Goal: Task Accomplishment & Management: Manage account settings

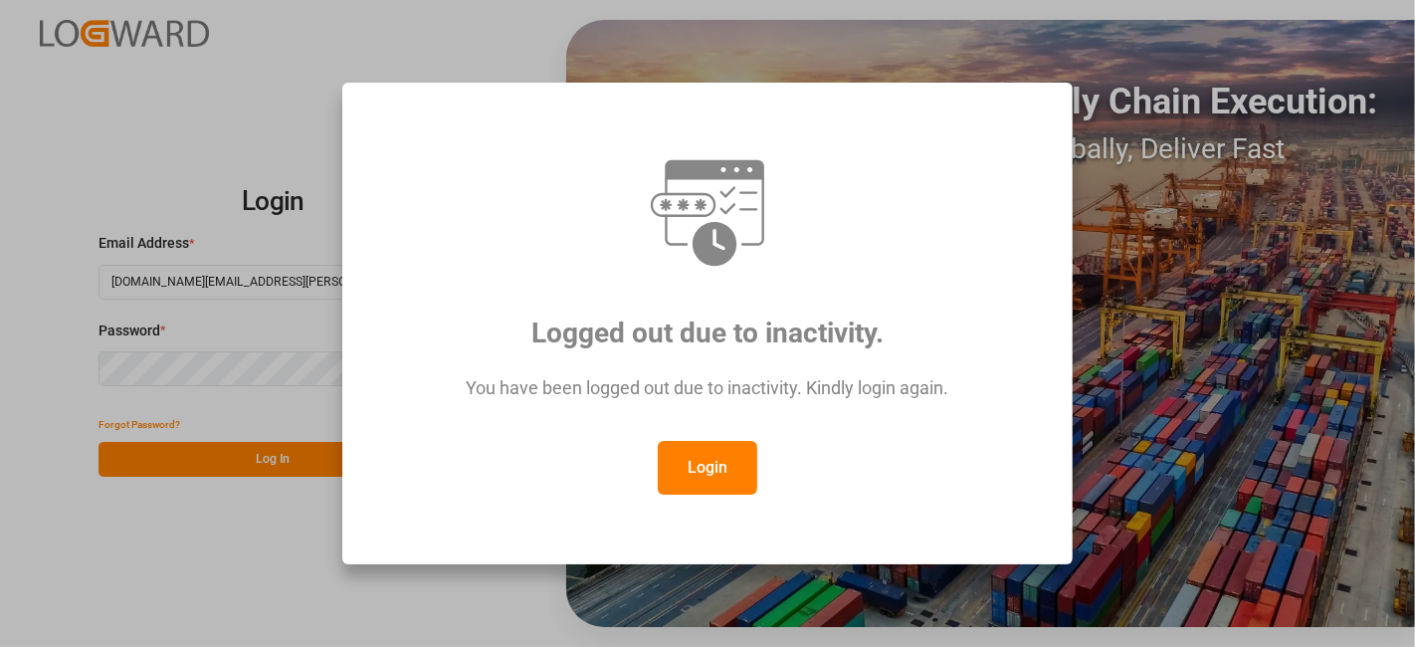
click at [696, 441] on button "Login" at bounding box center [708, 468] width 100 height 54
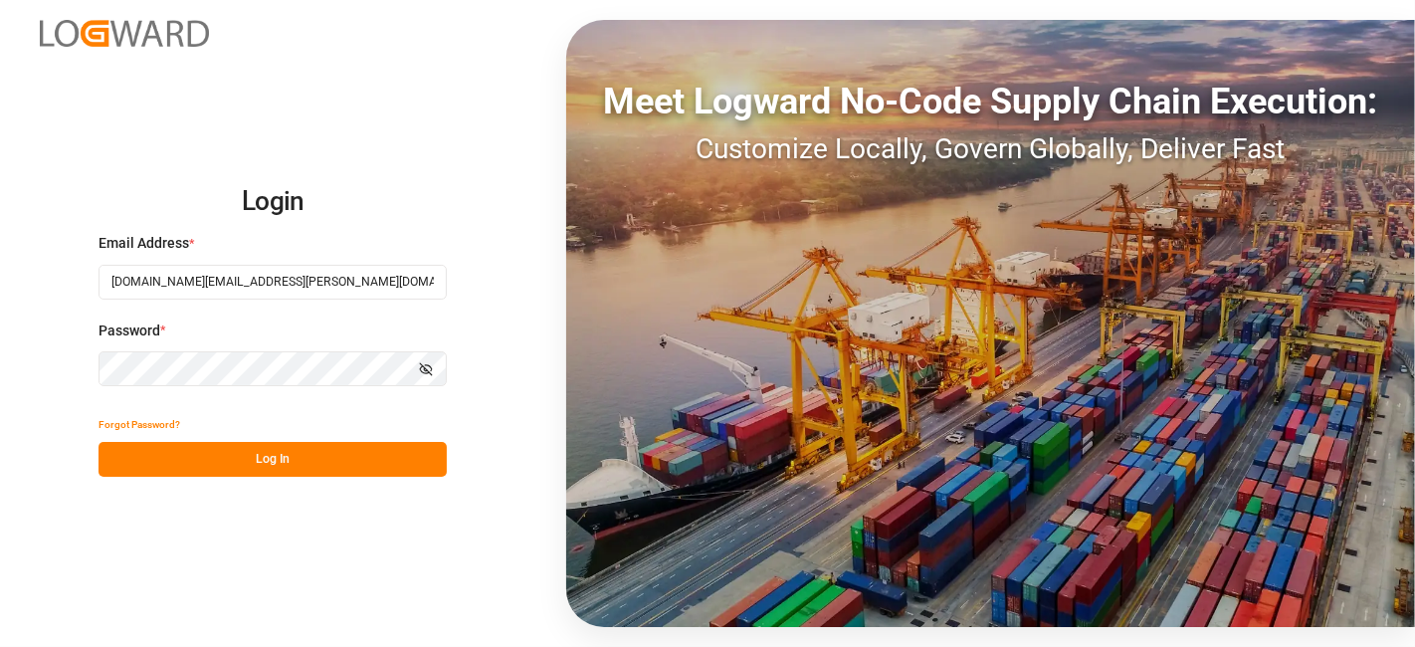
click at [355, 452] on button "Log In" at bounding box center [273, 459] width 348 height 35
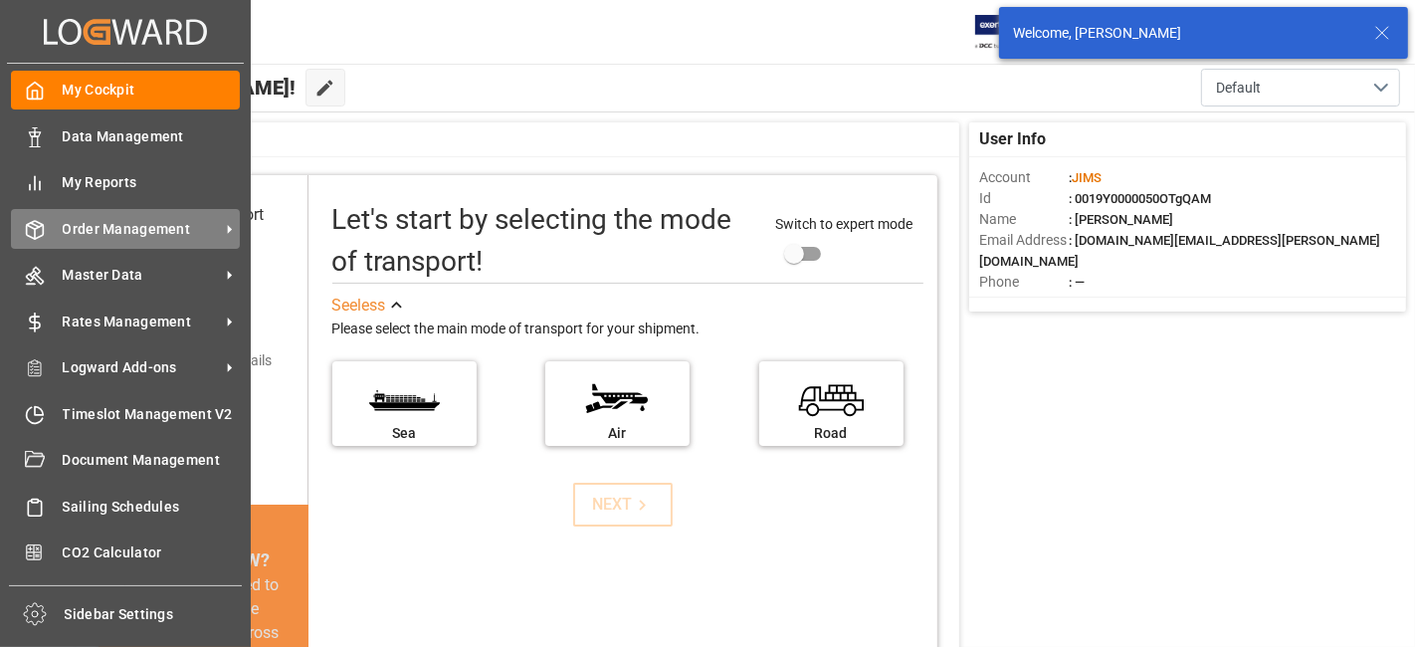
click at [152, 221] on span "Order Management" at bounding box center [141, 229] width 157 height 21
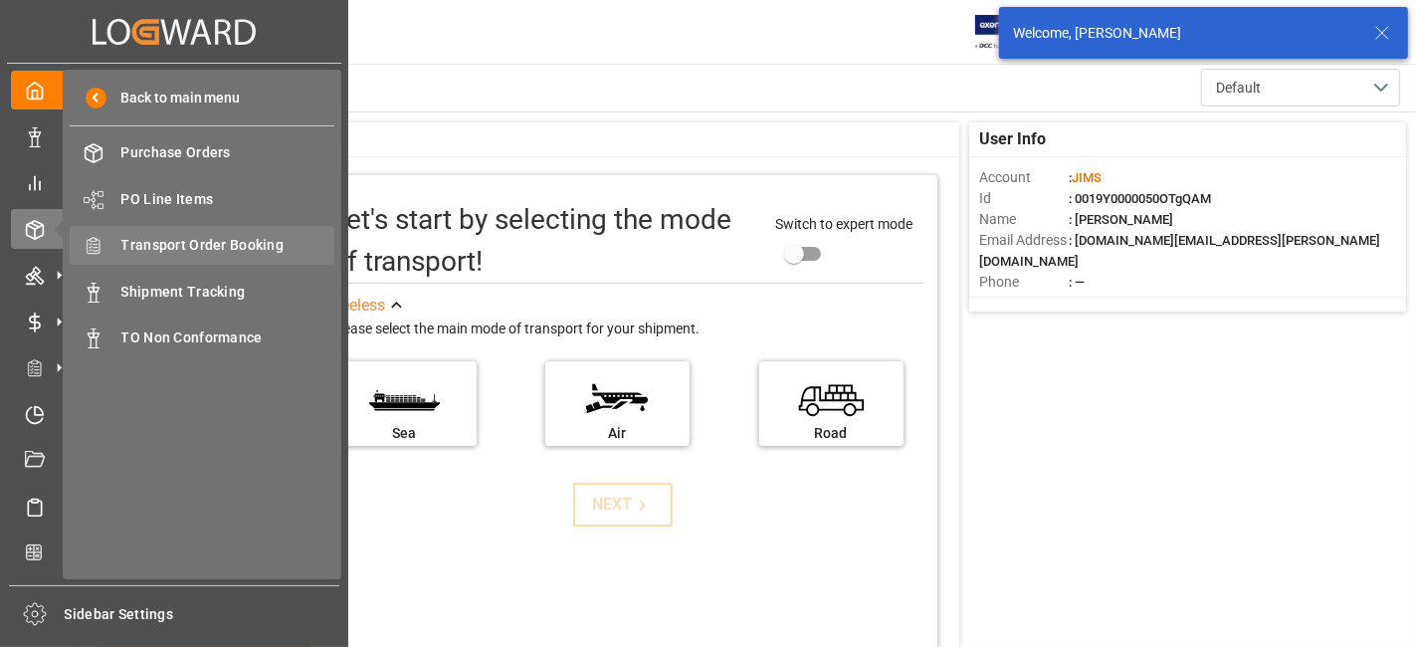
click at [243, 253] on span "Transport Order Booking" at bounding box center [228, 245] width 214 height 21
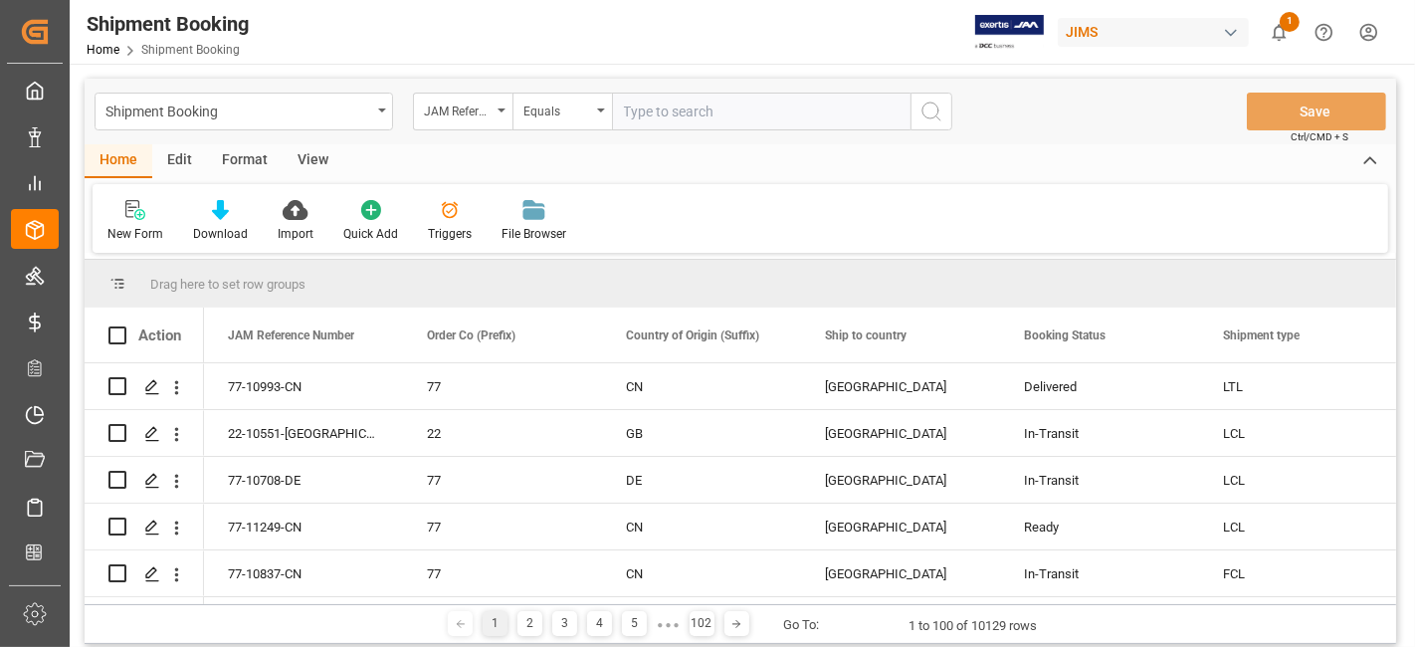
click at [646, 110] on input "text" at bounding box center [761, 112] width 299 height 38
type input "77-11324-US"
click at [933, 120] on icon "search button" at bounding box center [932, 112] width 24 height 24
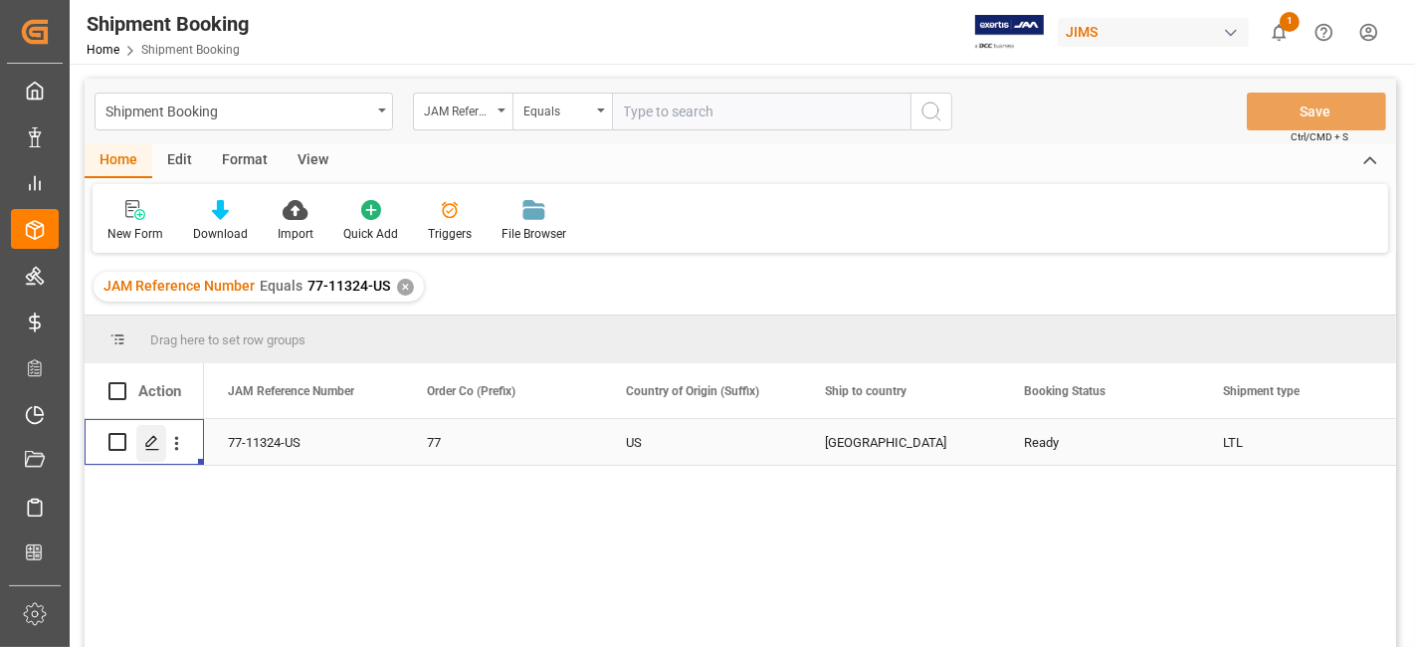
click at [147, 445] on polygon "Press SPACE to select this row." at bounding box center [151, 441] width 10 height 10
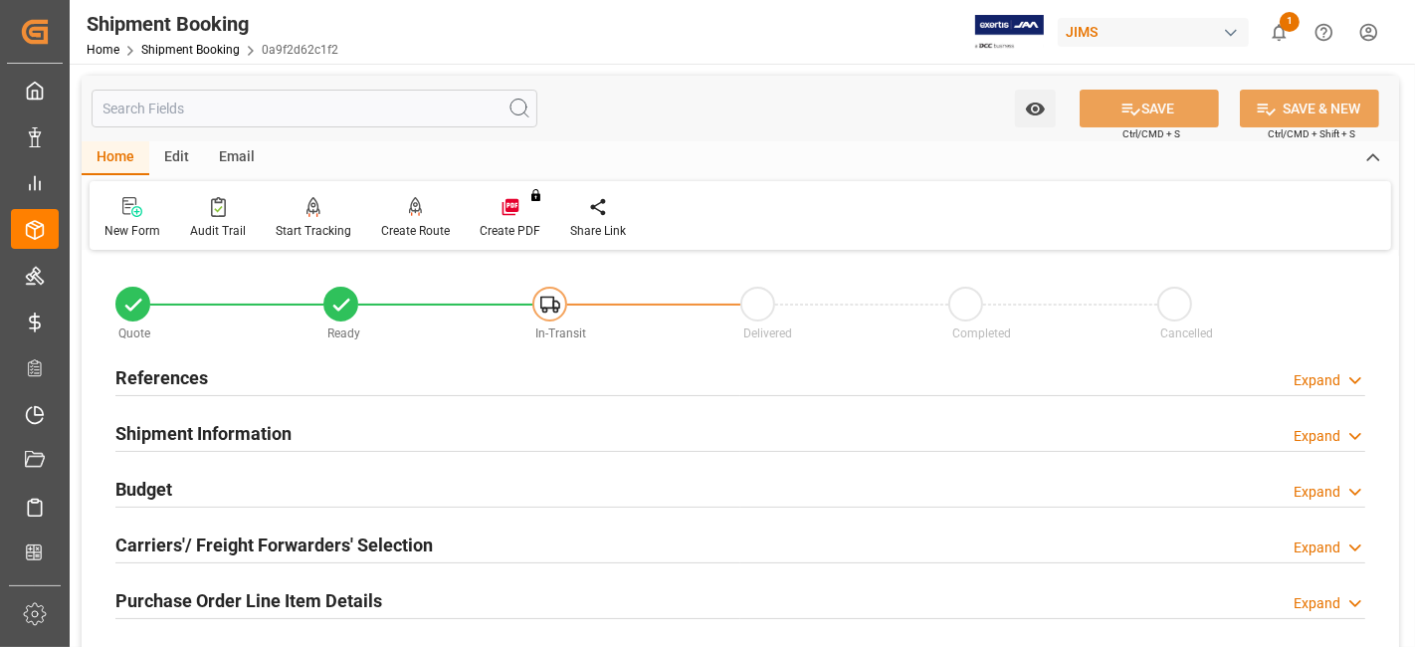
click at [184, 379] on h2 "References" at bounding box center [161, 377] width 93 height 27
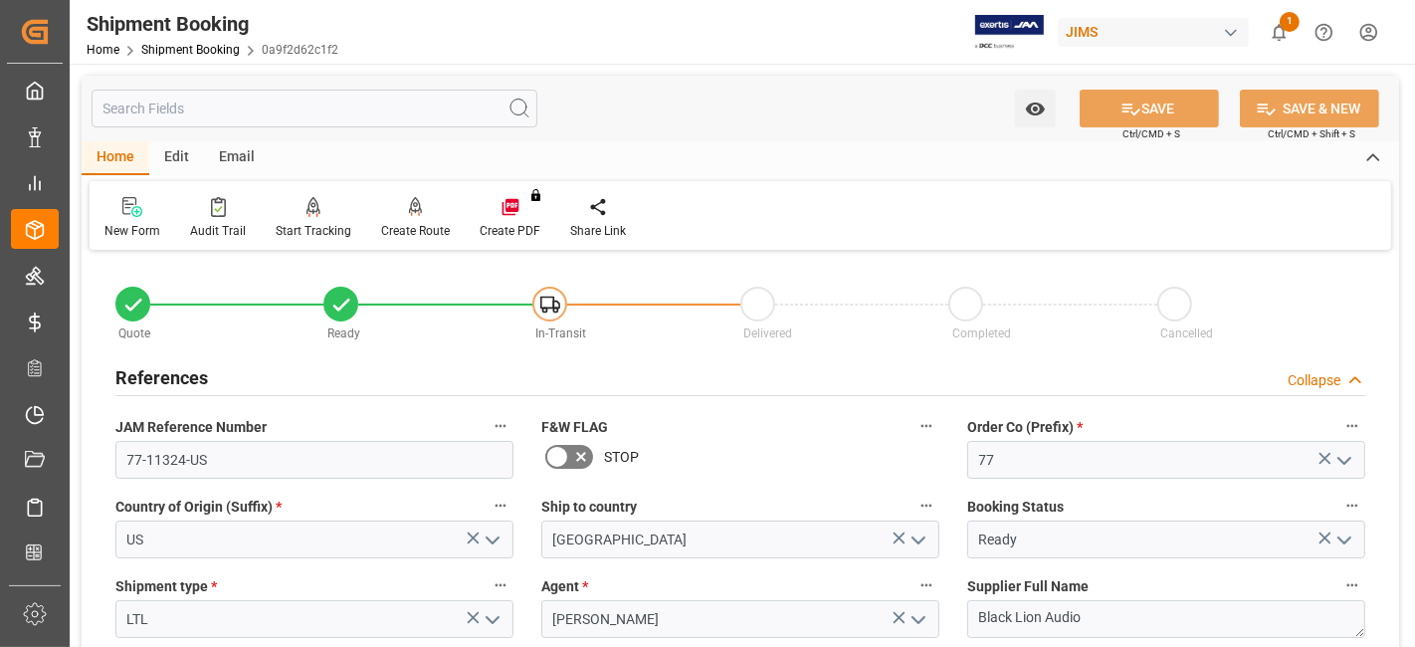
click at [184, 379] on h2 "References" at bounding box center [161, 377] width 93 height 27
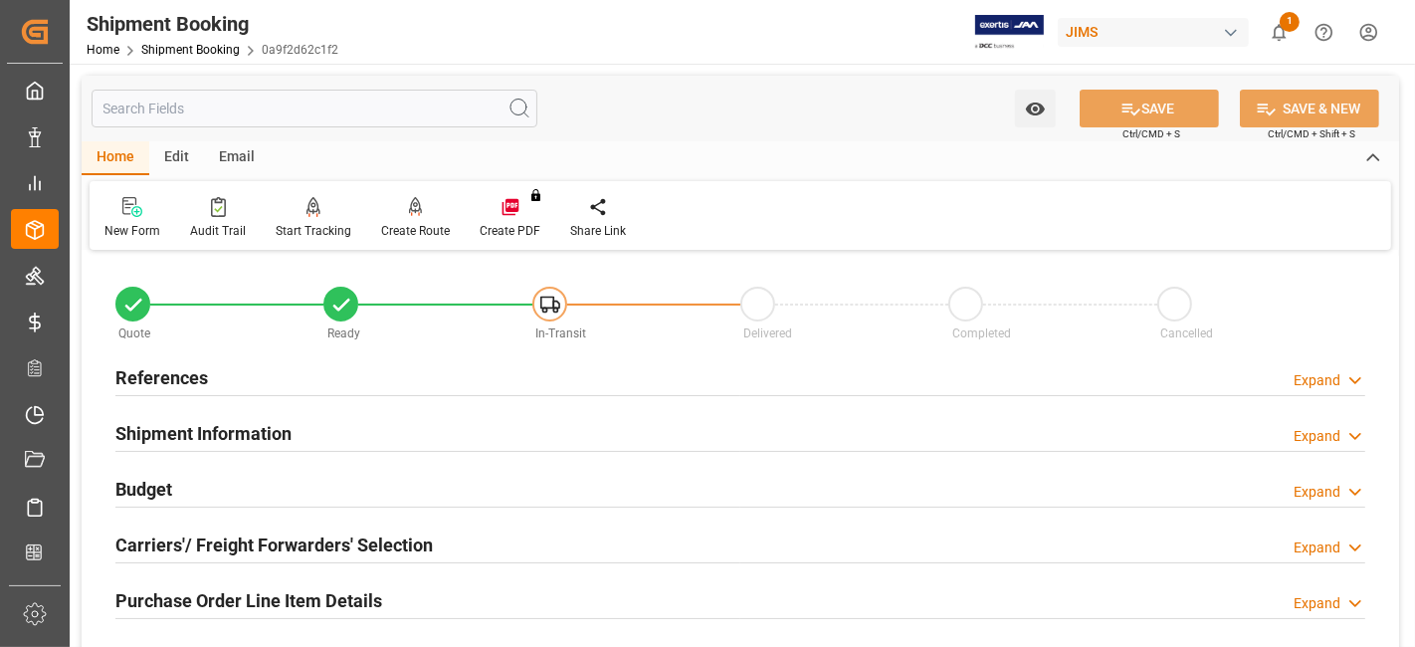
click at [175, 428] on h2 "Shipment Information" at bounding box center [203, 433] width 176 height 27
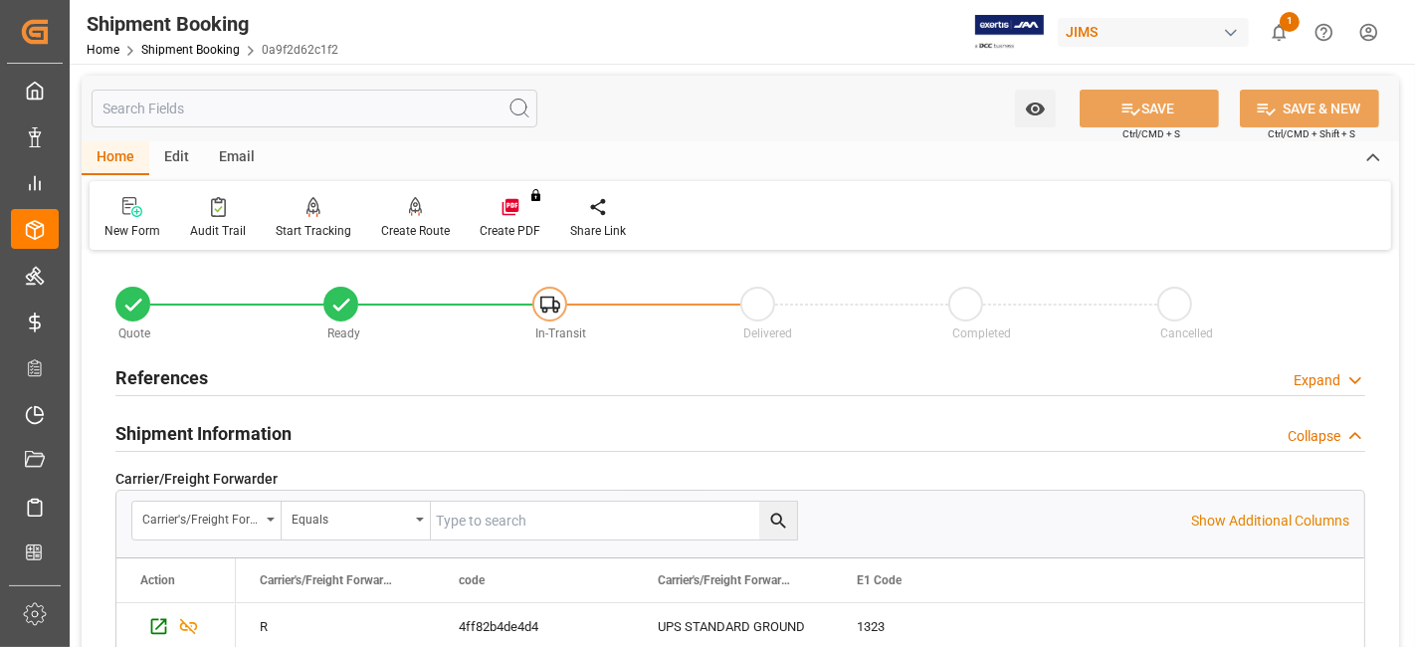
click at [175, 428] on h2 "Shipment Information" at bounding box center [203, 433] width 176 height 27
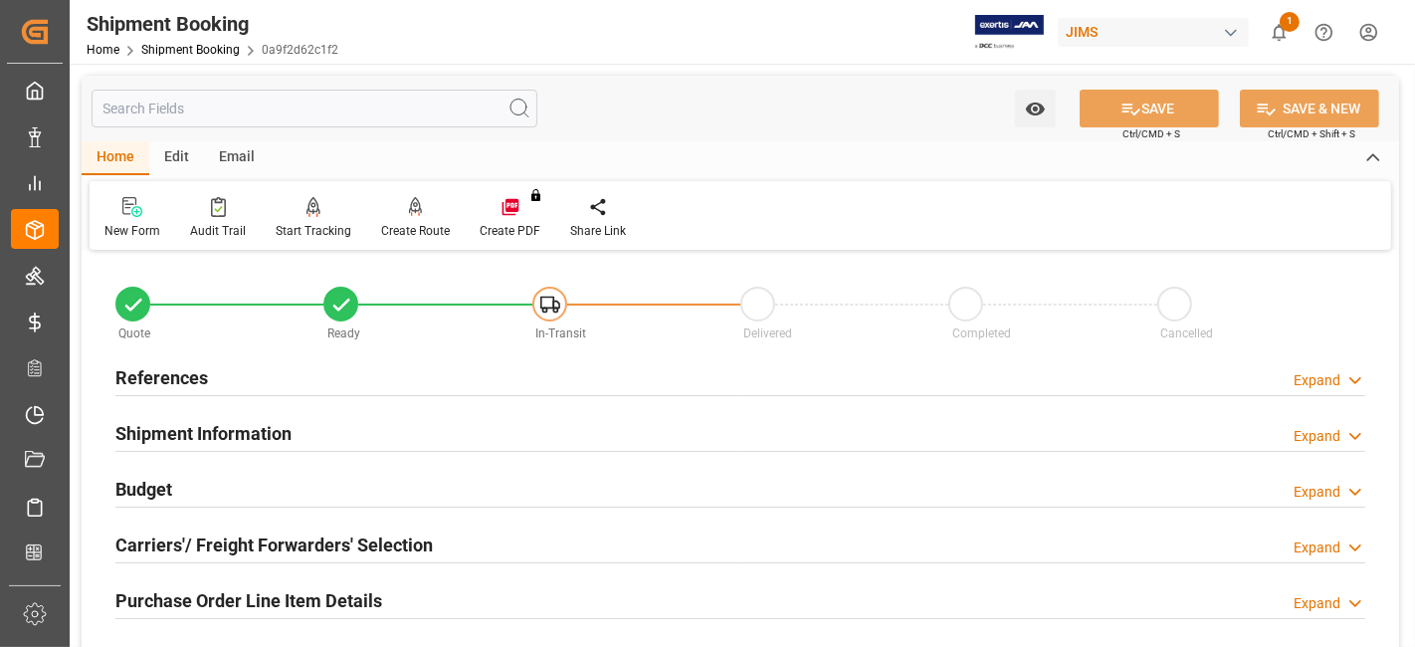
click at [183, 354] on div "References Expand" at bounding box center [741, 378] width 1278 height 56
click at [213, 492] on div "Budget Expand" at bounding box center [740, 488] width 1250 height 38
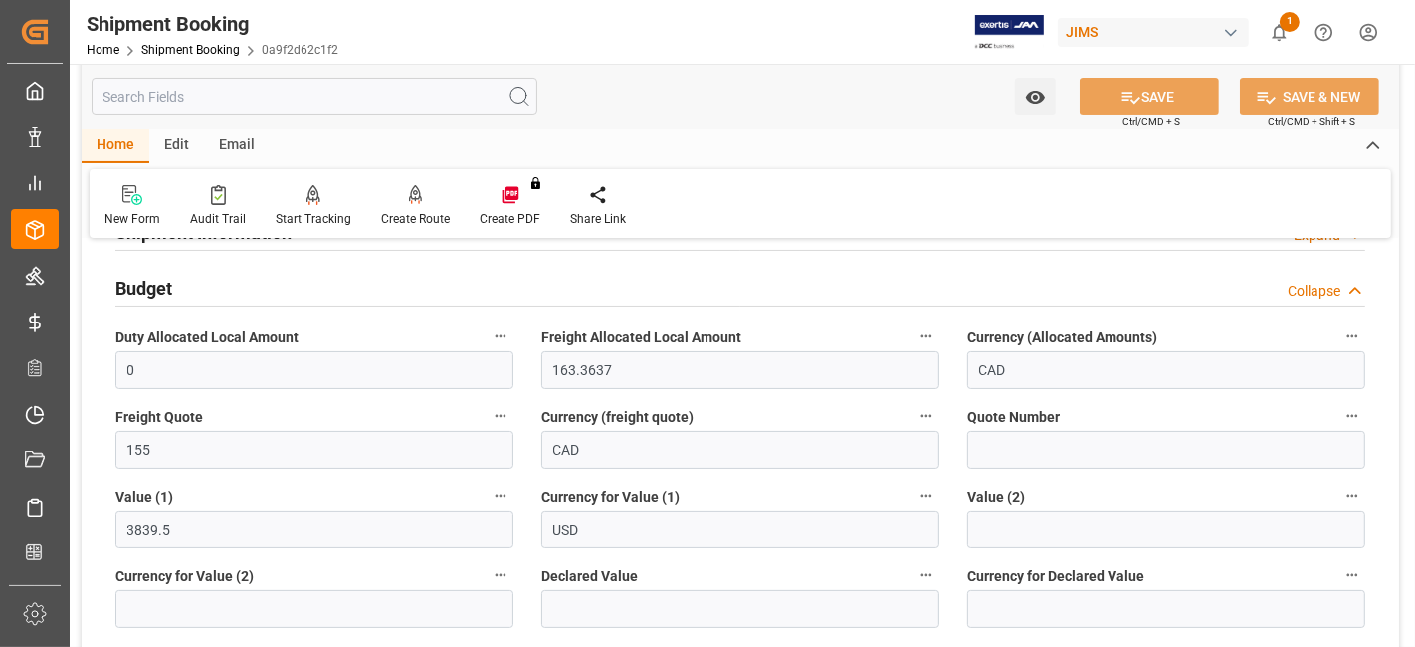
scroll to position [221, 0]
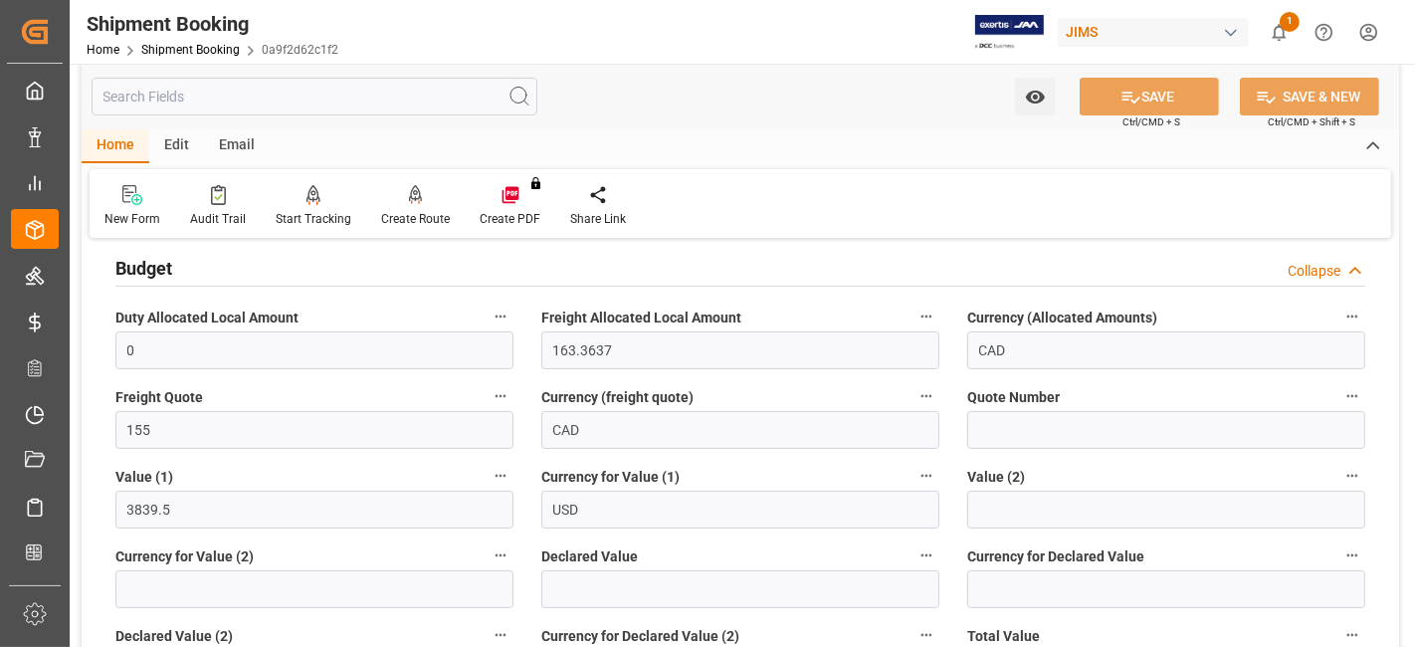
click at [188, 270] on div "Budget Collapse" at bounding box center [740, 267] width 1250 height 38
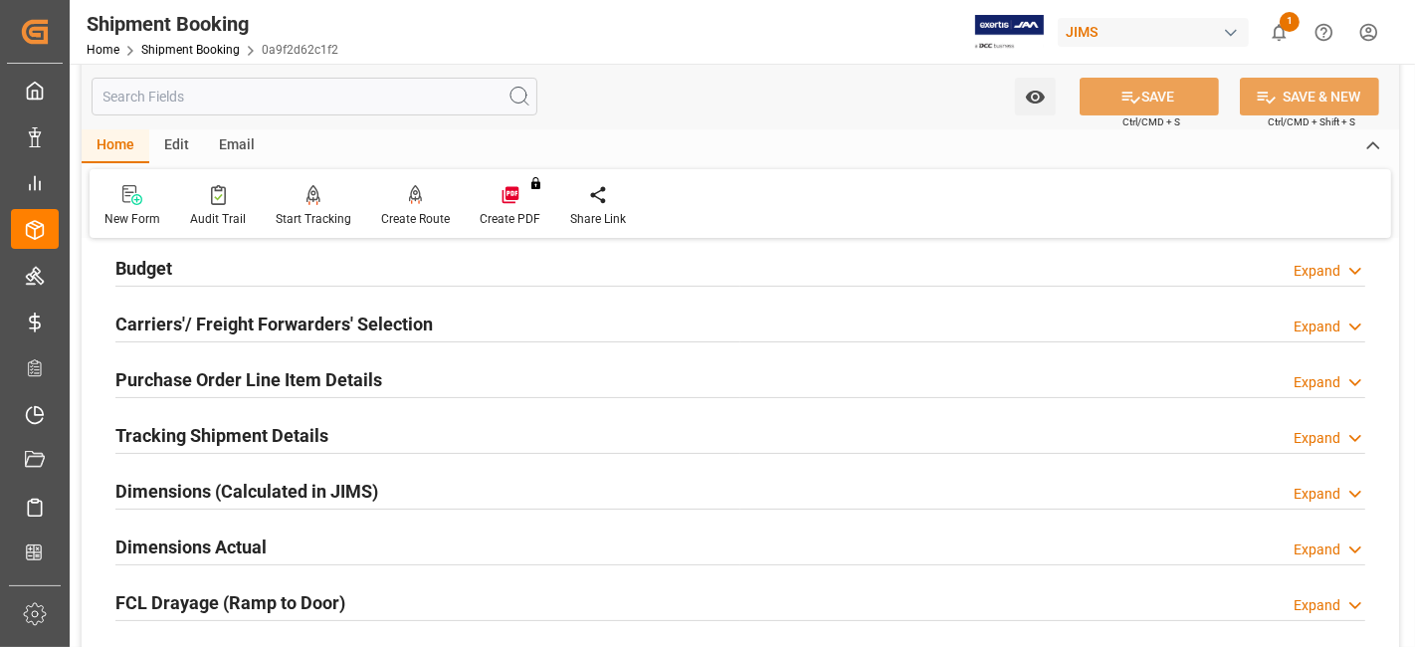
click at [256, 544] on h2 "Dimensions Actual" at bounding box center [190, 546] width 151 height 27
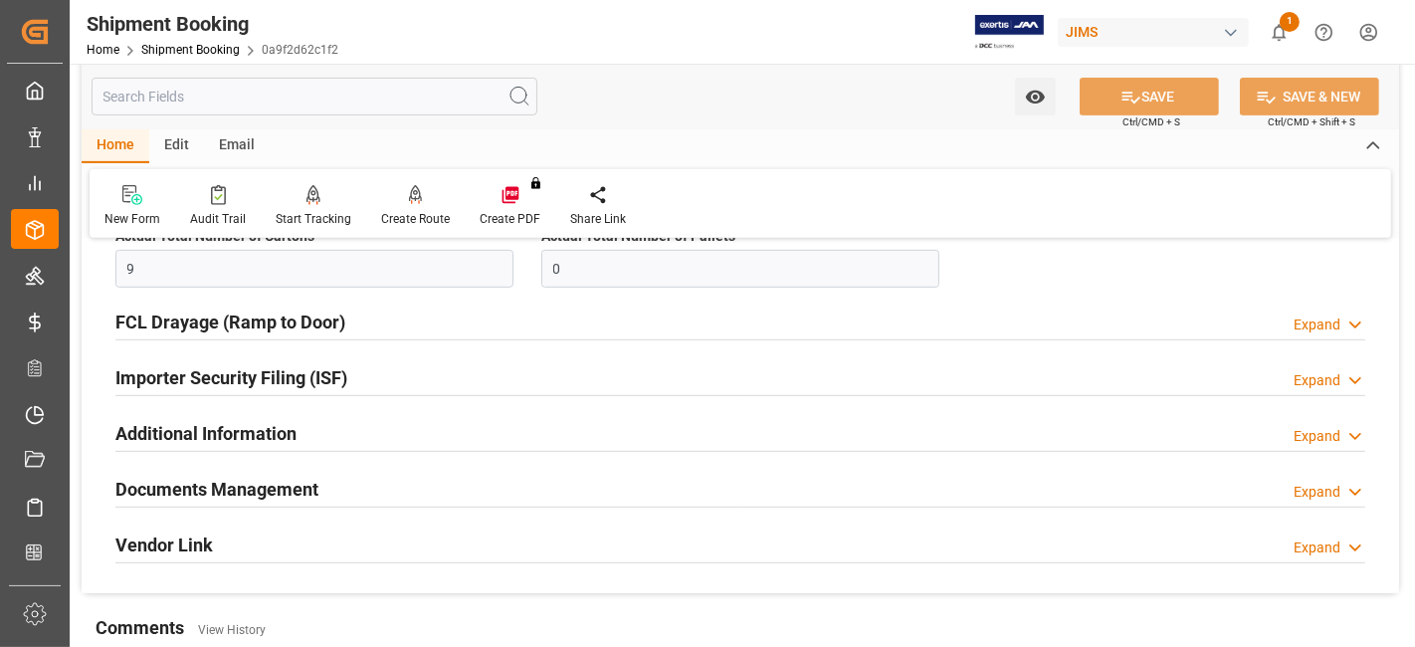
scroll to position [773, 0]
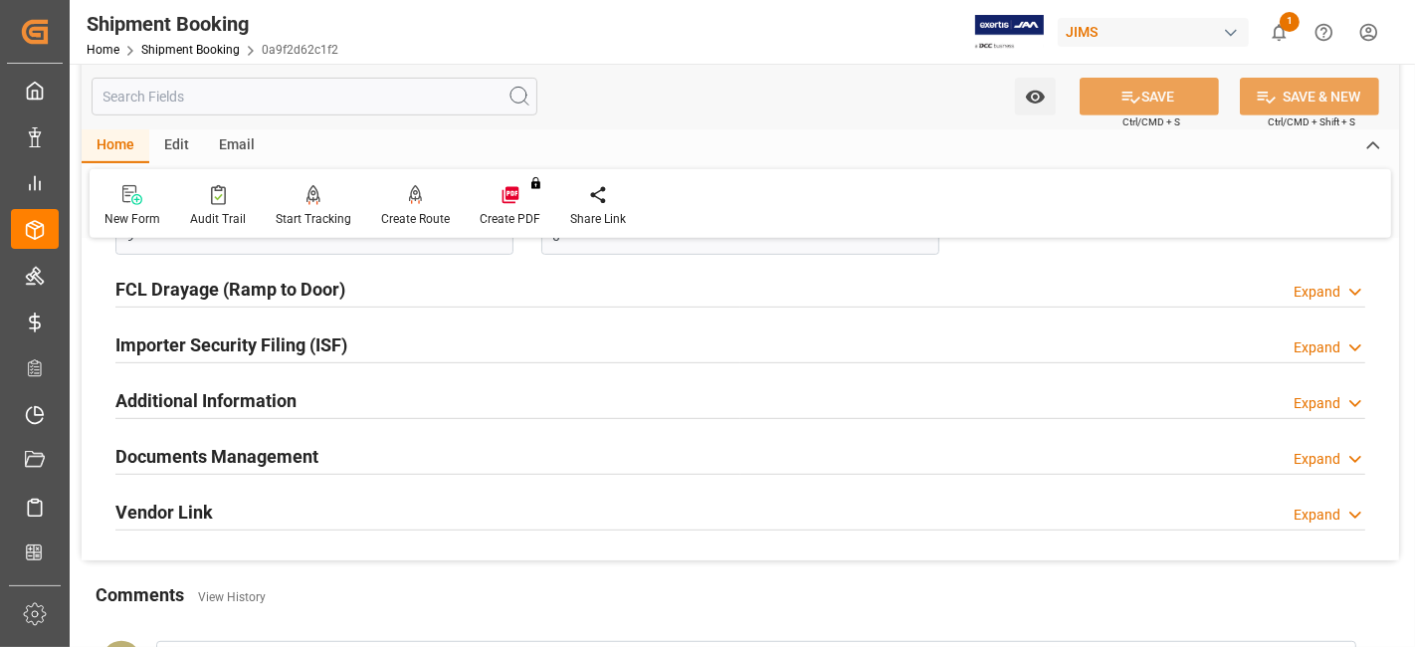
click at [216, 450] on h2 "Documents Management" at bounding box center [216, 456] width 203 height 27
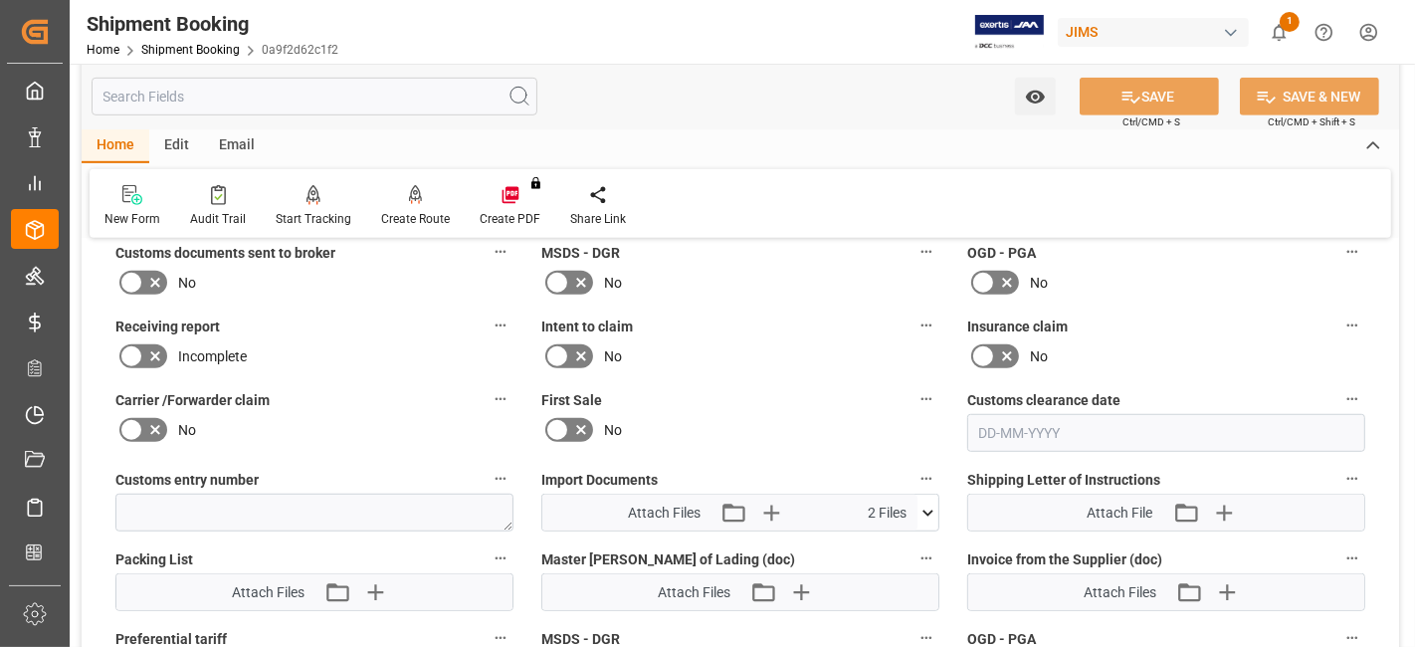
scroll to position [1106, 0]
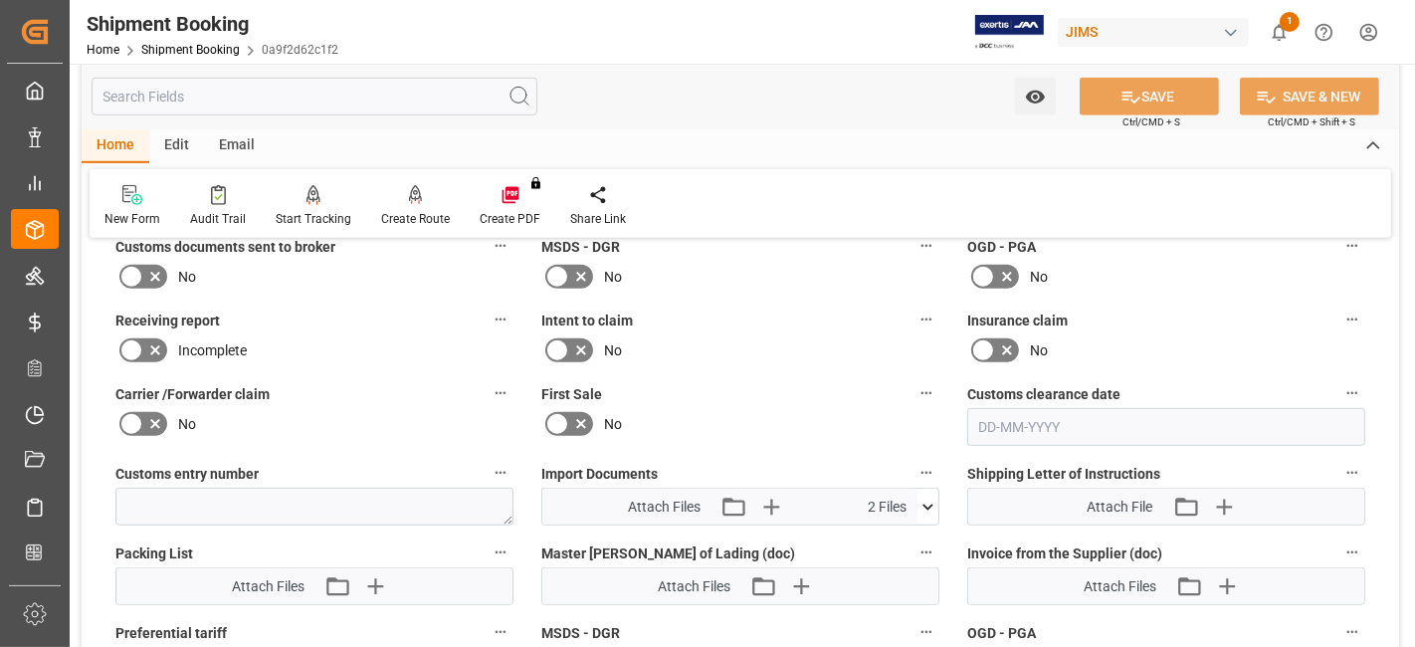
click at [777, 513] on div "Attach Files Attach existing file Upload new file 2 Files" at bounding box center [729, 507] width 375 height 36
click at [770, 506] on icon "button" at bounding box center [770, 507] width 19 height 19
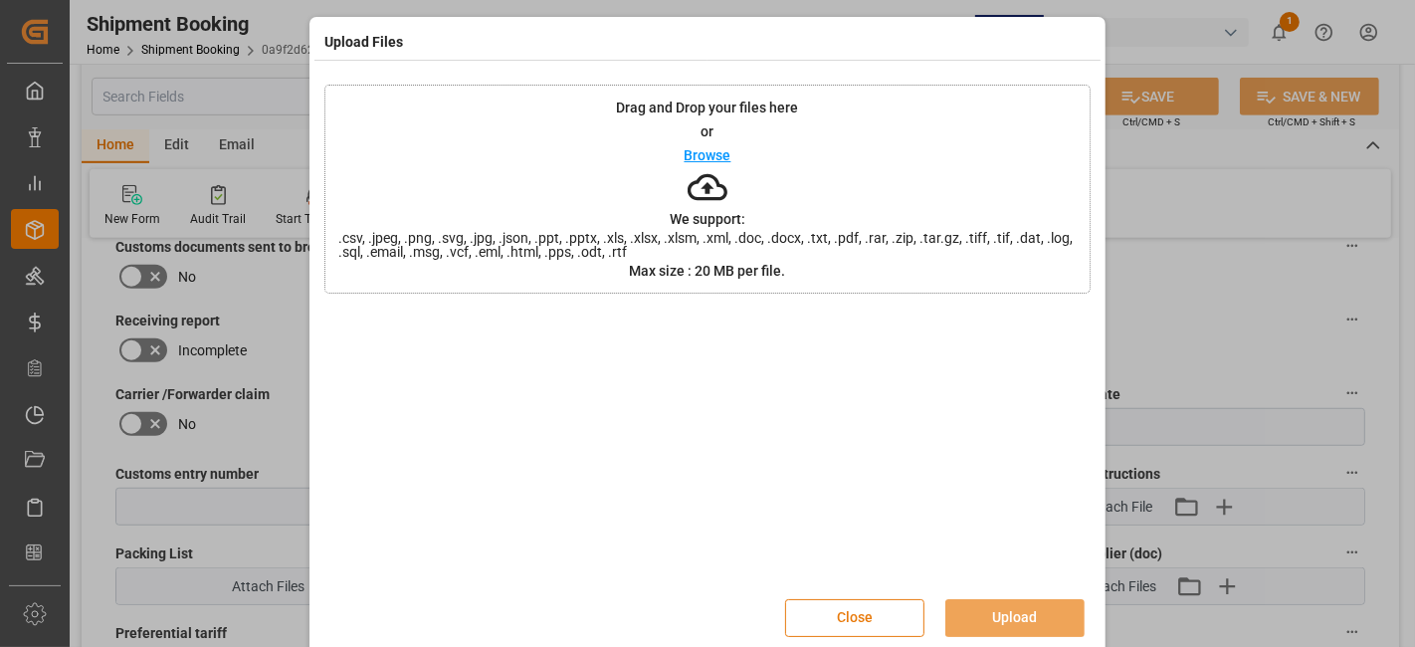
click at [861, 618] on button "Close" at bounding box center [854, 618] width 139 height 38
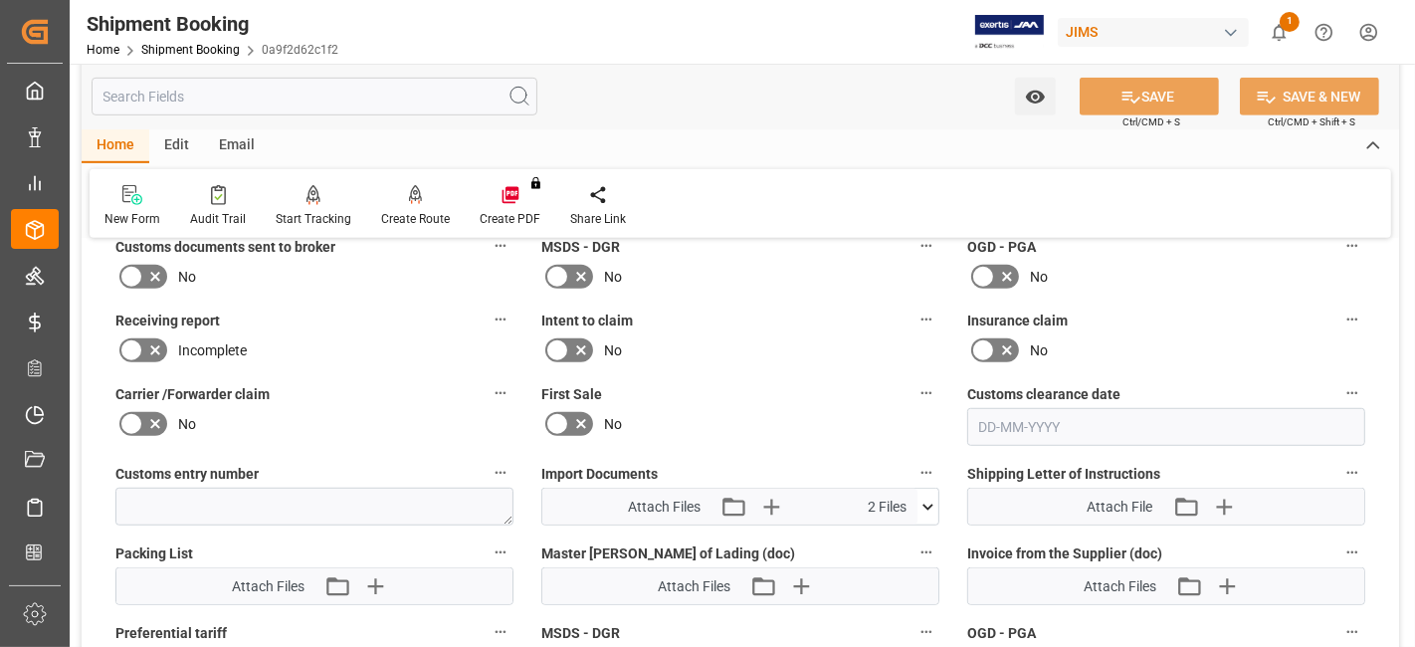
click at [930, 497] on icon at bounding box center [928, 507] width 21 height 21
click at [890, 538] on icon at bounding box center [896, 543] width 21 height 21
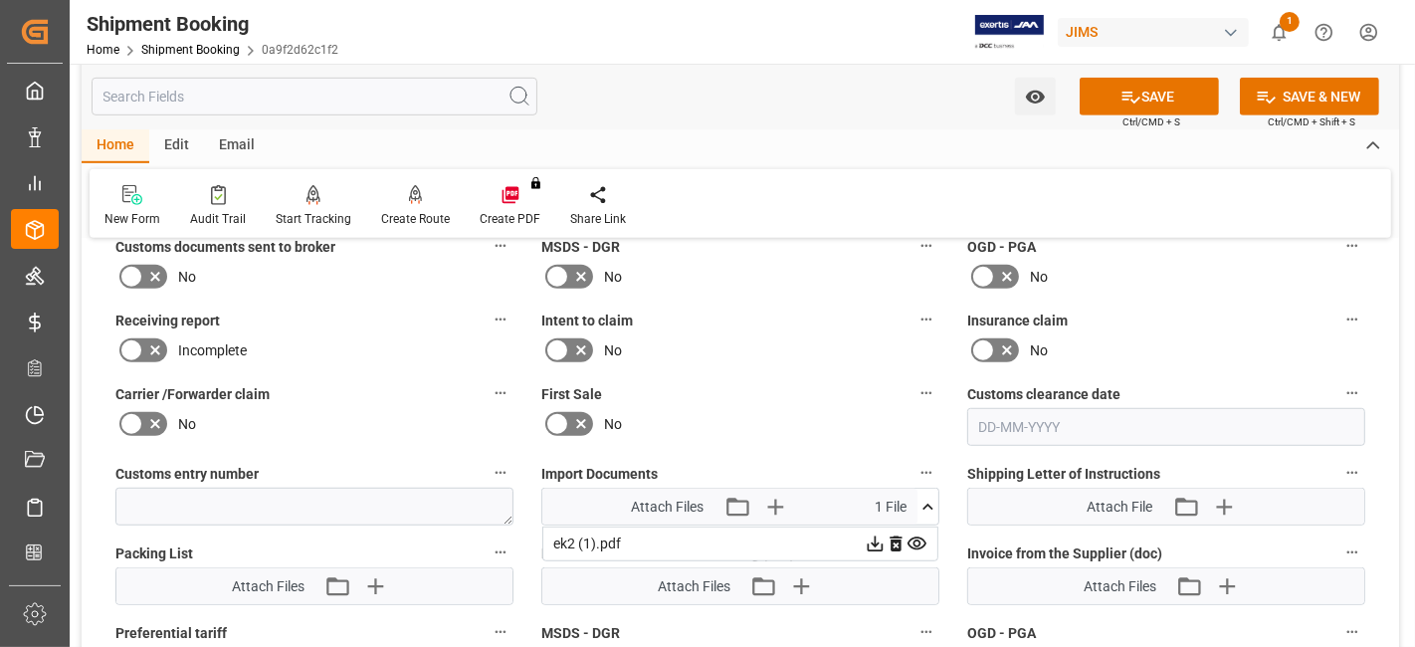
click at [892, 538] on icon at bounding box center [896, 544] width 12 height 16
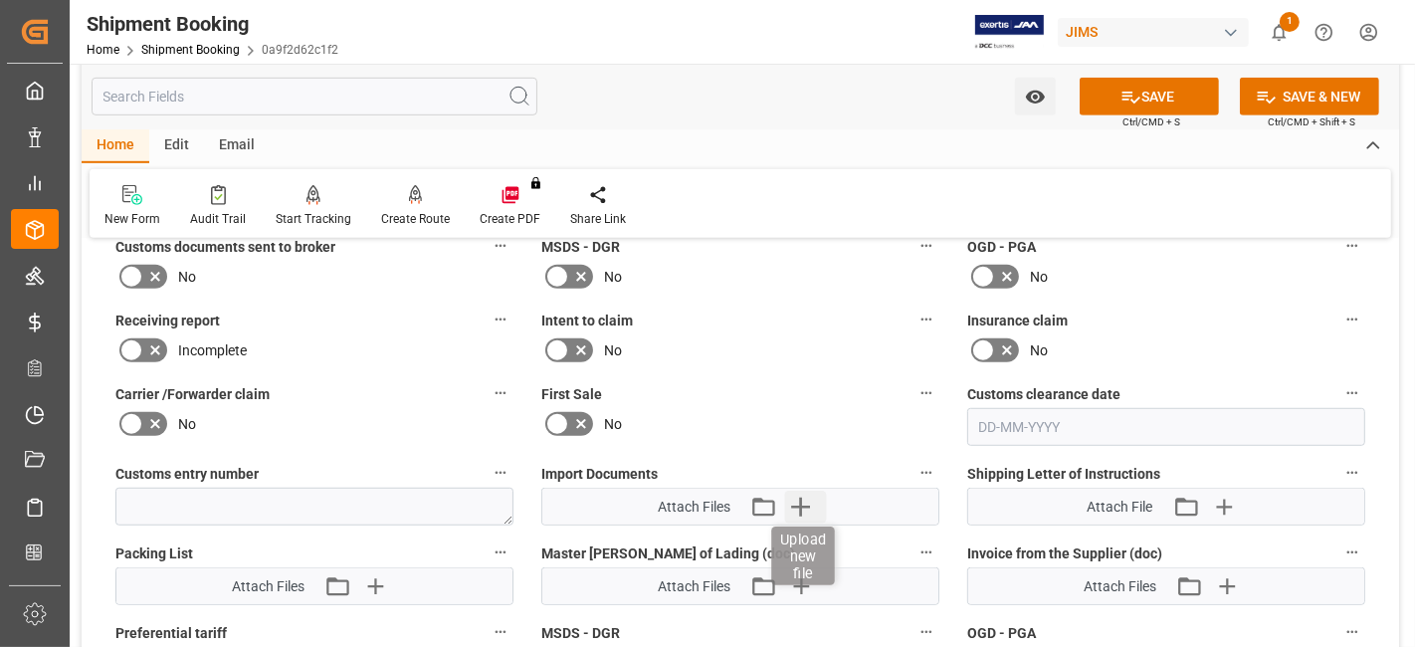
click at [804, 492] on icon "button" at bounding box center [801, 507] width 32 height 32
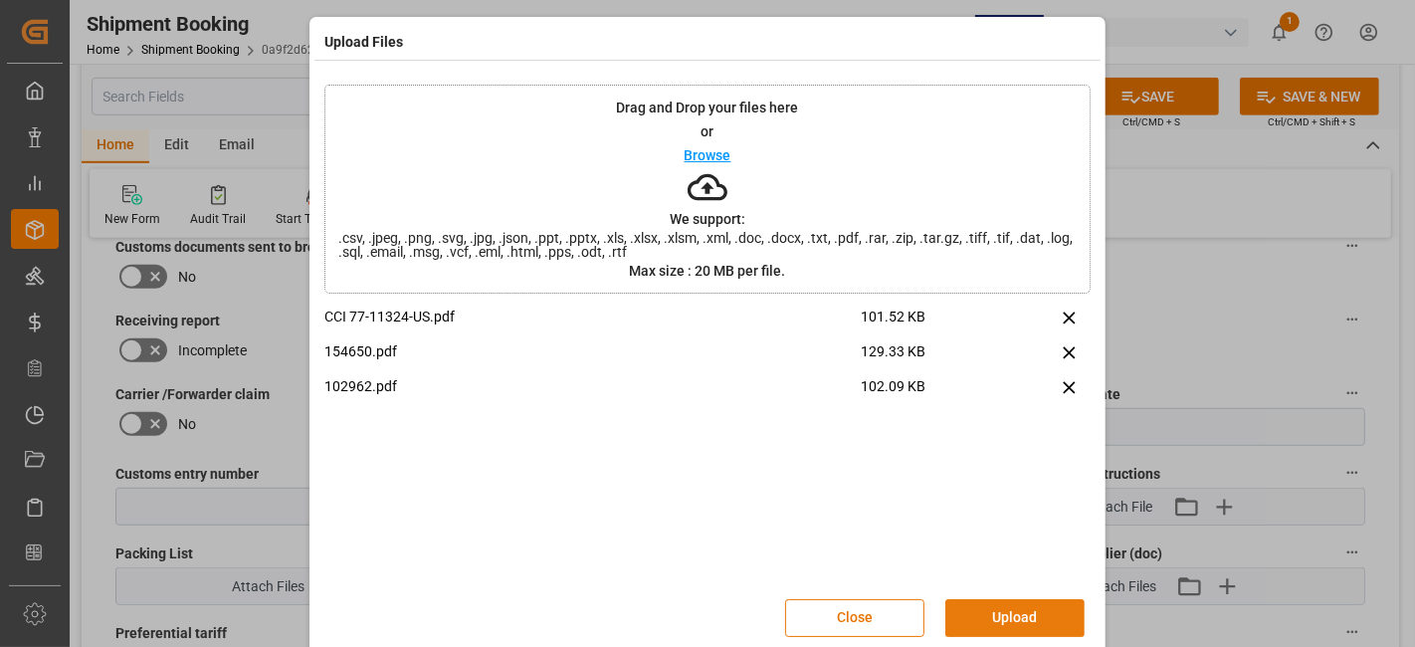
click at [998, 618] on button "Upload" at bounding box center [1015, 618] width 139 height 38
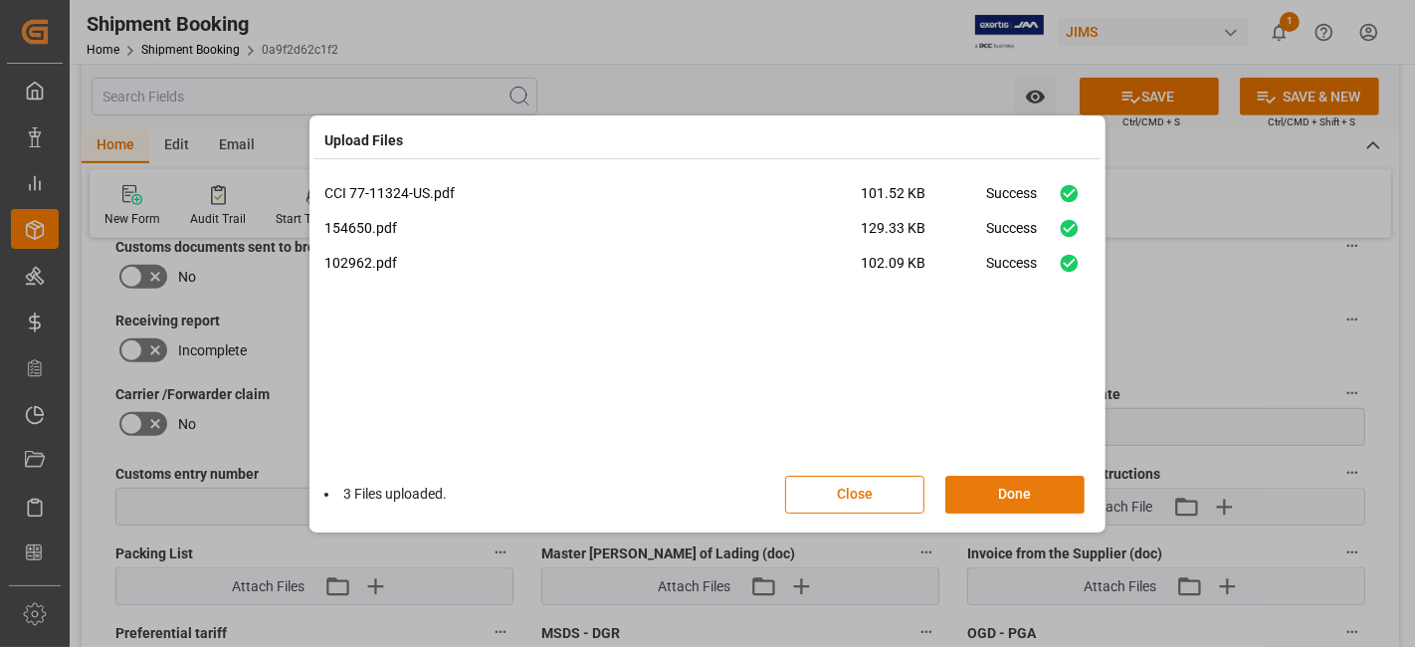
click at [993, 493] on button "Done" at bounding box center [1015, 495] width 139 height 38
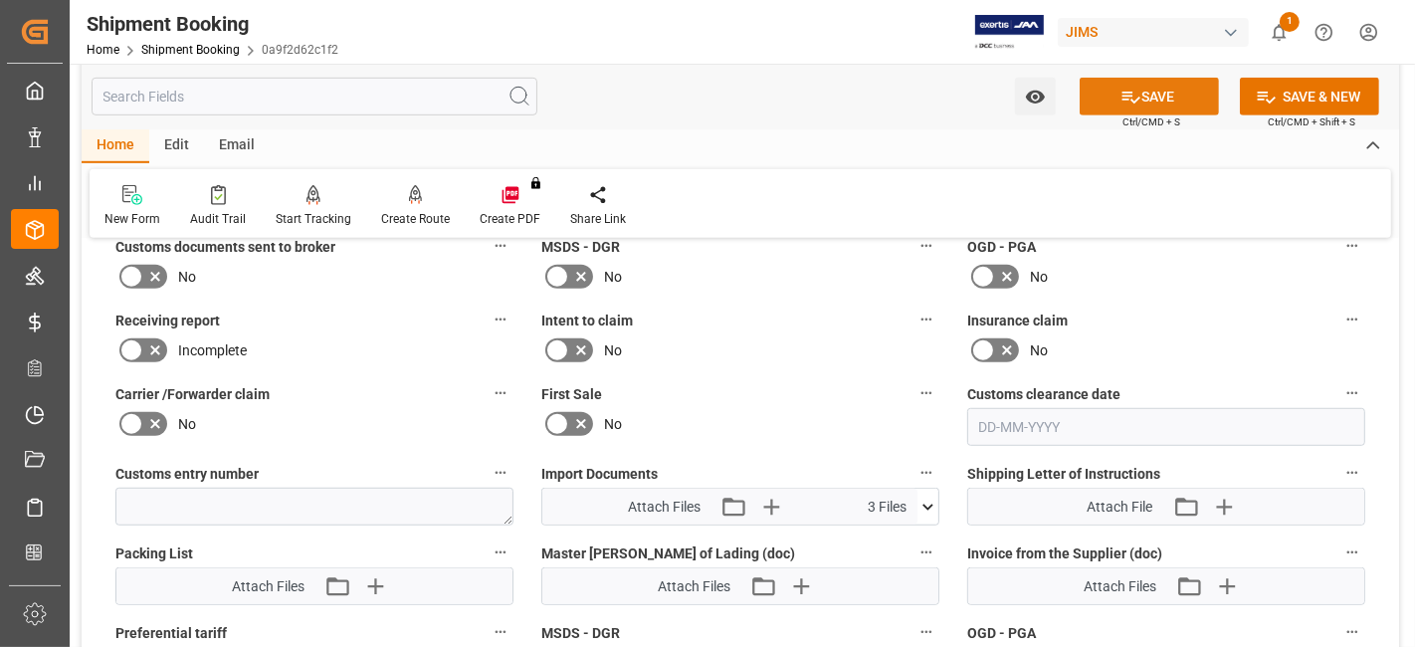
click at [1117, 89] on button "SAVE" at bounding box center [1149, 97] width 139 height 38
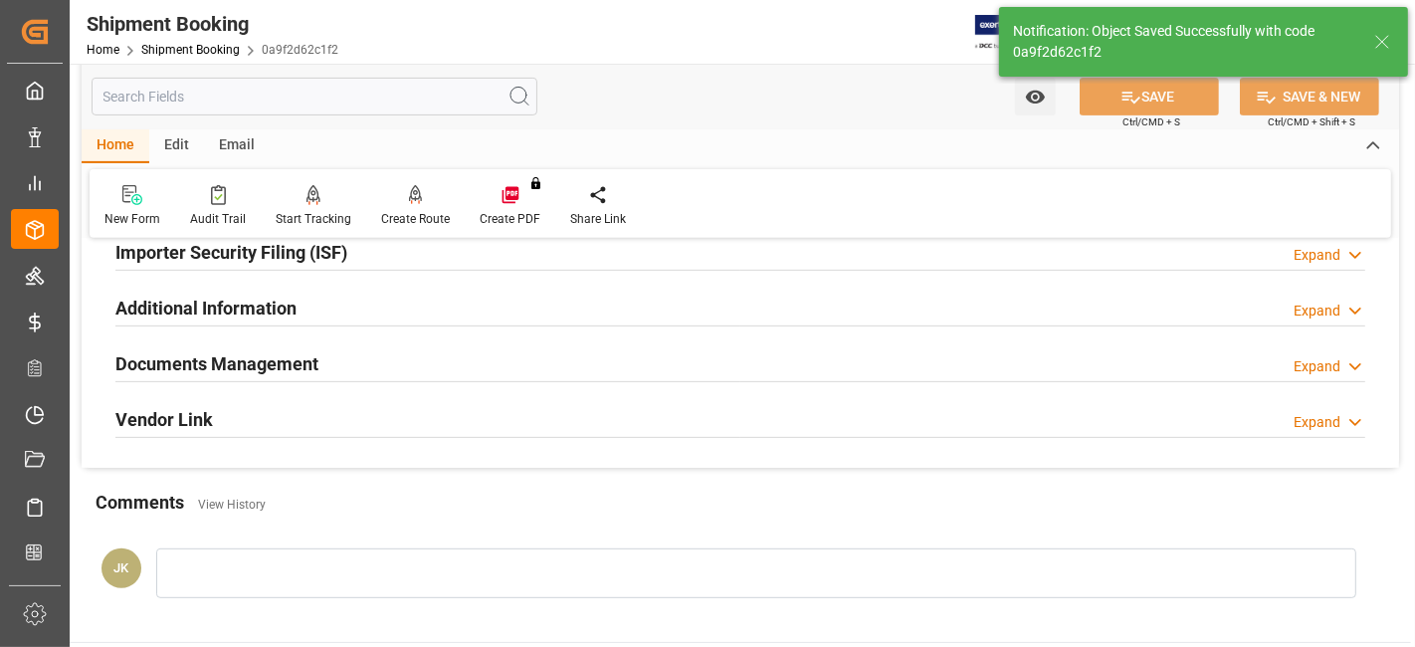
scroll to position [621, 0]
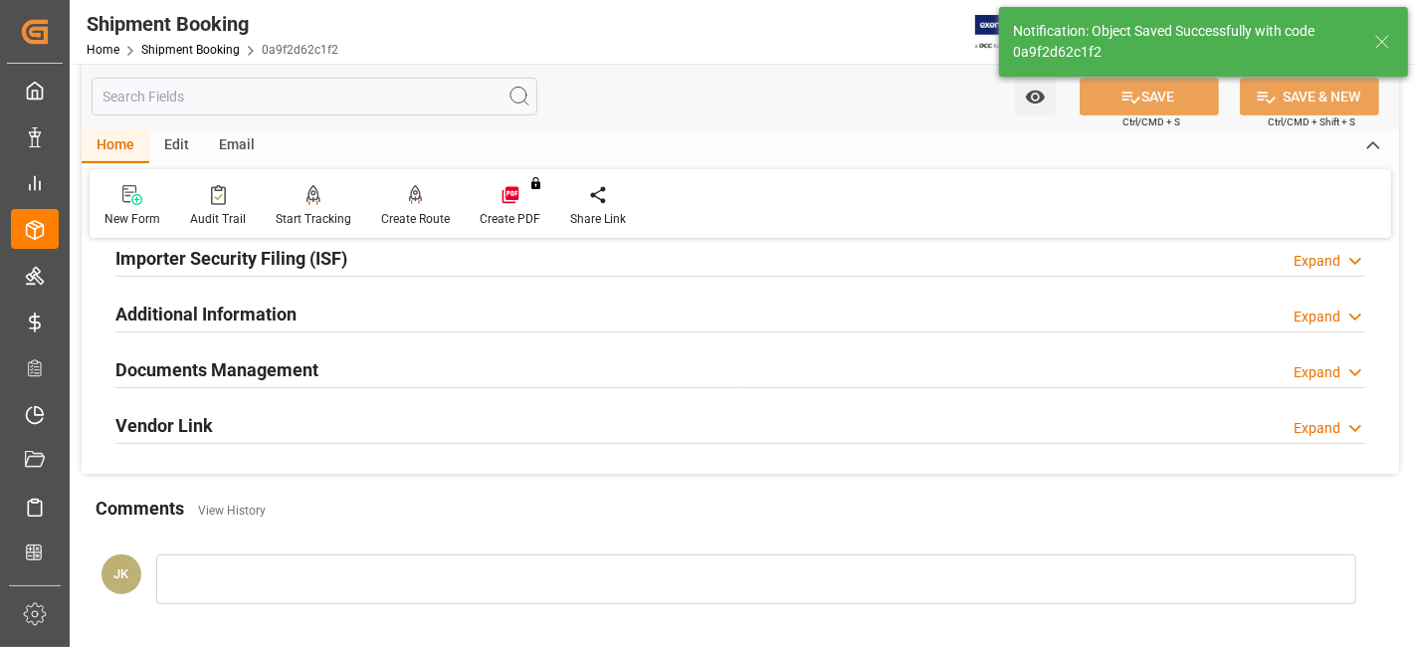
click at [793, 376] on div "Documents Management Expand" at bounding box center [740, 368] width 1250 height 38
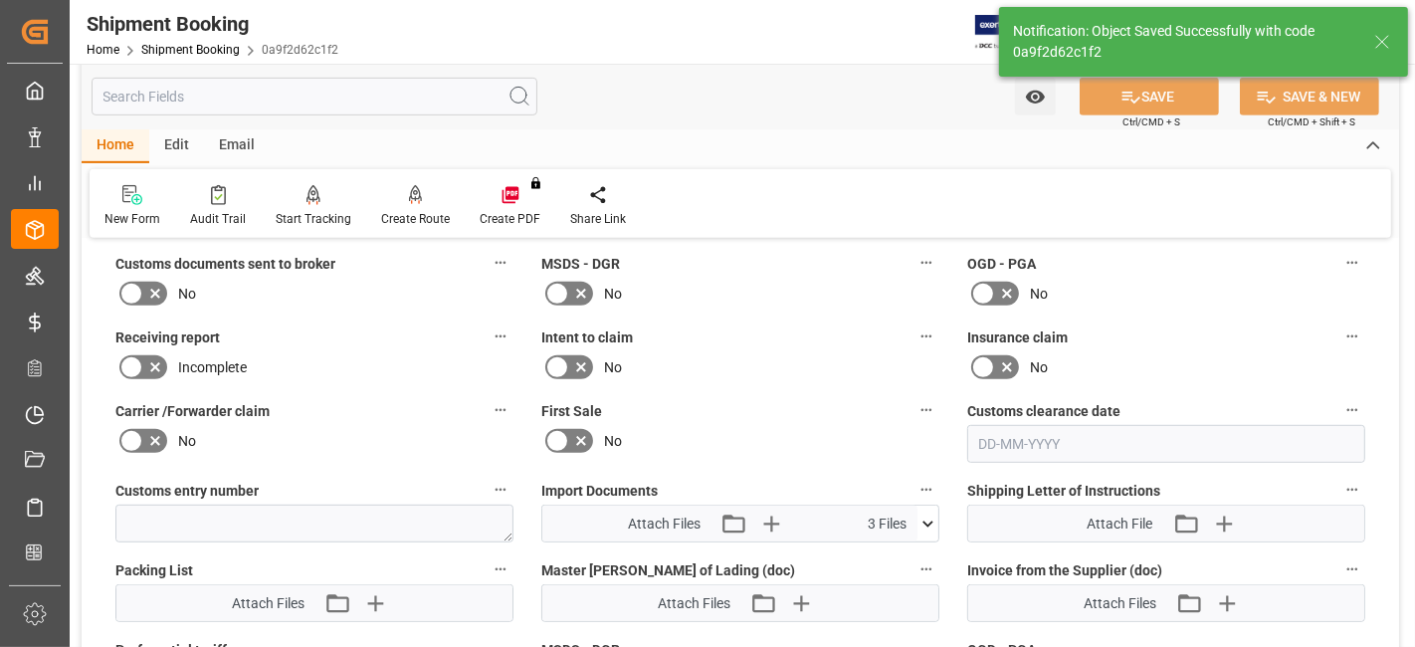
scroll to position [1063, 0]
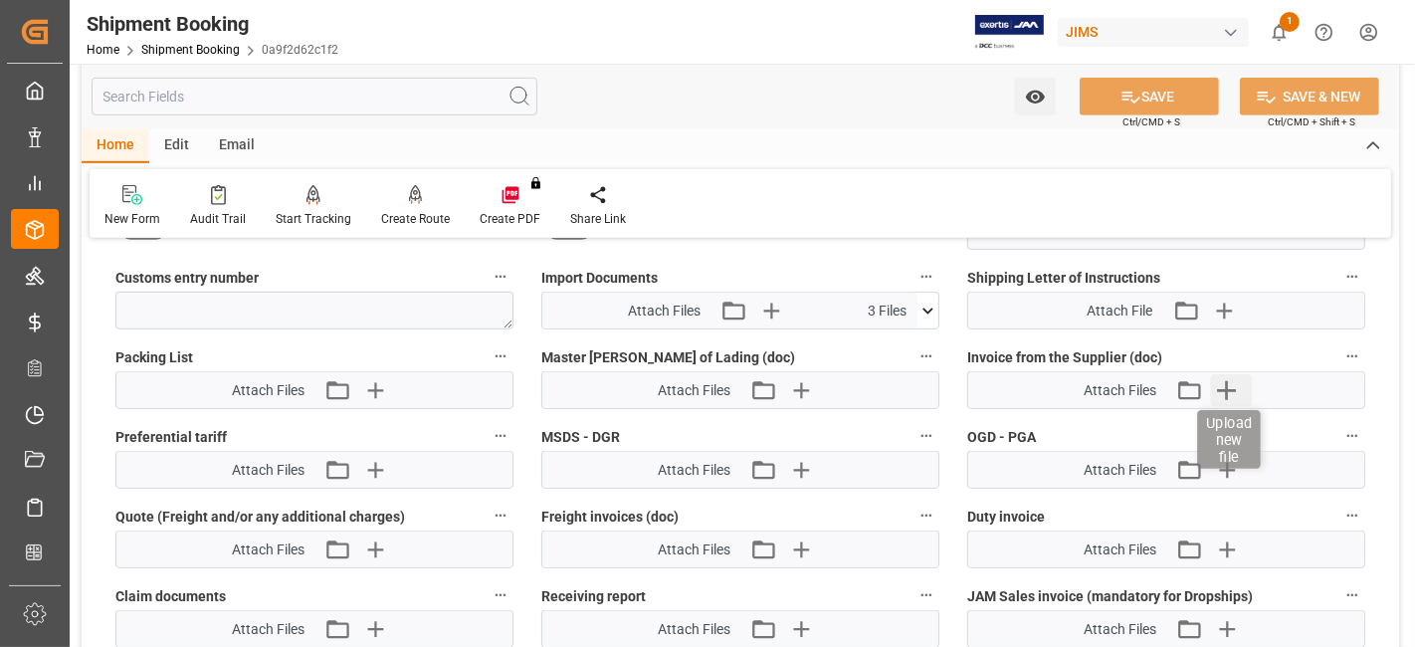
click at [1227, 383] on icon "button" at bounding box center [1226, 390] width 19 height 19
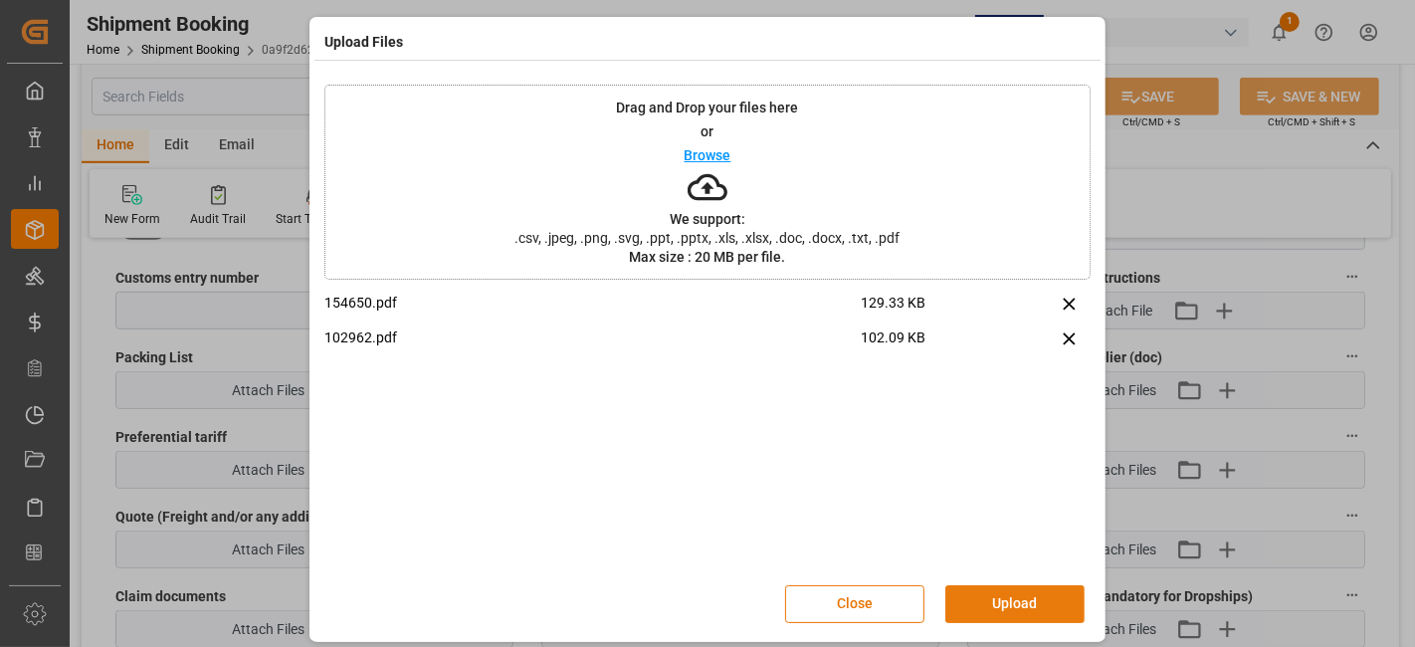
click at [1010, 585] on button "Upload" at bounding box center [1015, 604] width 139 height 38
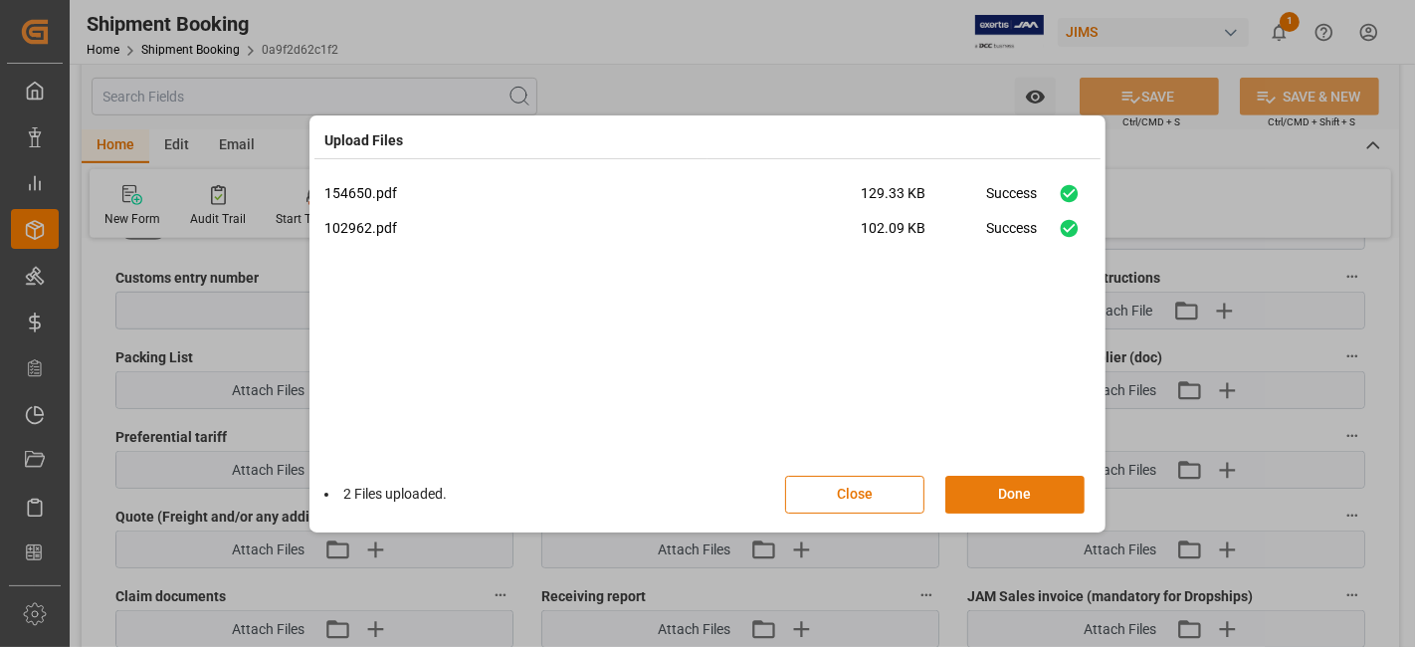
click at [1007, 496] on button "Done" at bounding box center [1015, 495] width 139 height 38
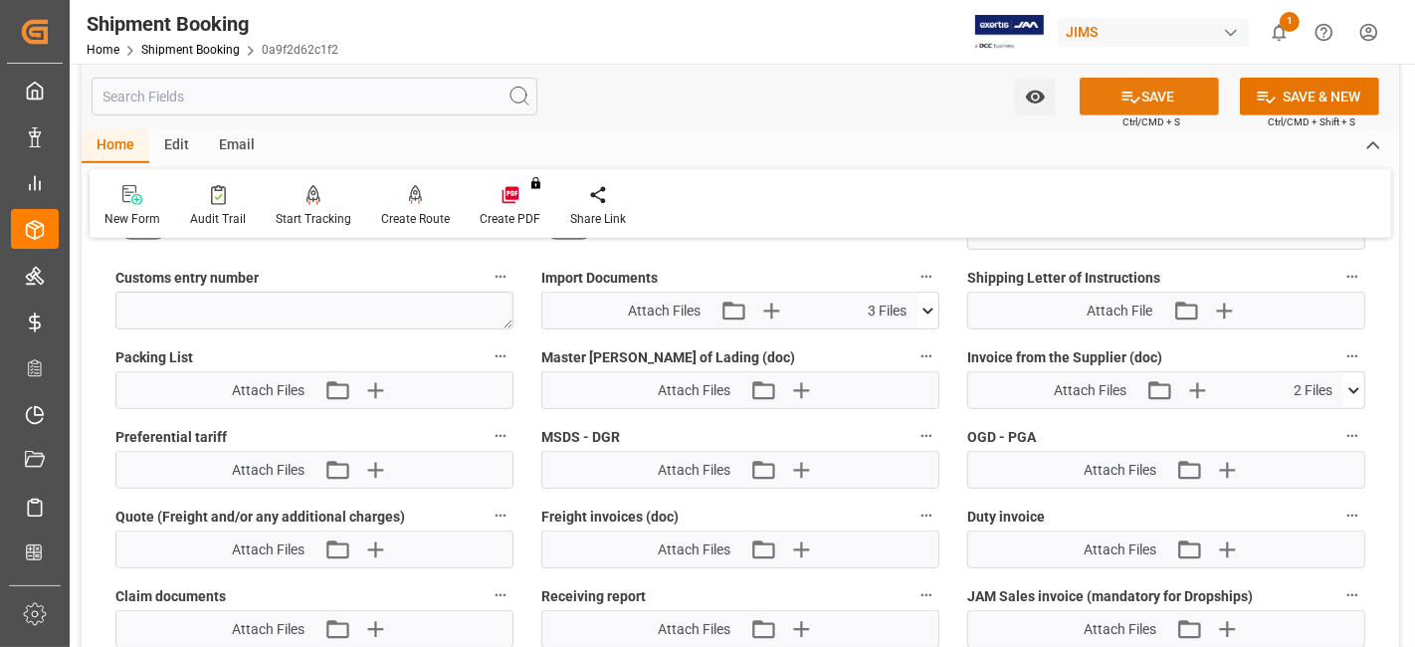
click at [1114, 97] on button "SAVE" at bounding box center [1149, 97] width 139 height 38
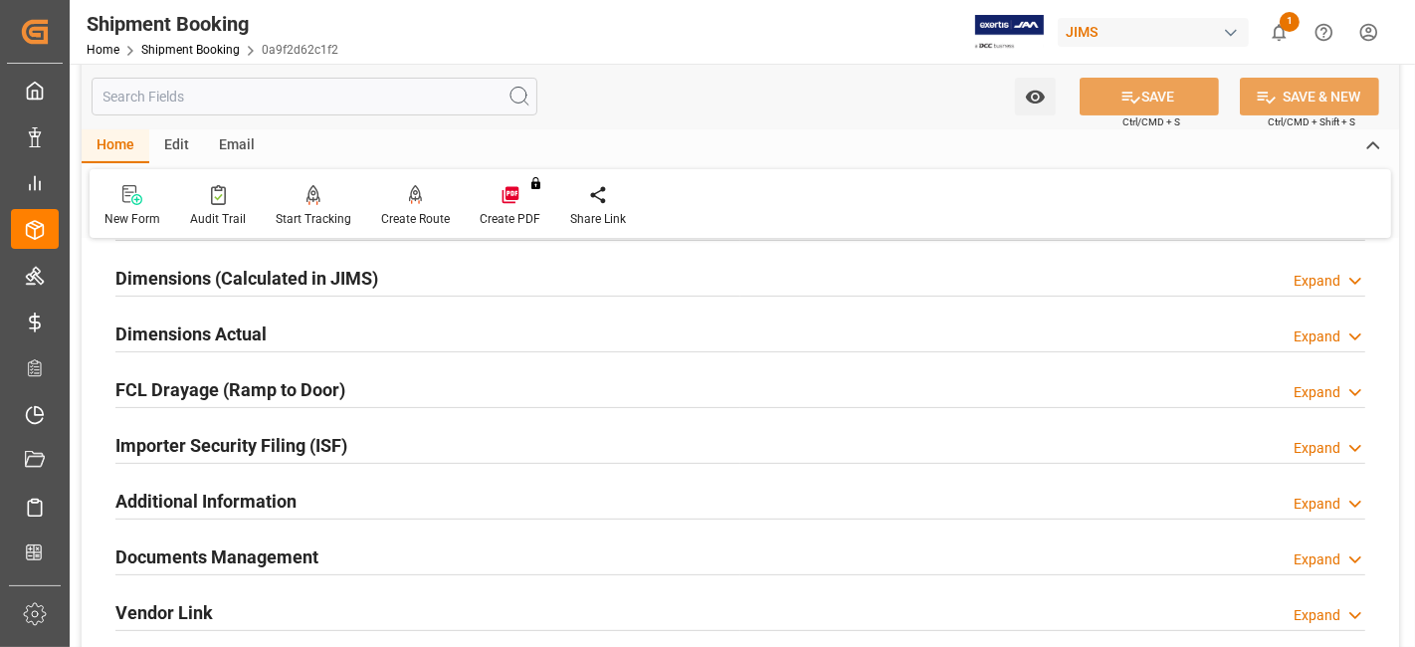
scroll to position [400, 0]
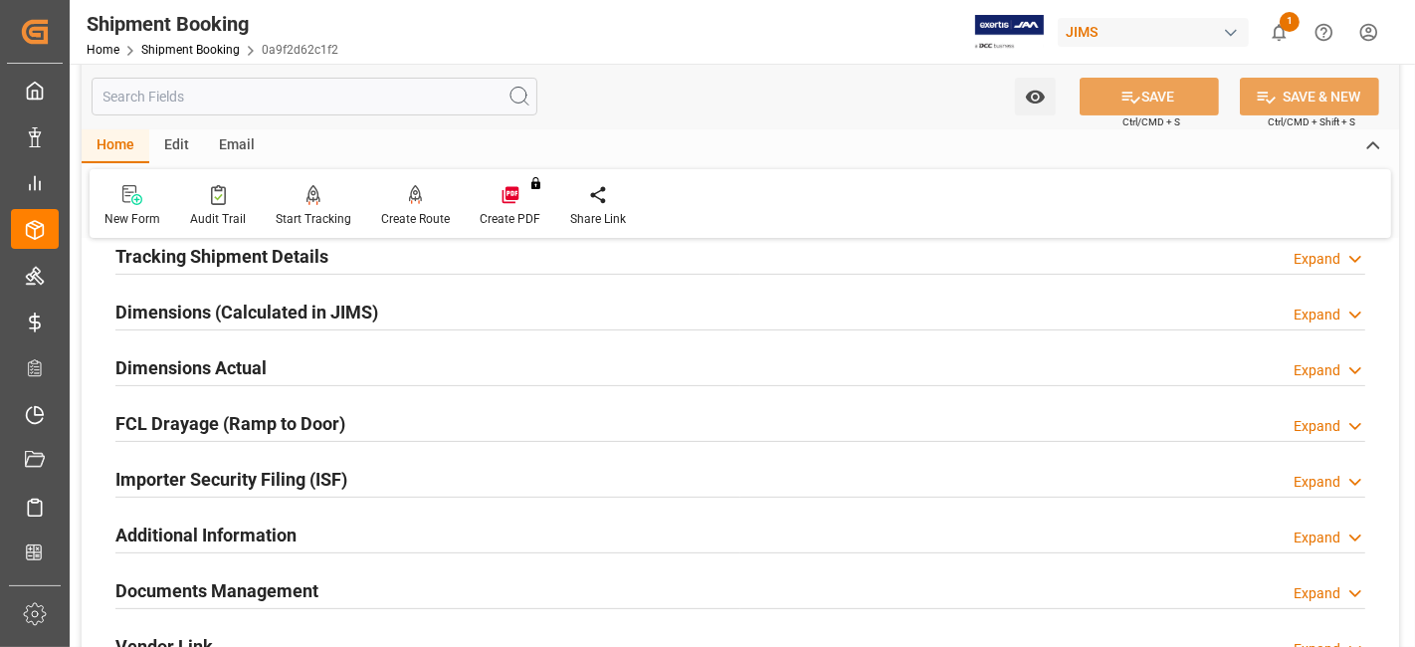
click at [225, 261] on h2 "Tracking Shipment Details" at bounding box center [221, 256] width 213 height 27
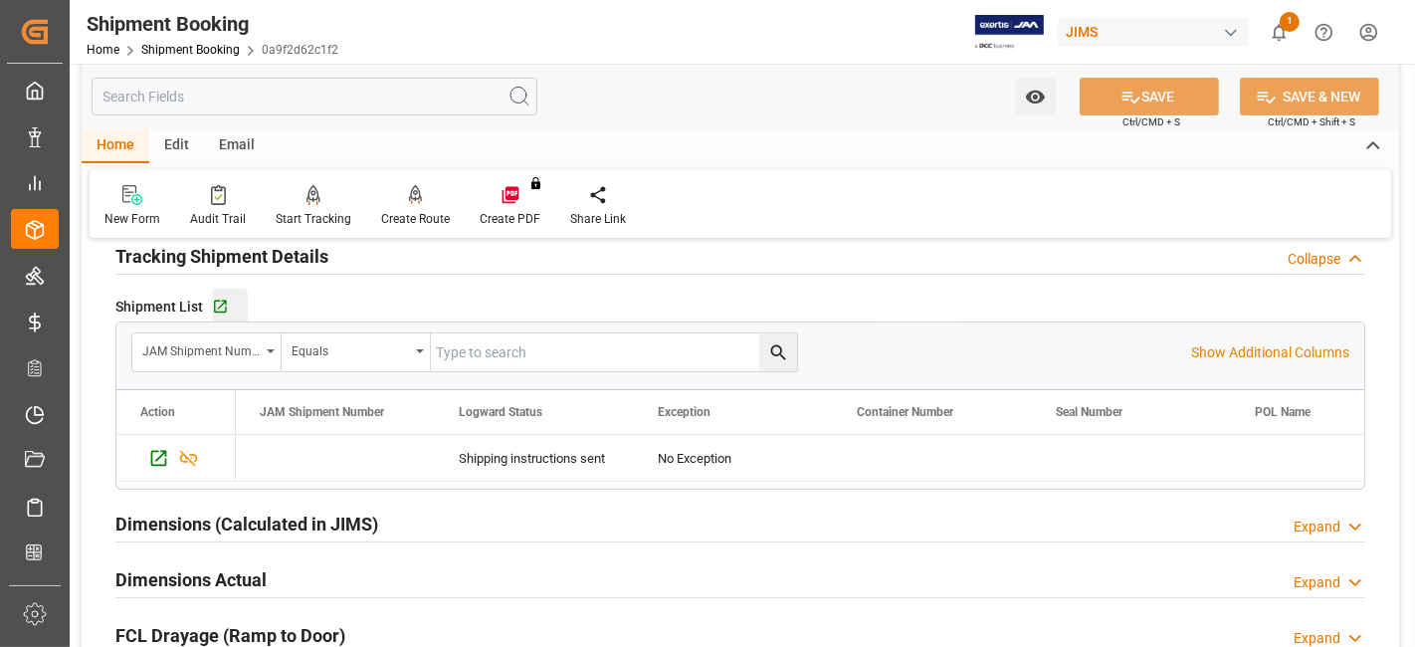
click at [224, 316] on button "Go to Shipment Tracking Grid" at bounding box center [230, 307] width 36 height 36
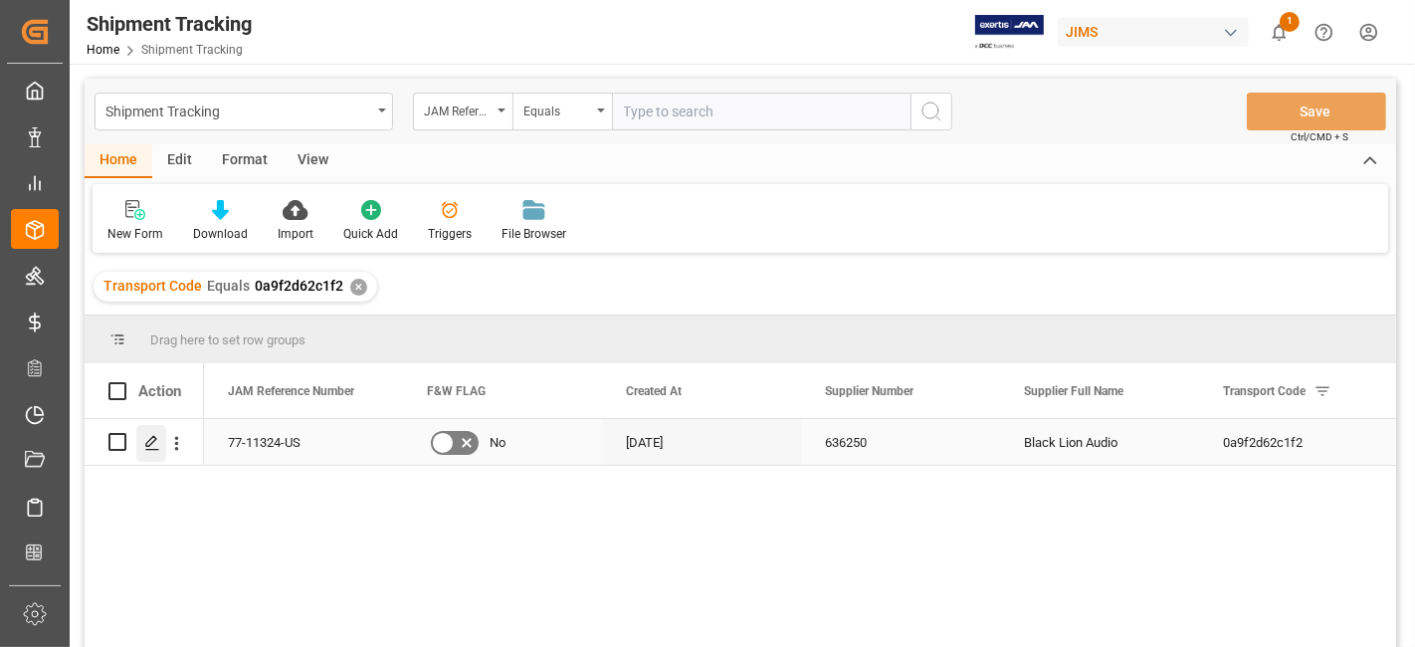
click at [148, 452] on div "Press SPACE to select this row." at bounding box center [151, 443] width 30 height 37
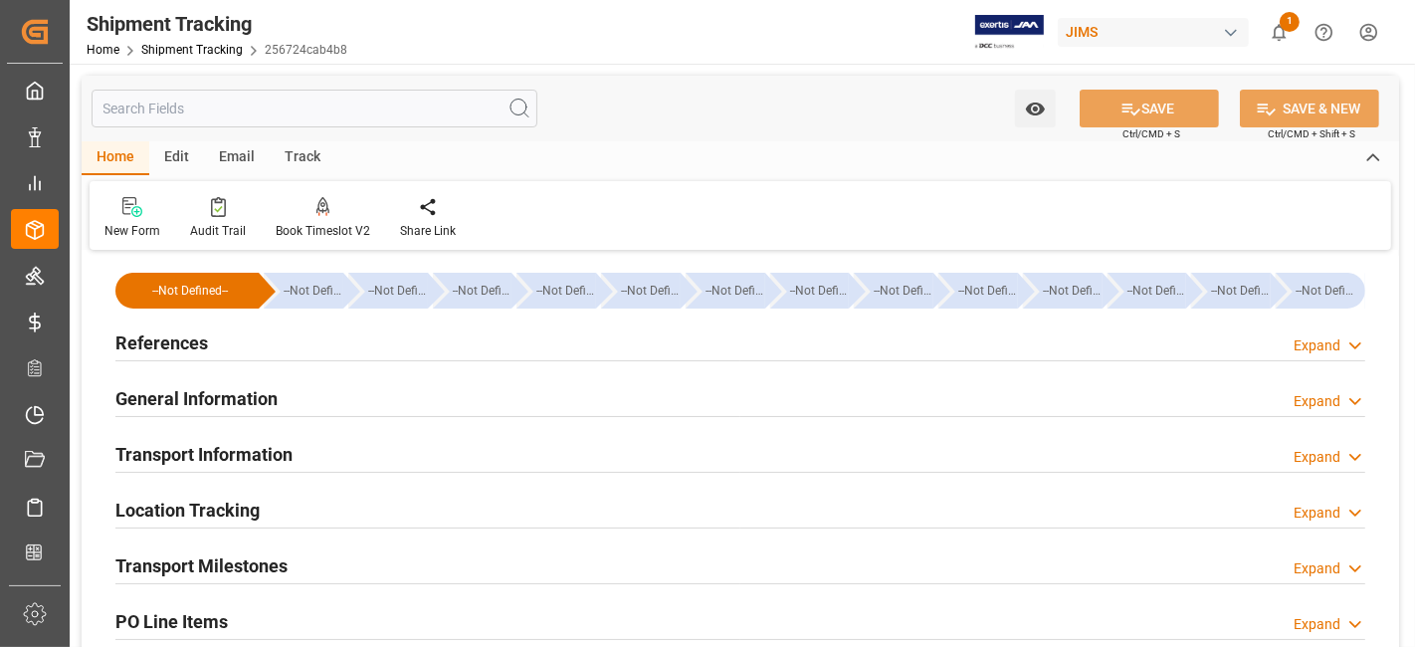
click at [290, 347] on div "References Expand" at bounding box center [740, 341] width 1250 height 38
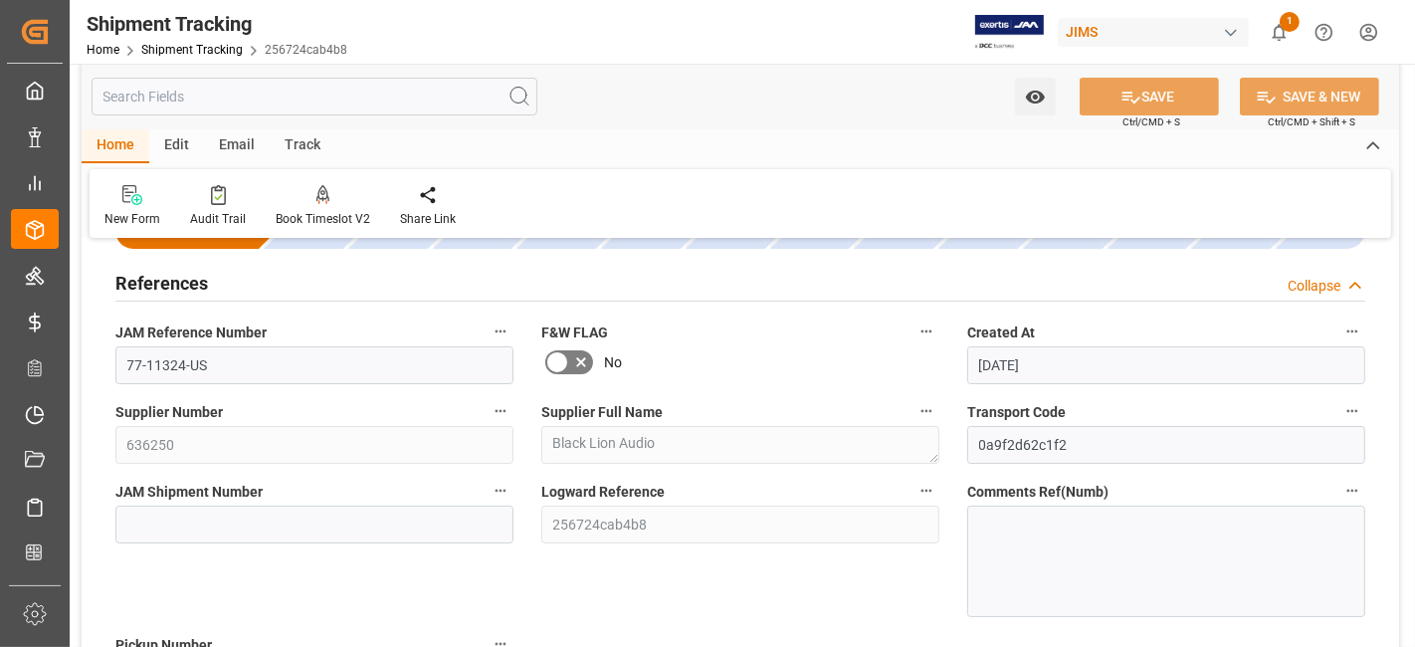
scroll to position [110, 0]
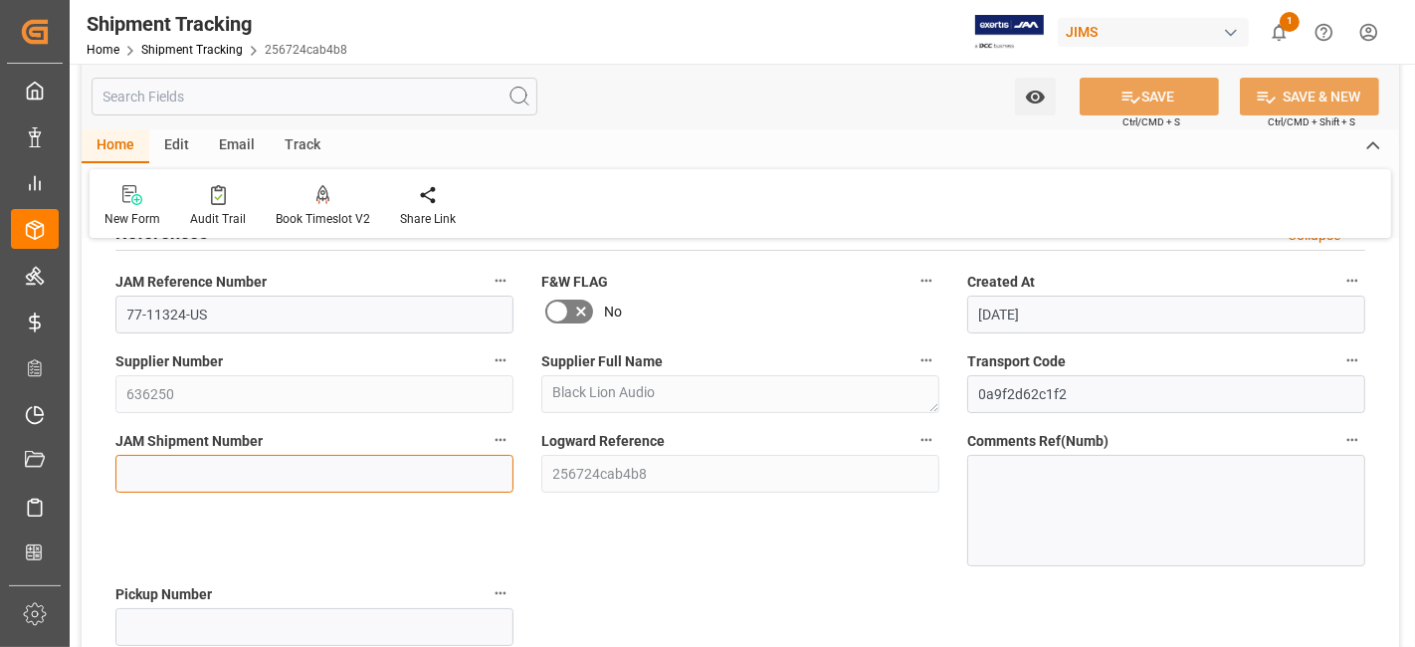
drag, startPoint x: 454, startPoint y: 457, endPoint x: 326, endPoint y: 481, distance: 129.6
click at [438, 458] on input at bounding box center [314, 474] width 398 height 38
drag, startPoint x: 306, startPoint y: 479, endPoint x: 287, endPoint y: 478, distance: 18.9
click at [305, 479] on input at bounding box center [314, 474] width 398 height 38
paste input "73290"
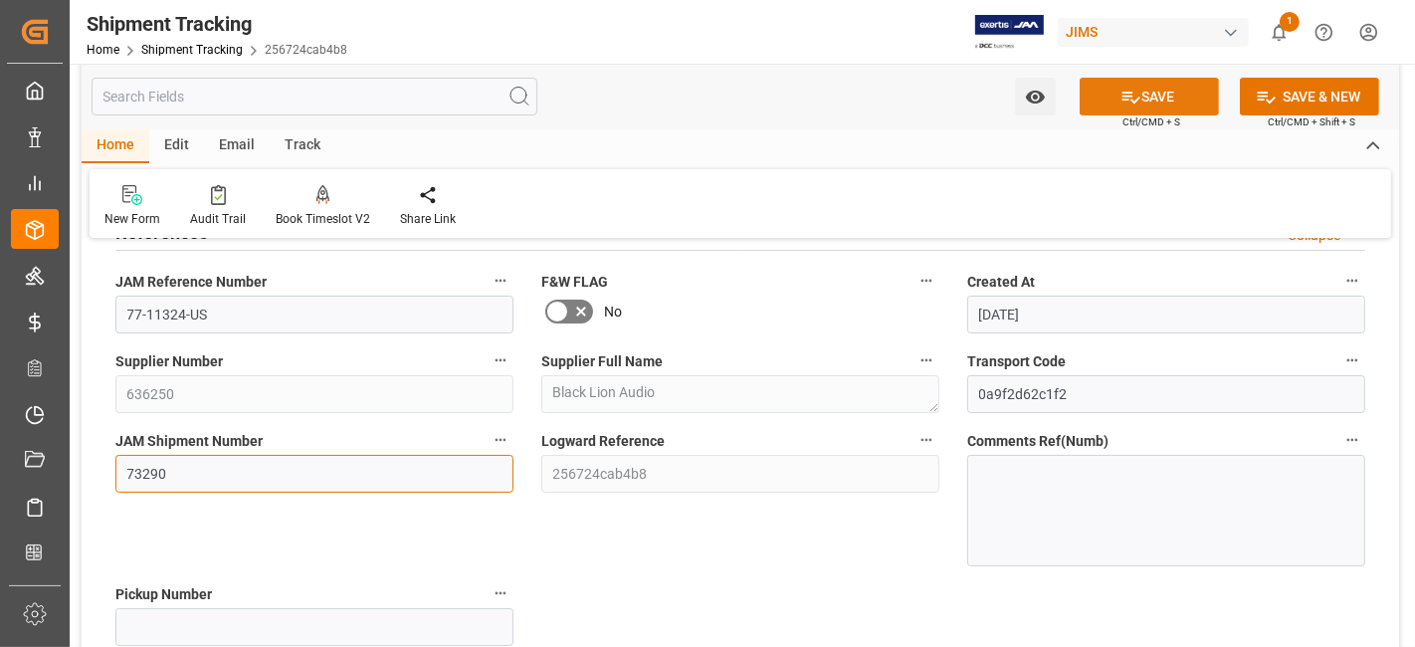
type input "73290"
click at [1129, 100] on icon at bounding box center [1132, 98] width 18 height 12
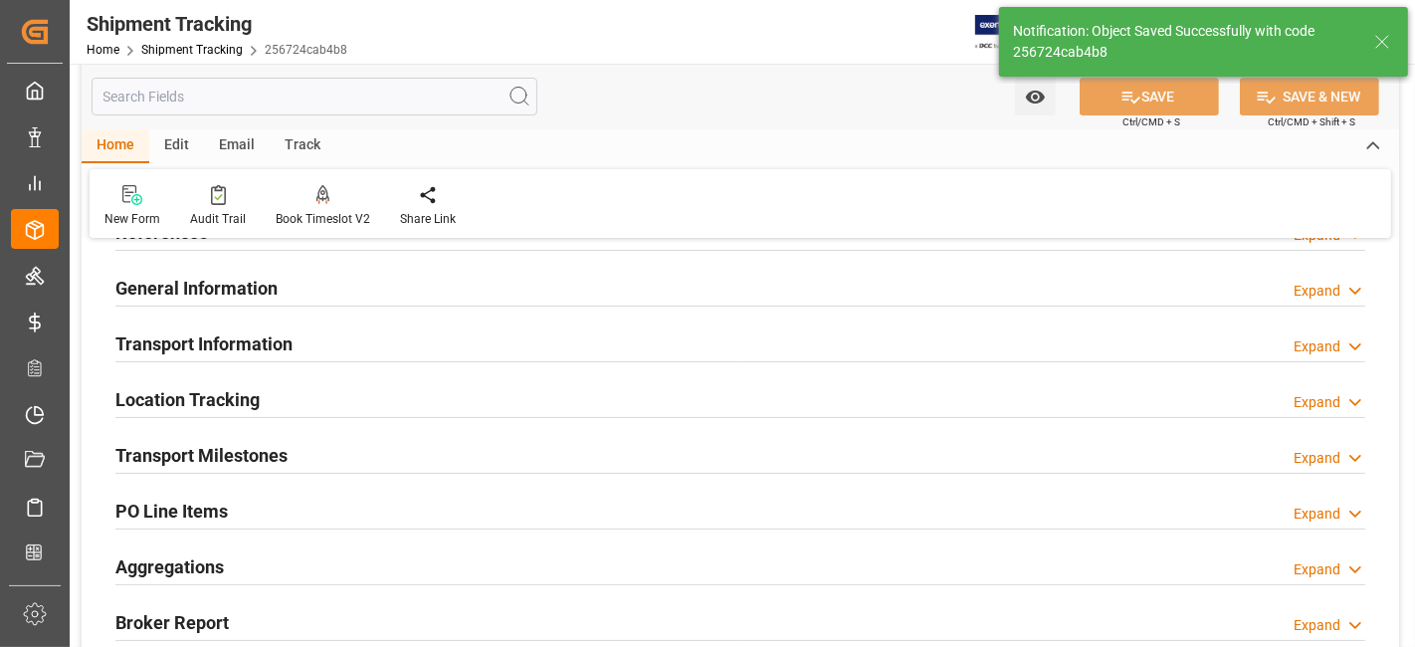
click at [333, 338] on div "Transport Information Expand" at bounding box center [740, 342] width 1250 height 38
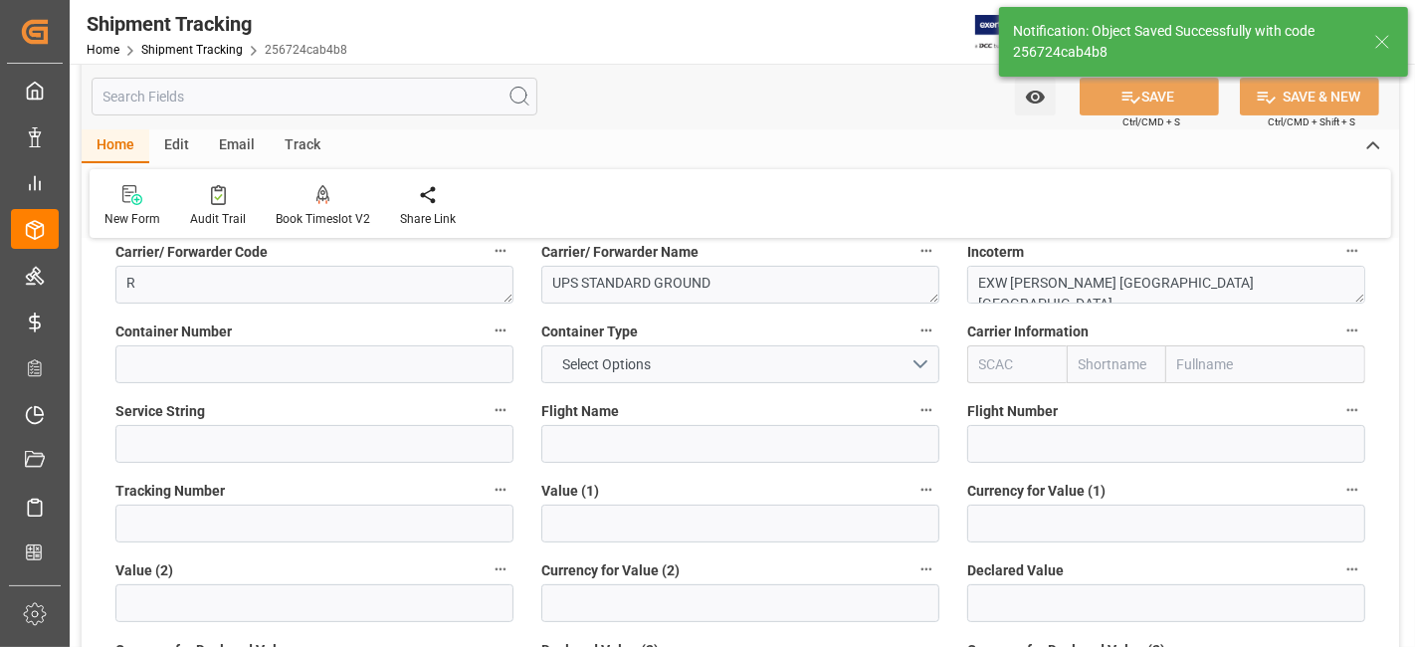
scroll to position [442, 0]
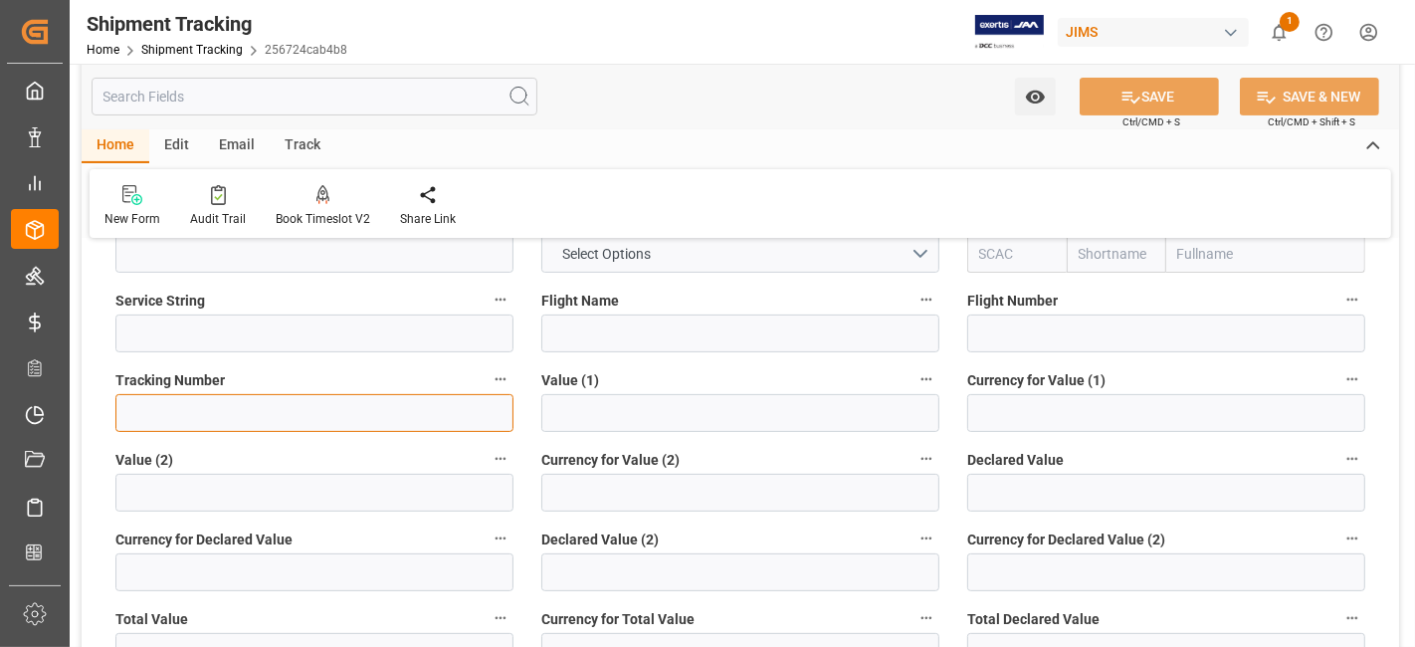
click at [241, 426] on input at bounding box center [314, 413] width 398 height 38
paste input "1Z71X319DK99034569"
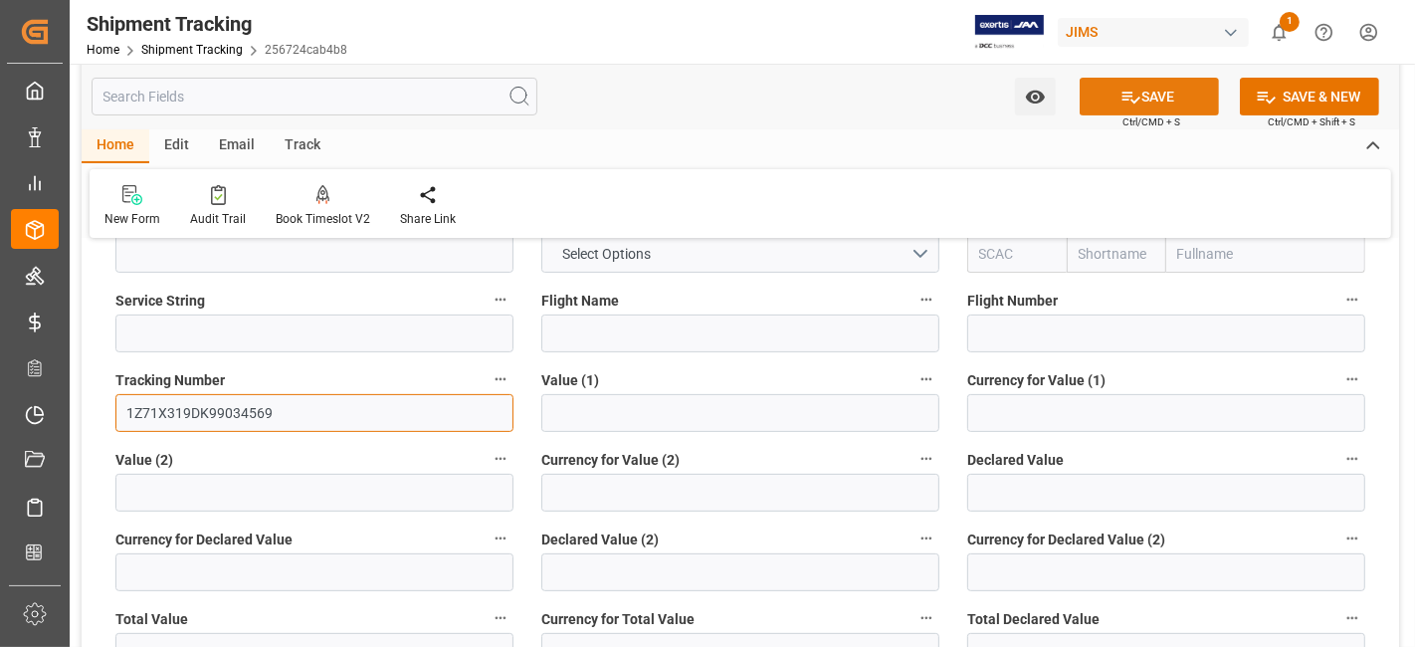
type input "1Z71X319DK99034569"
click at [1145, 95] on button "SAVE" at bounding box center [1149, 97] width 139 height 38
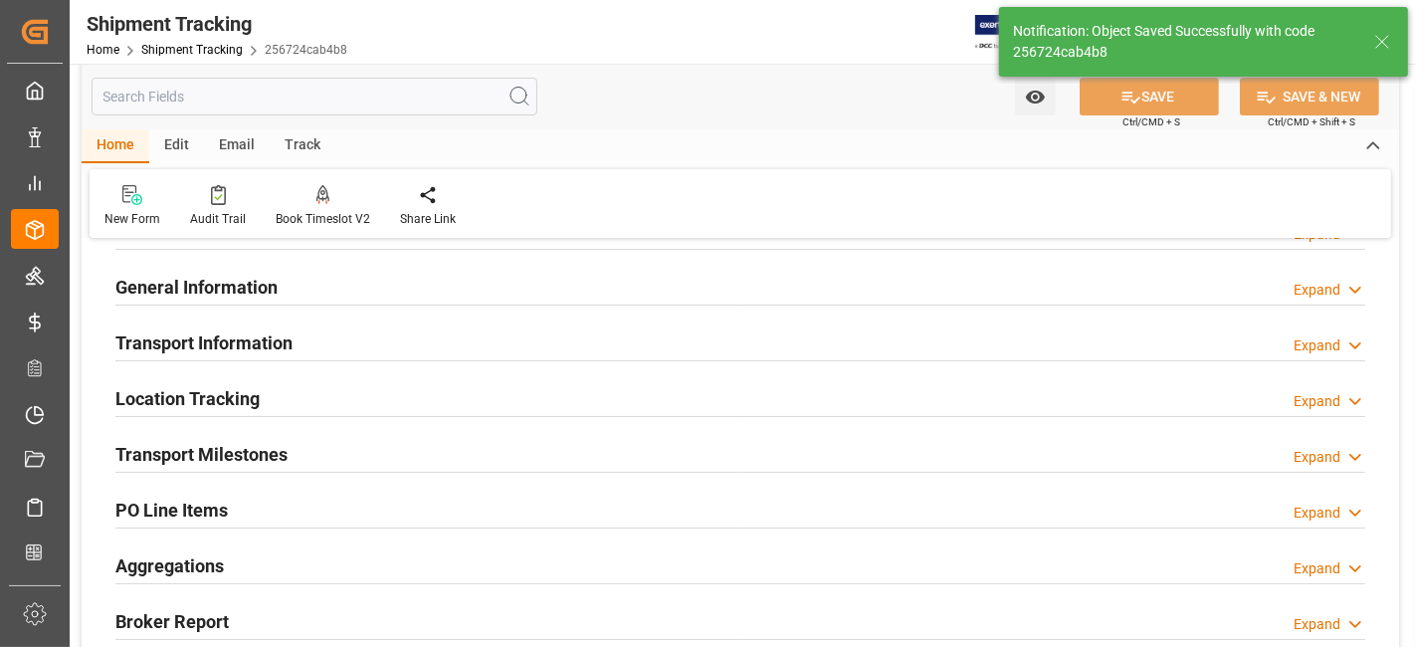
scroll to position [221, 0]
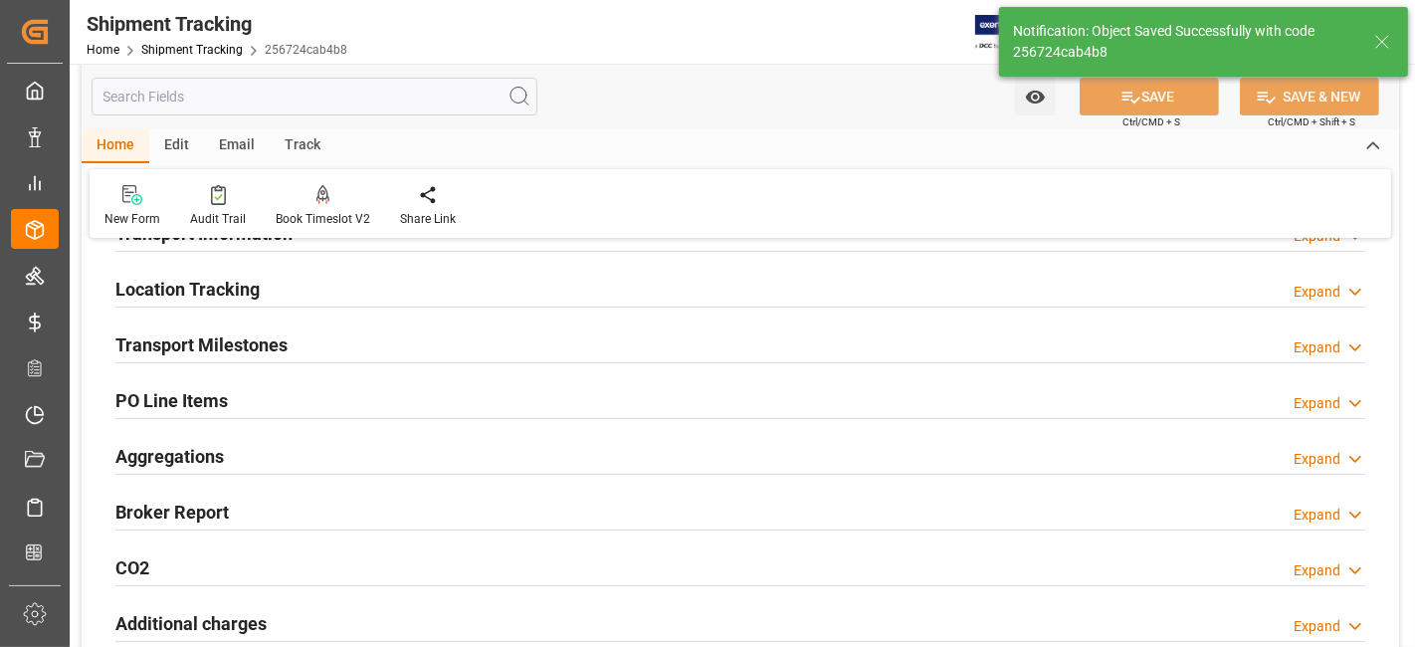
click at [253, 331] on h2 "Transport Milestones" at bounding box center [201, 344] width 172 height 27
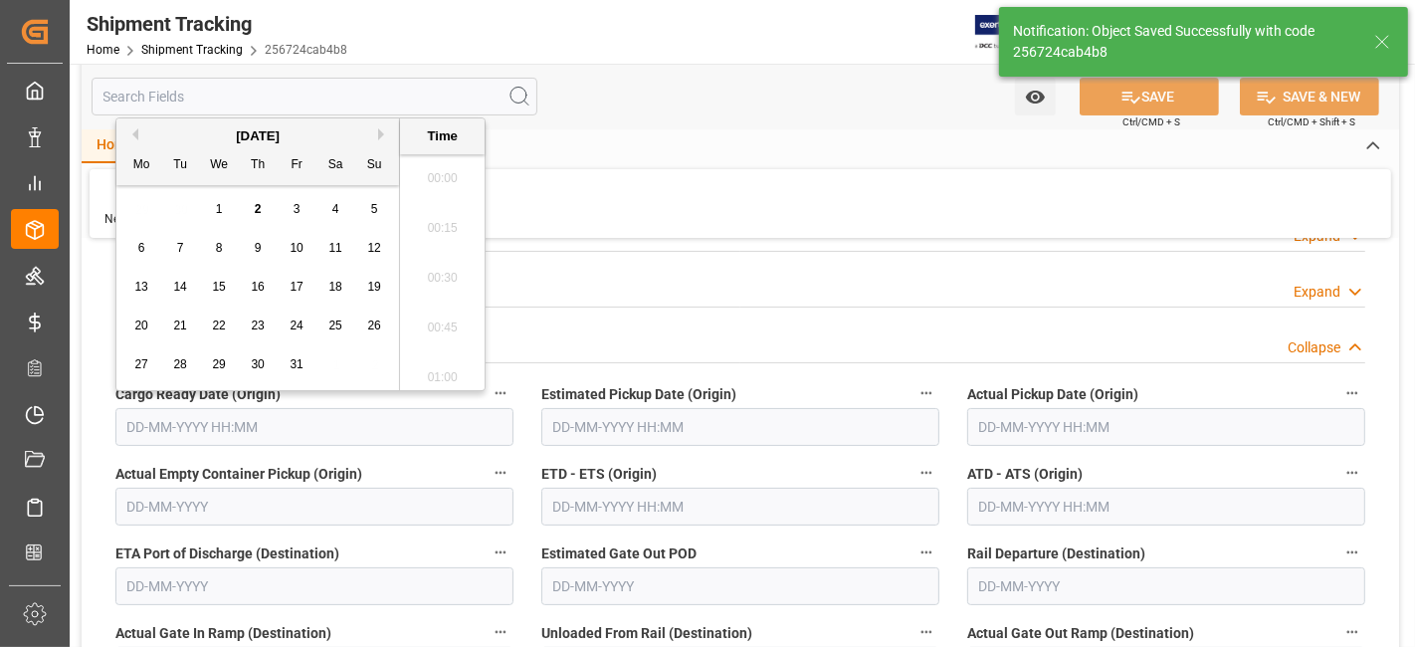
click at [193, 412] on input "text" at bounding box center [314, 427] width 398 height 38
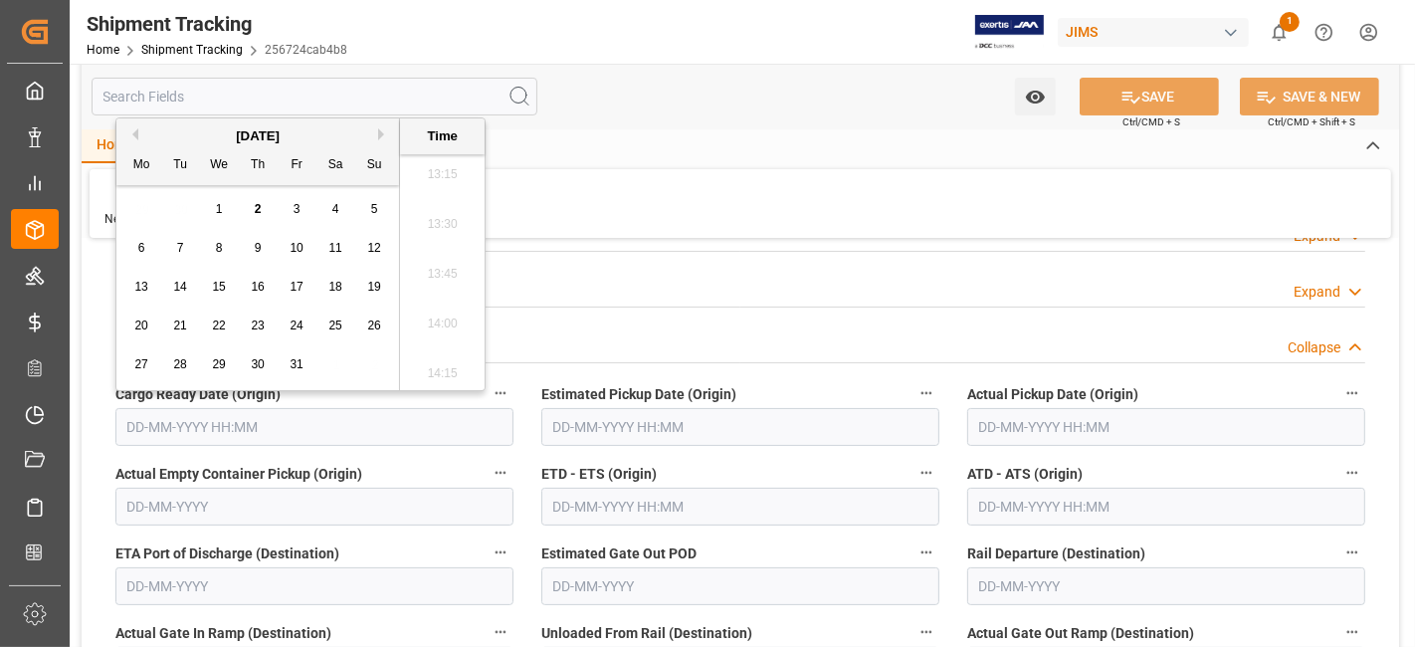
click at [193, 280] on div "13 14 15 16 17 18 19" at bounding box center [258, 287] width 272 height 39
click at [226, 212] on div "1" at bounding box center [219, 210] width 25 height 24
type input "[DATE] 00:00"
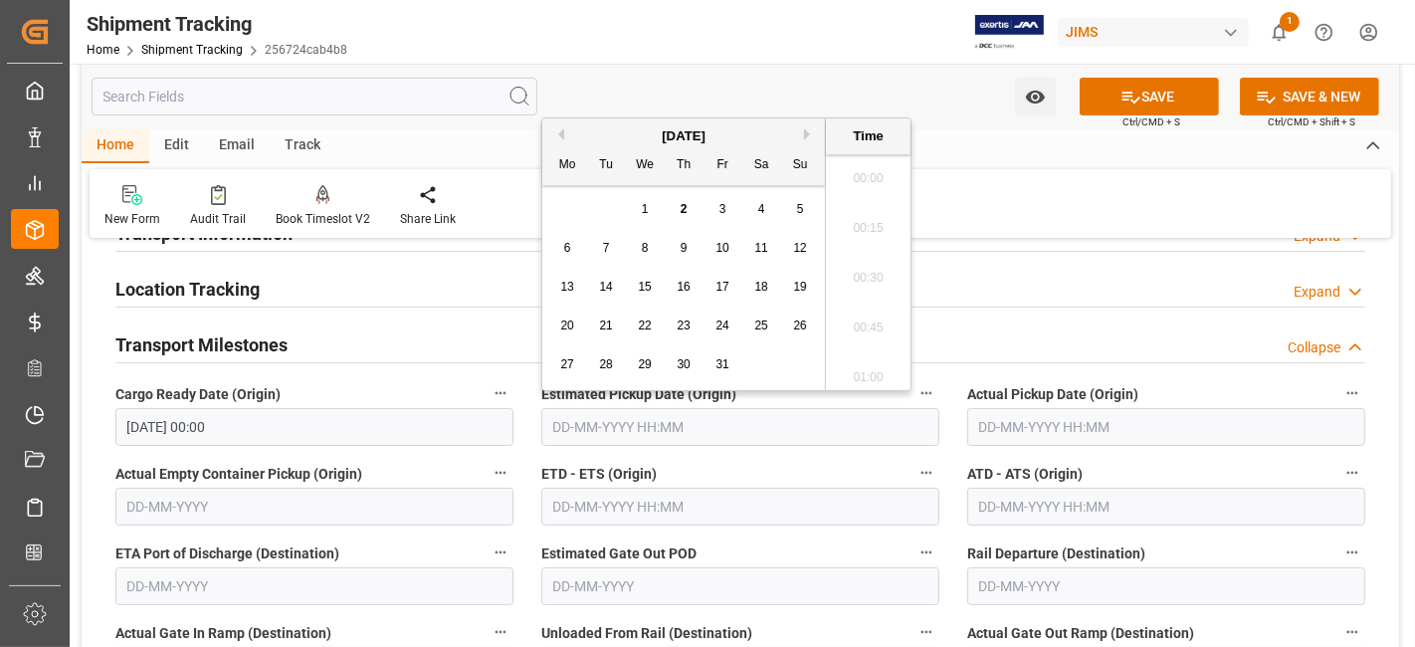
click at [665, 428] on input "text" at bounding box center [740, 427] width 398 height 38
click at [644, 210] on span "1" at bounding box center [645, 209] width 7 height 14
type input "[DATE] 00:00"
click at [1063, 419] on input "text" at bounding box center [1166, 427] width 398 height 38
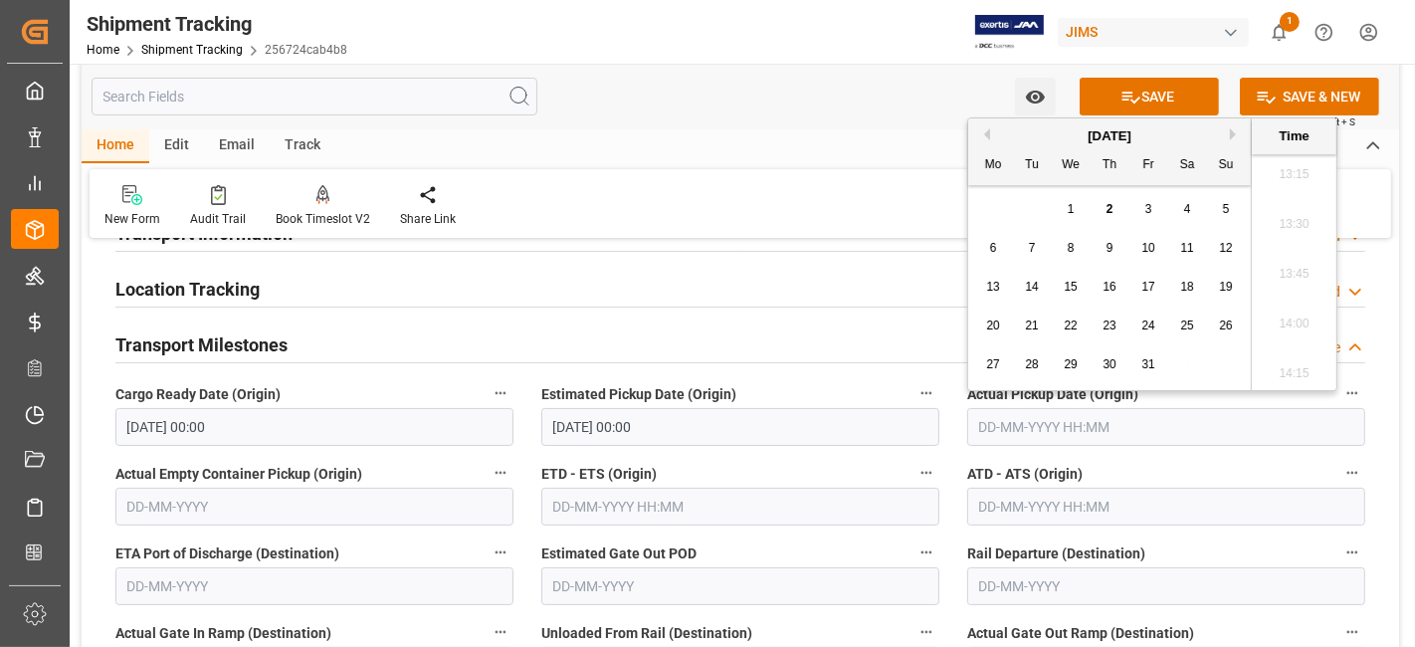
click at [1018, 211] on div "29 30 1 2 3 4 5" at bounding box center [1110, 209] width 272 height 39
click at [1075, 210] on div "1" at bounding box center [1071, 210] width 25 height 24
type input "[DATE] 00:00"
click at [784, 510] on input "text" at bounding box center [740, 507] width 398 height 38
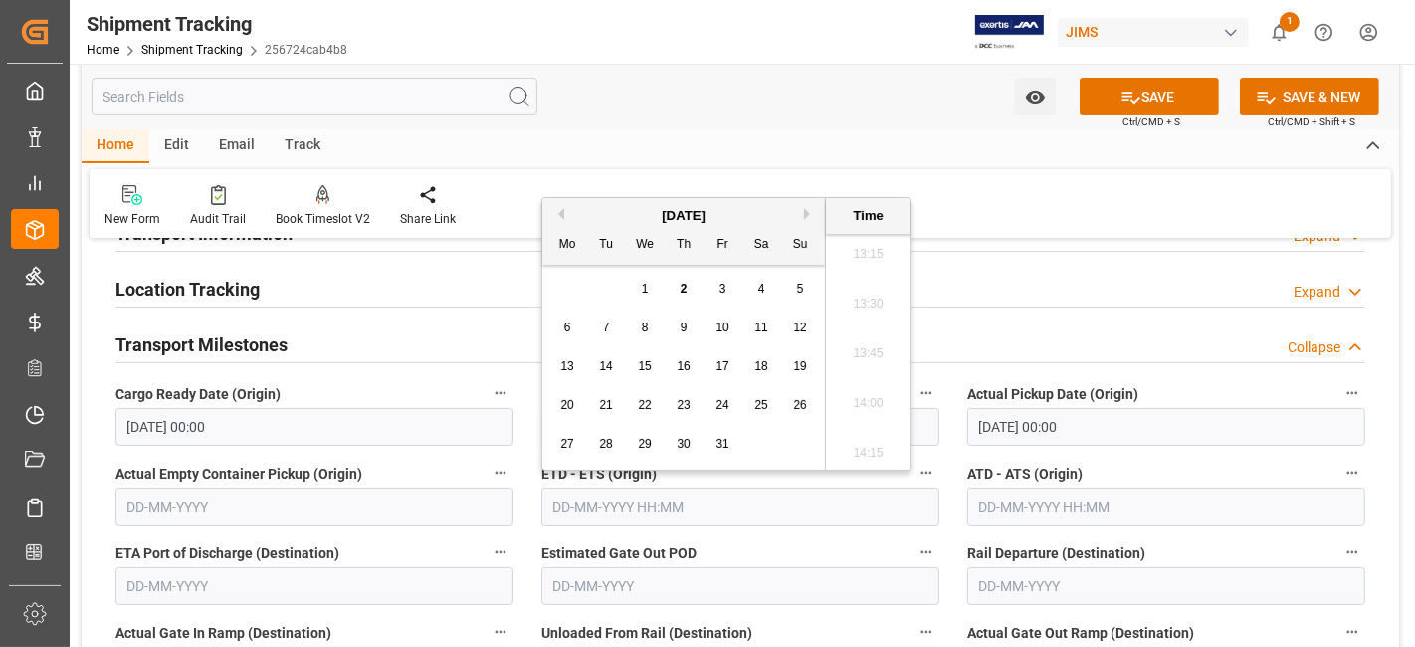
click at [650, 295] on div "1" at bounding box center [645, 290] width 25 height 24
type input "[DATE] 00:00"
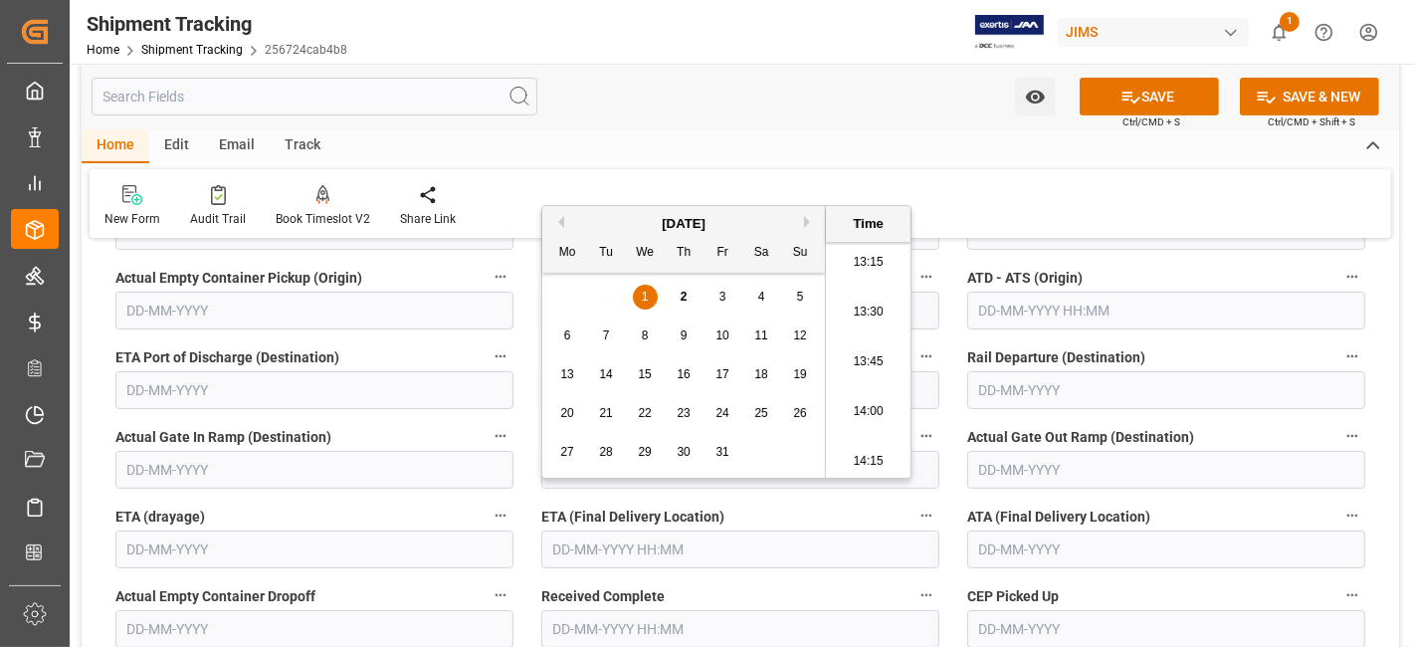
scroll to position [552, 0]
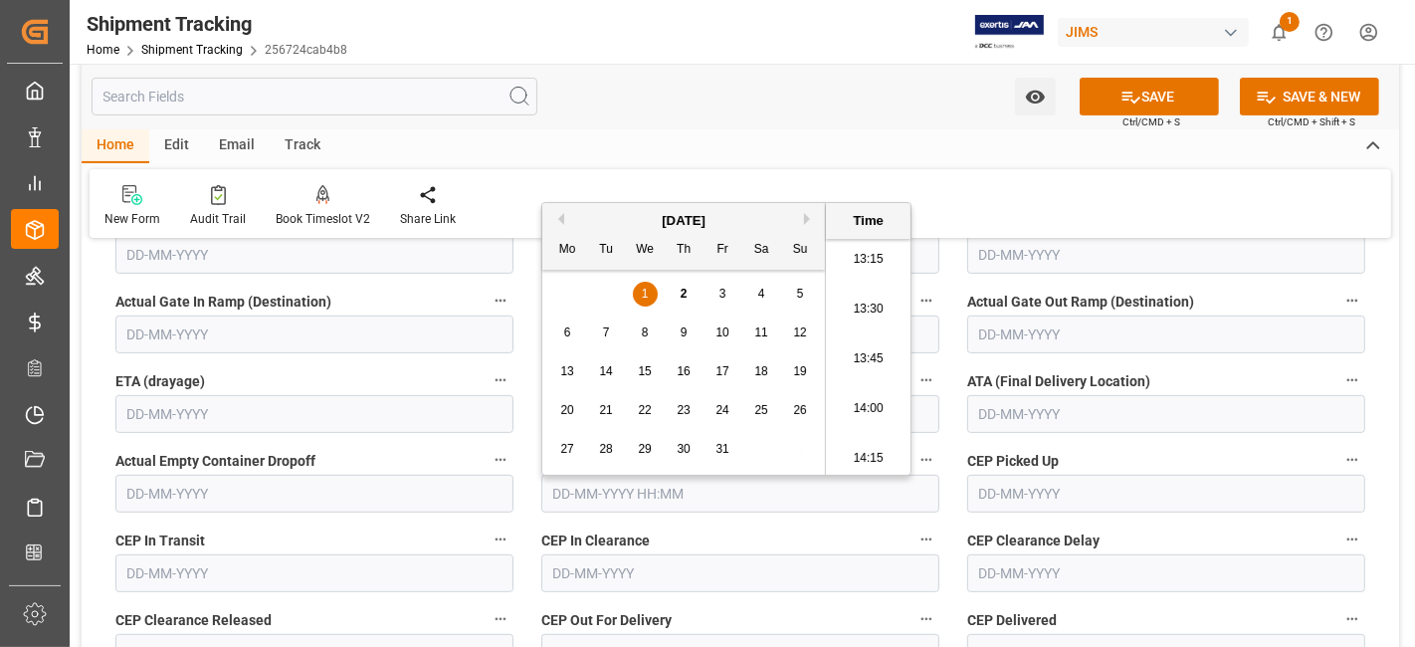
click at [445, 535] on label "CEP In Transit" at bounding box center [314, 541] width 398 height 28
click at [488, 535] on button "CEP In Transit" at bounding box center [501, 540] width 26 height 26
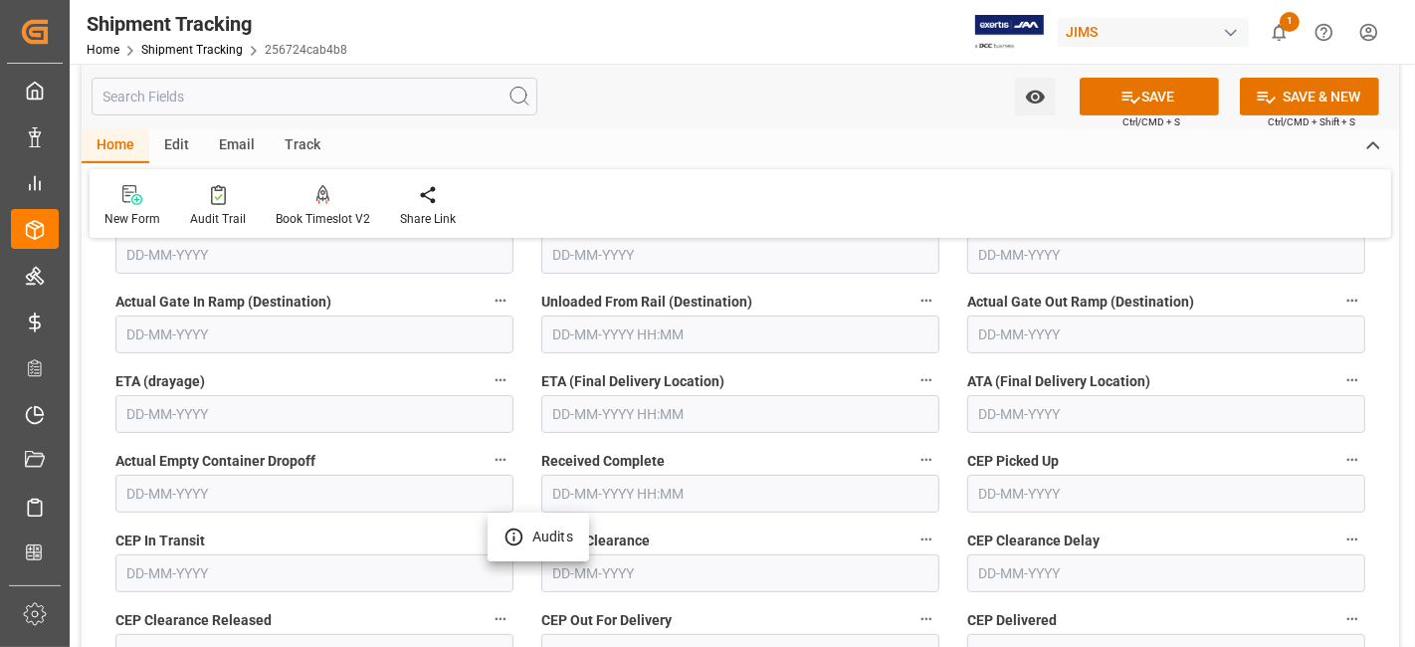
click at [847, 528] on div at bounding box center [707, 323] width 1415 height 647
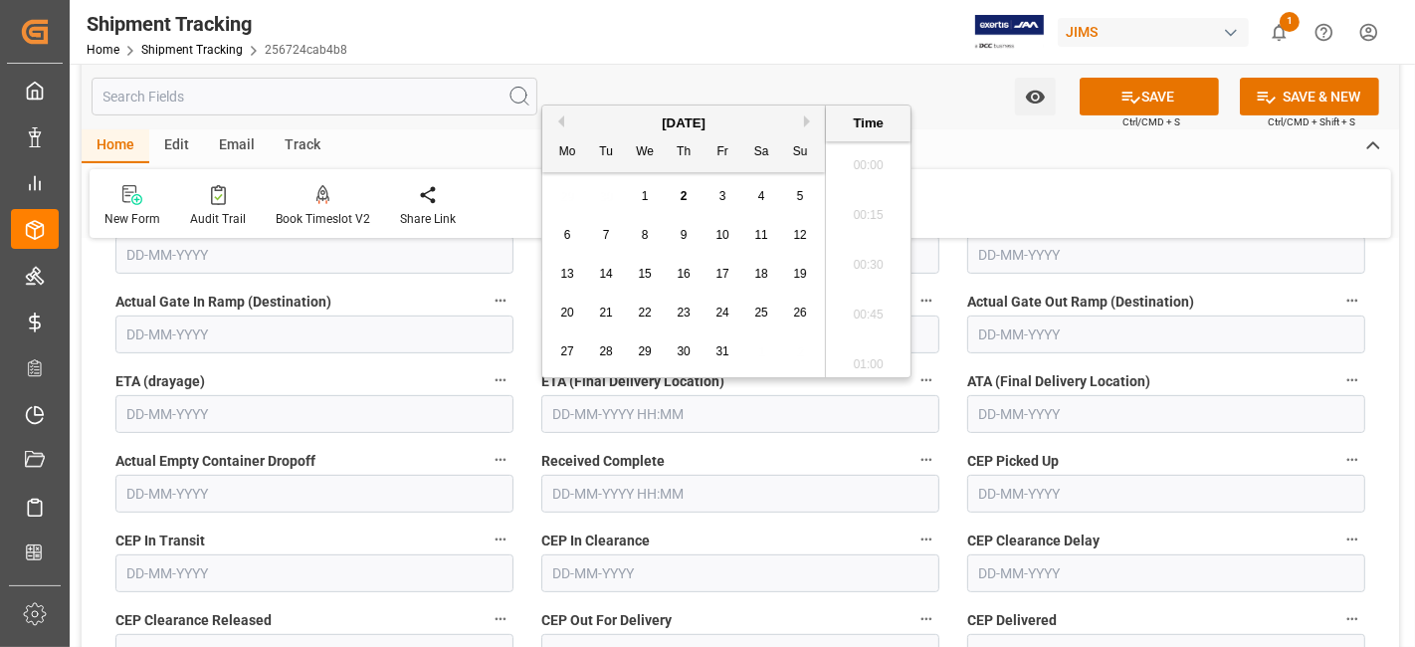
click at [670, 406] on input "text" at bounding box center [740, 414] width 398 height 38
click at [623, 211] on div "29 30 1 2 3 4 5" at bounding box center [684, 196] width 272 height 39
click at [725, 202] on span "3" at bounding box center [723, 196] width 7 height 14
type input "[DATE] 00:00"
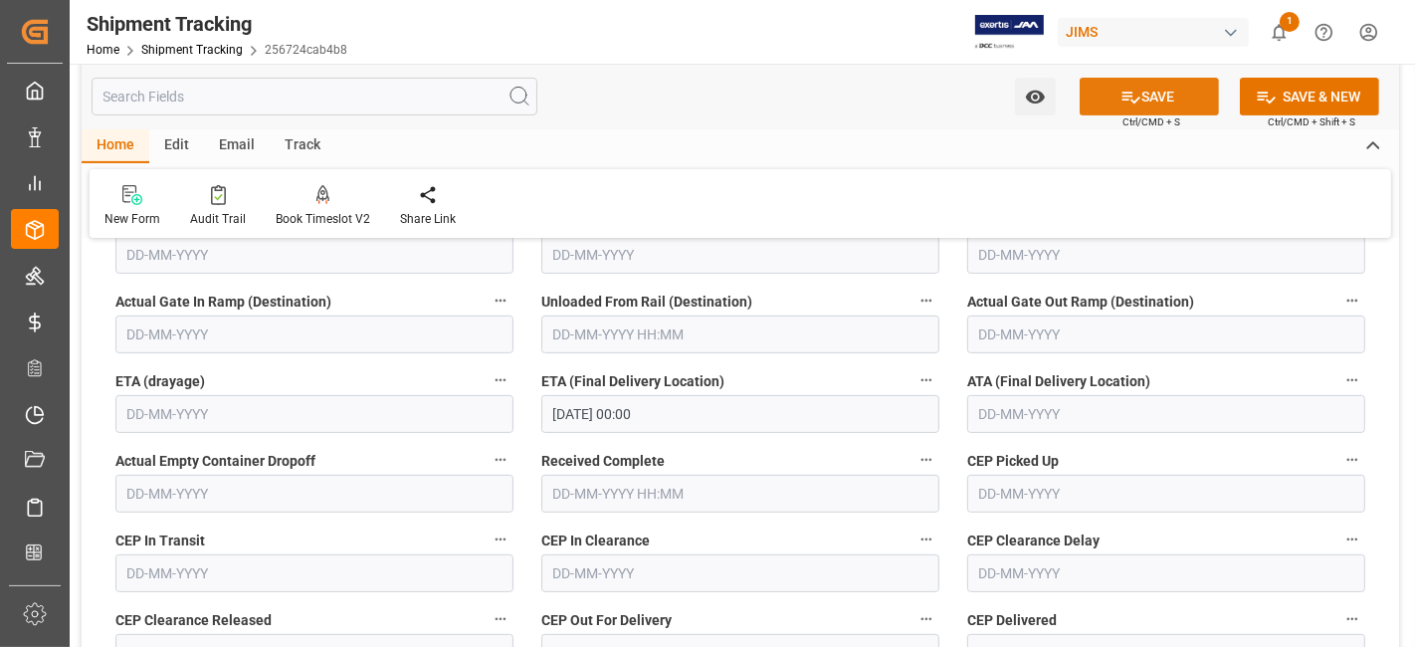
click at [1126, 98] on icon at bounding box center [1131, 97] width 21 height 21
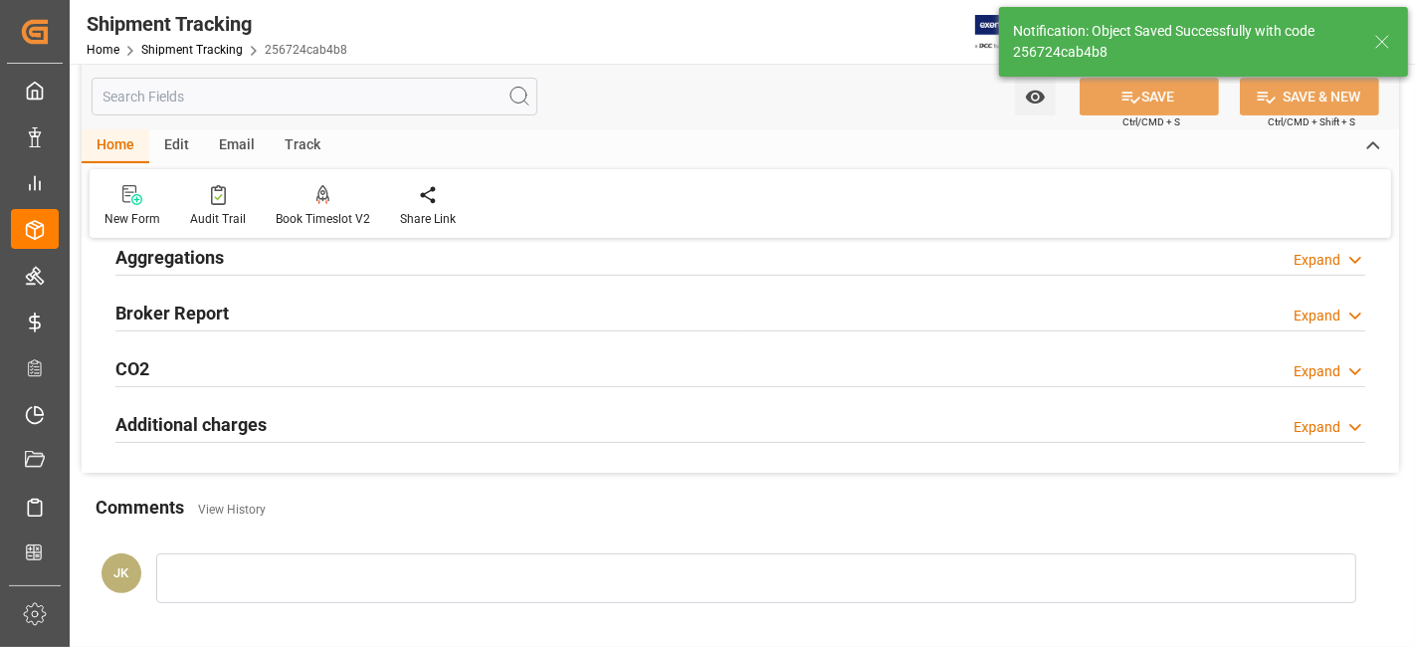
scroll to position [310, 0]
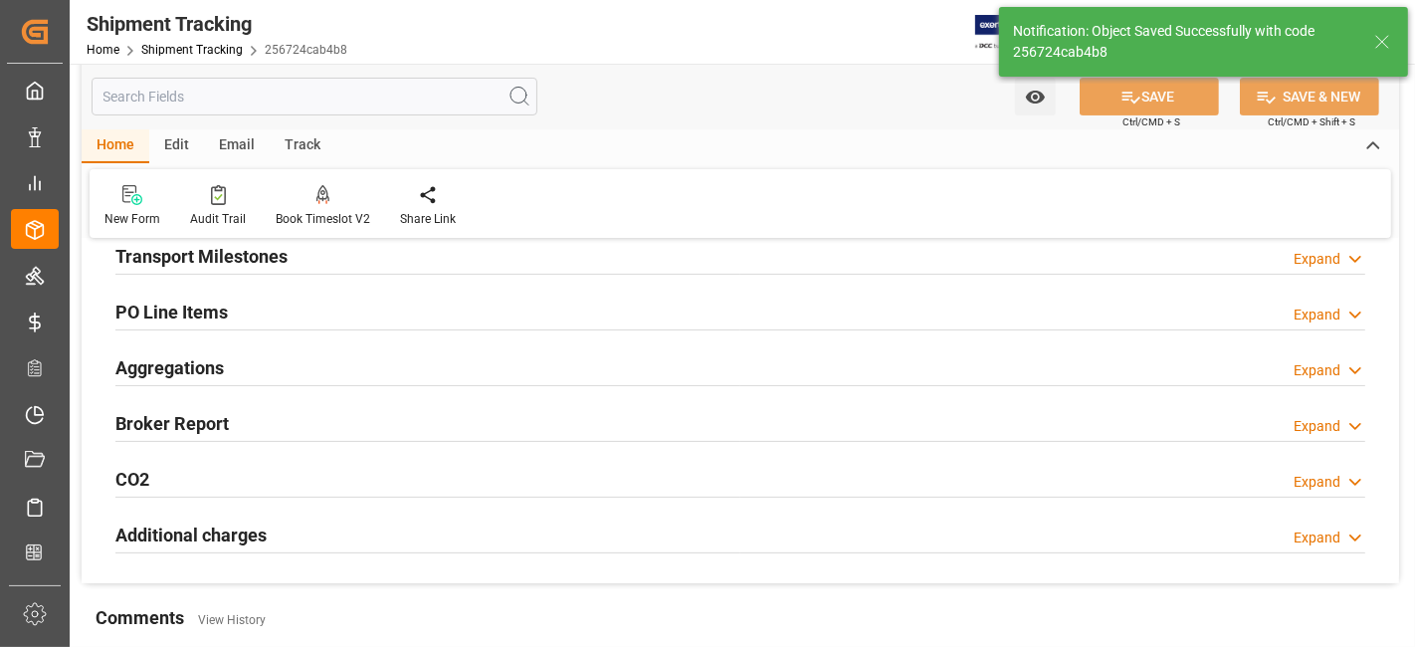
click at [370, 359] on div "Aggregations Expand" at bounding box center [740, 366] width 1250 height 38
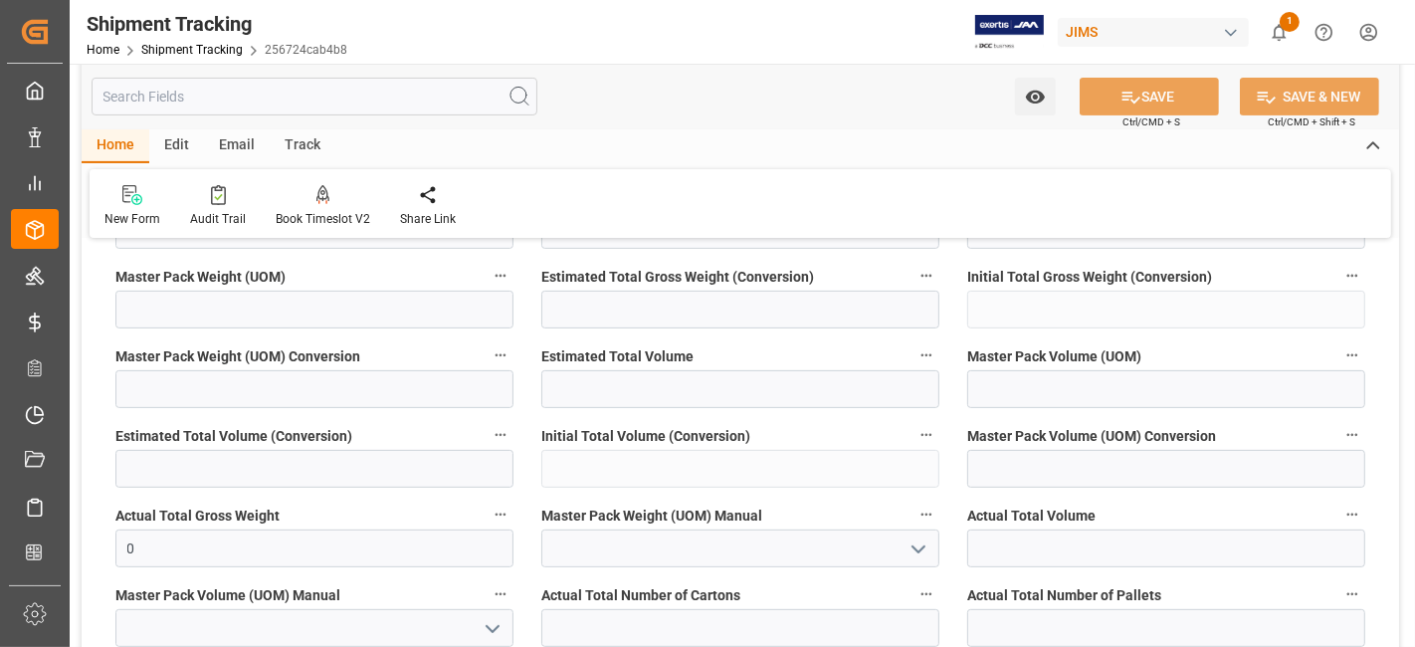
scroll to position [531, 0]
click at [189, 549] on input "0" at bounding box center [314, 547] width 398 height 38
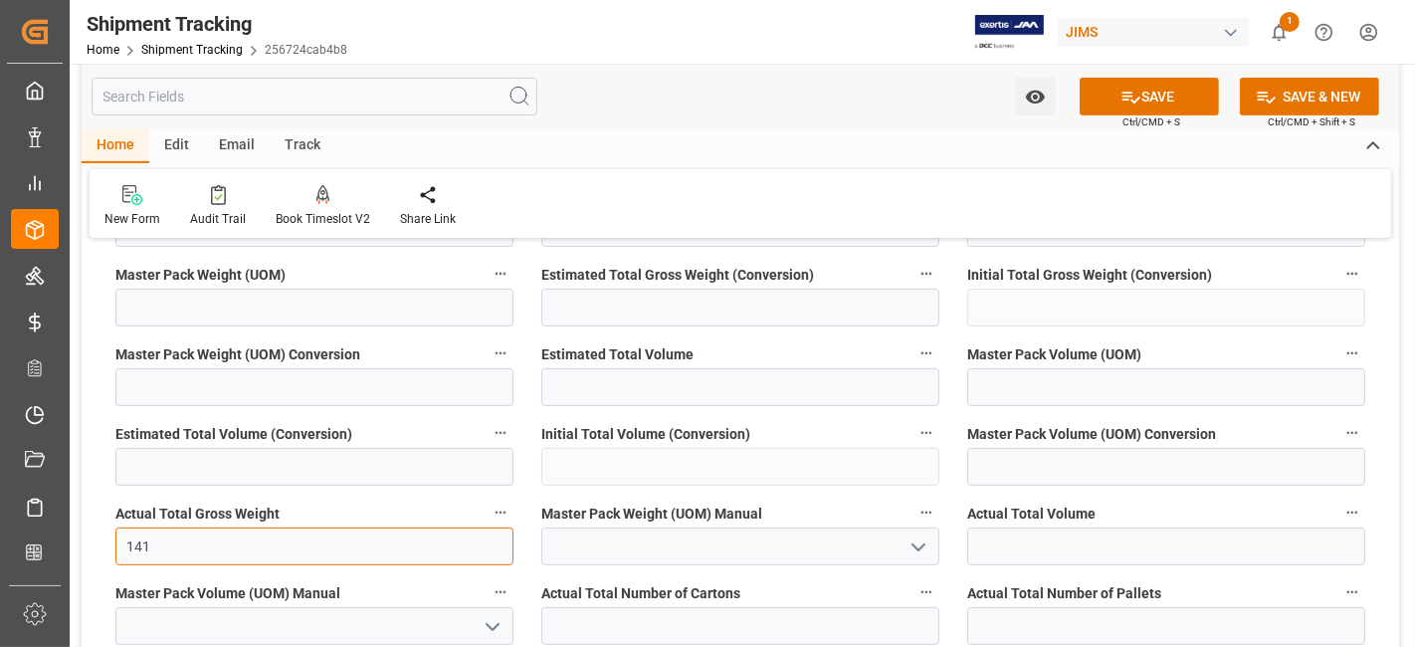
type input "141"
click at [911, 535] on icon "open menu" at bounding box center [919, 547] width 24 height 24
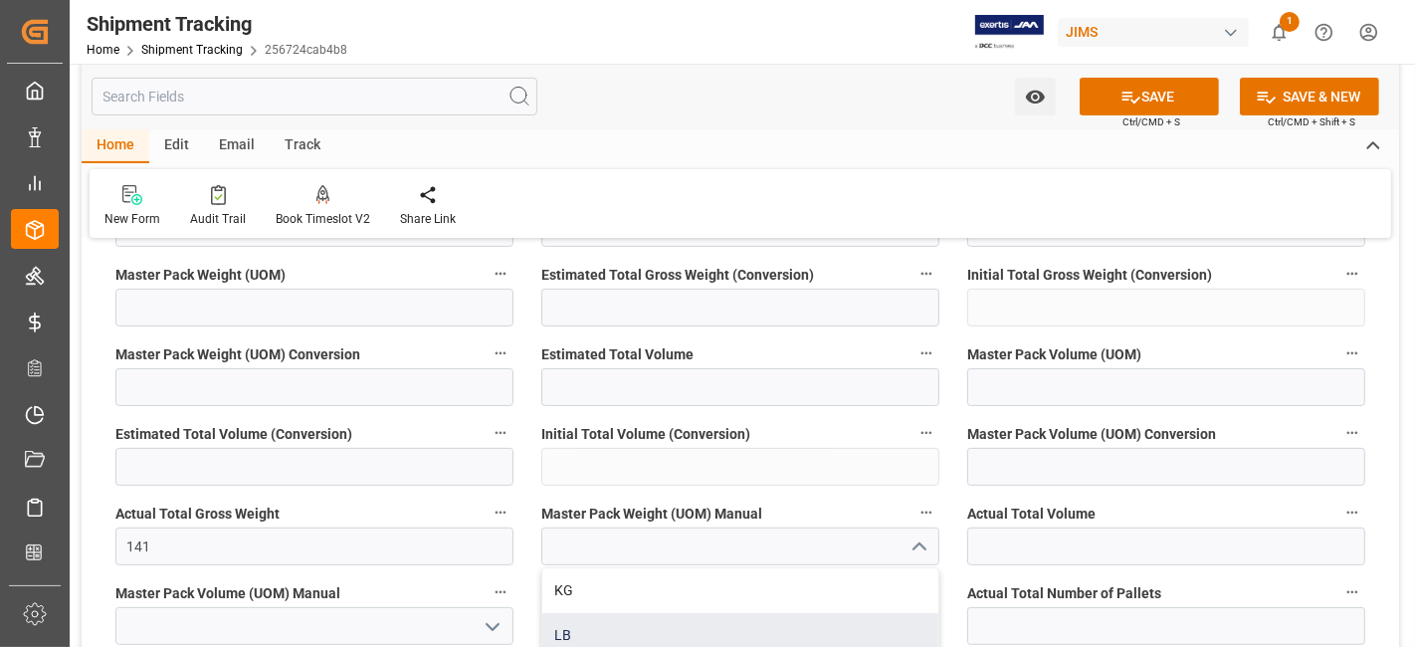
click at [725, 618] on div "LB" at bounding box center [740, 635] width 396 height 45
type input "LB"
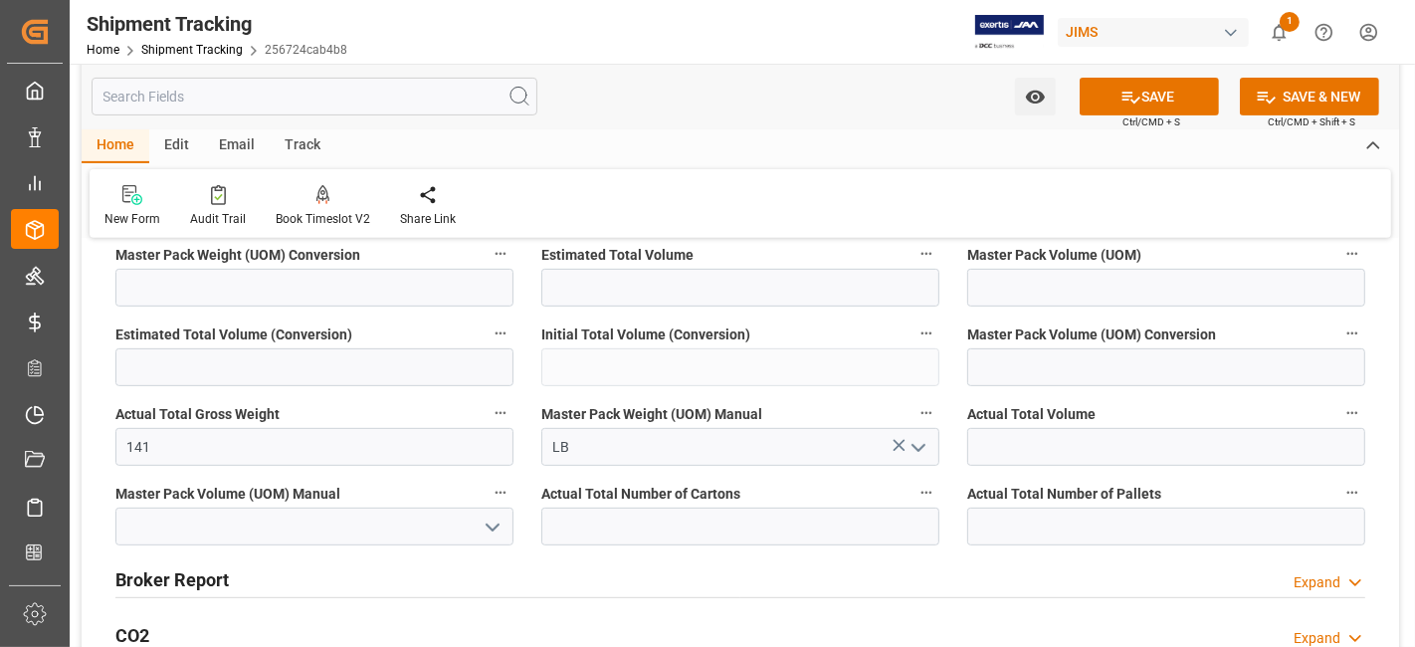
scroll to position [752, 0]
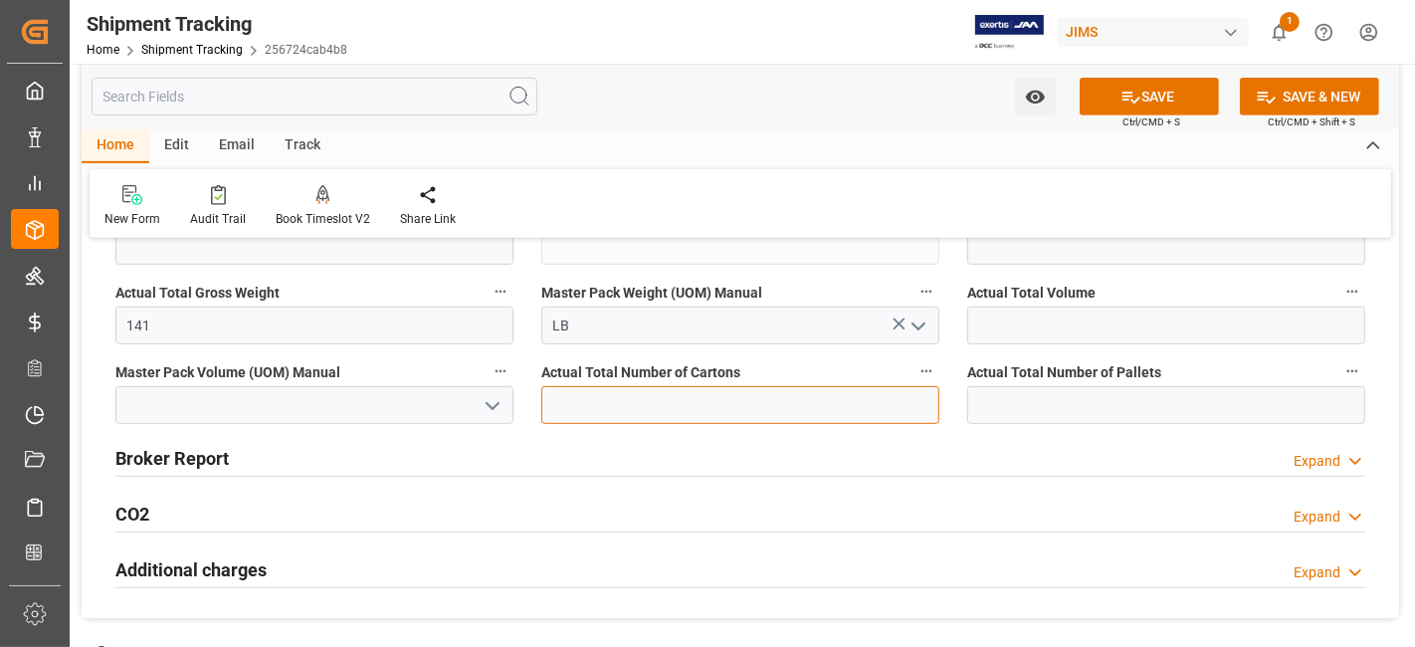
click at [675, 389] on input "text" at bounding box center [740, 405] width 398 height 38
type input "9"
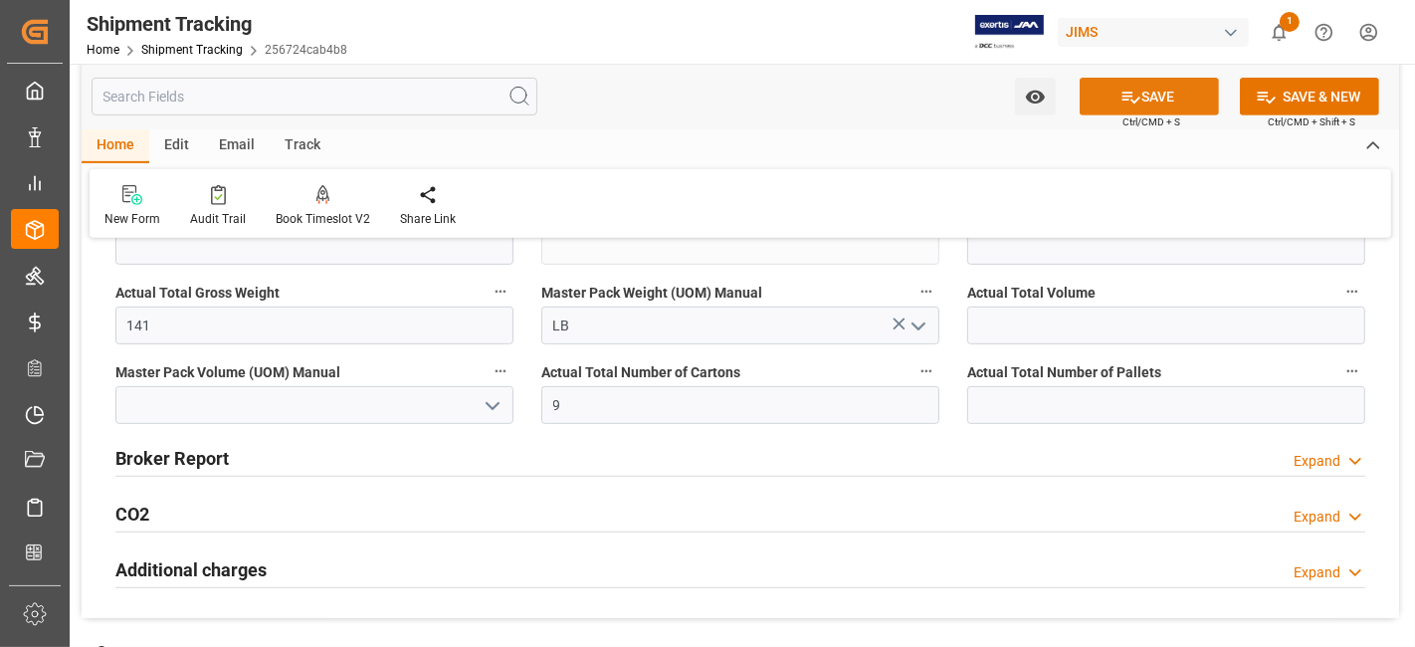
click at [1149, 104] on button "SAVE" at bounding box center [1149, 97] width 139 height 38
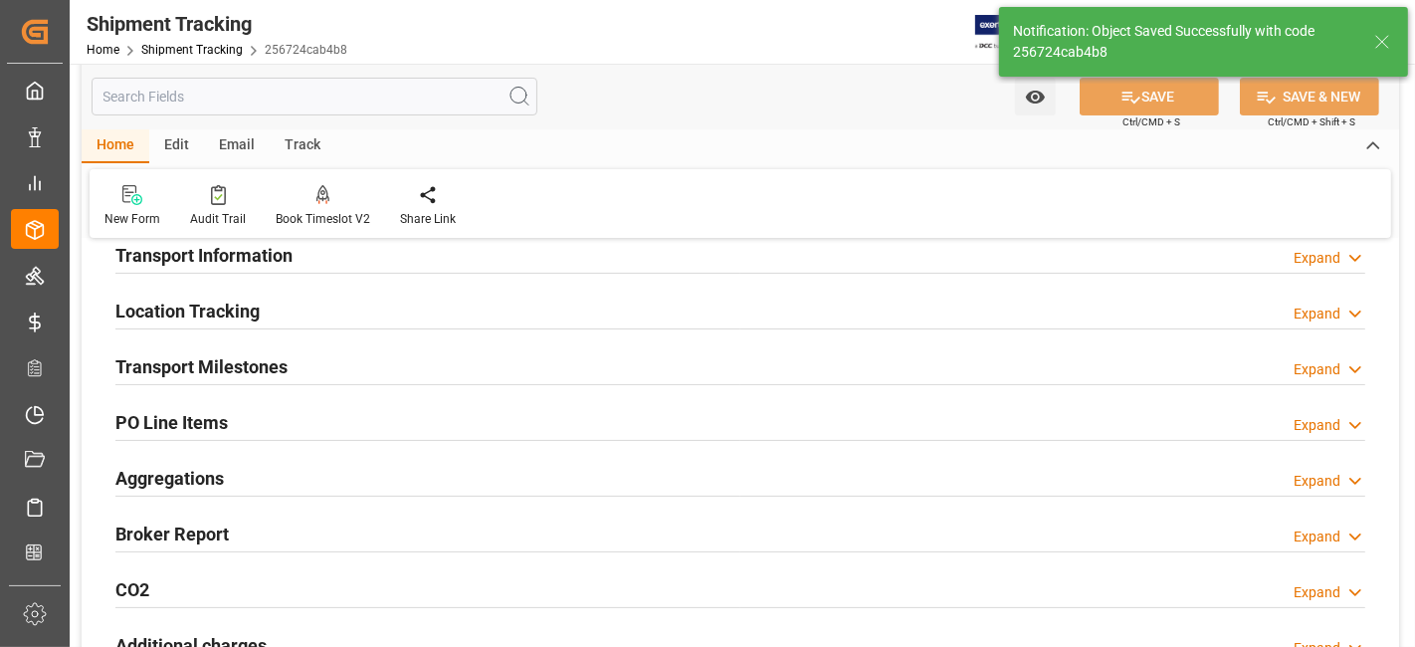
scroll to position [0, 0]
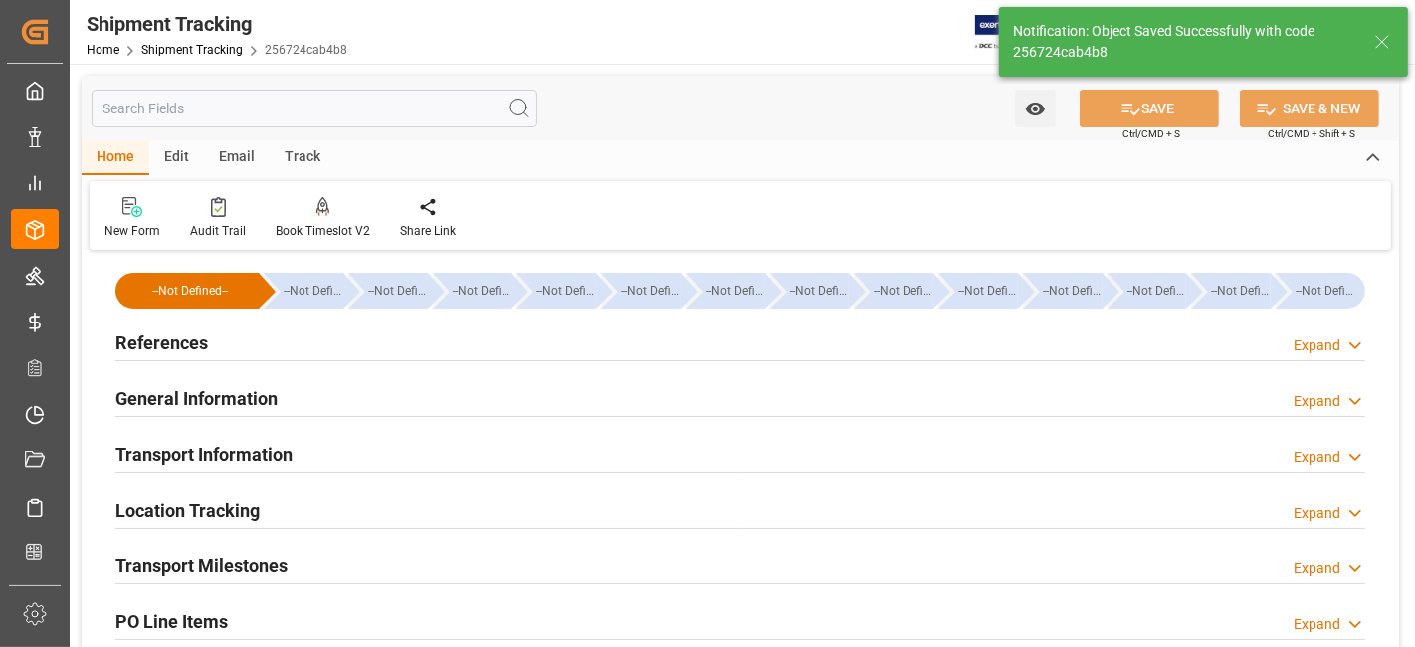
click at [352, 318] on div "References Expand" at bounding box center [741, 344] width 1278 height 56
click at [342, 350] on div "References Expand" at bounding box center [740, 341] width 1250 height 38
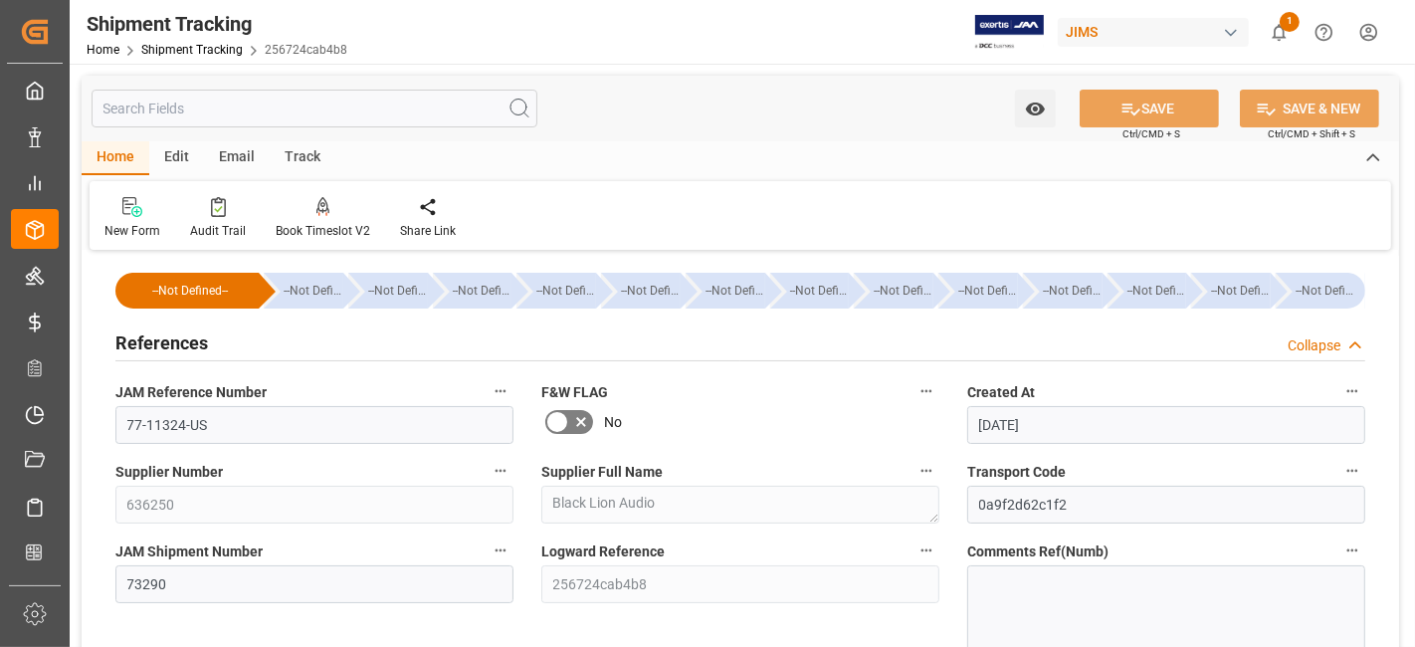
click at [342, 350] on div "References Collapse" at bounding box center [740, 341] width 1250 height 38
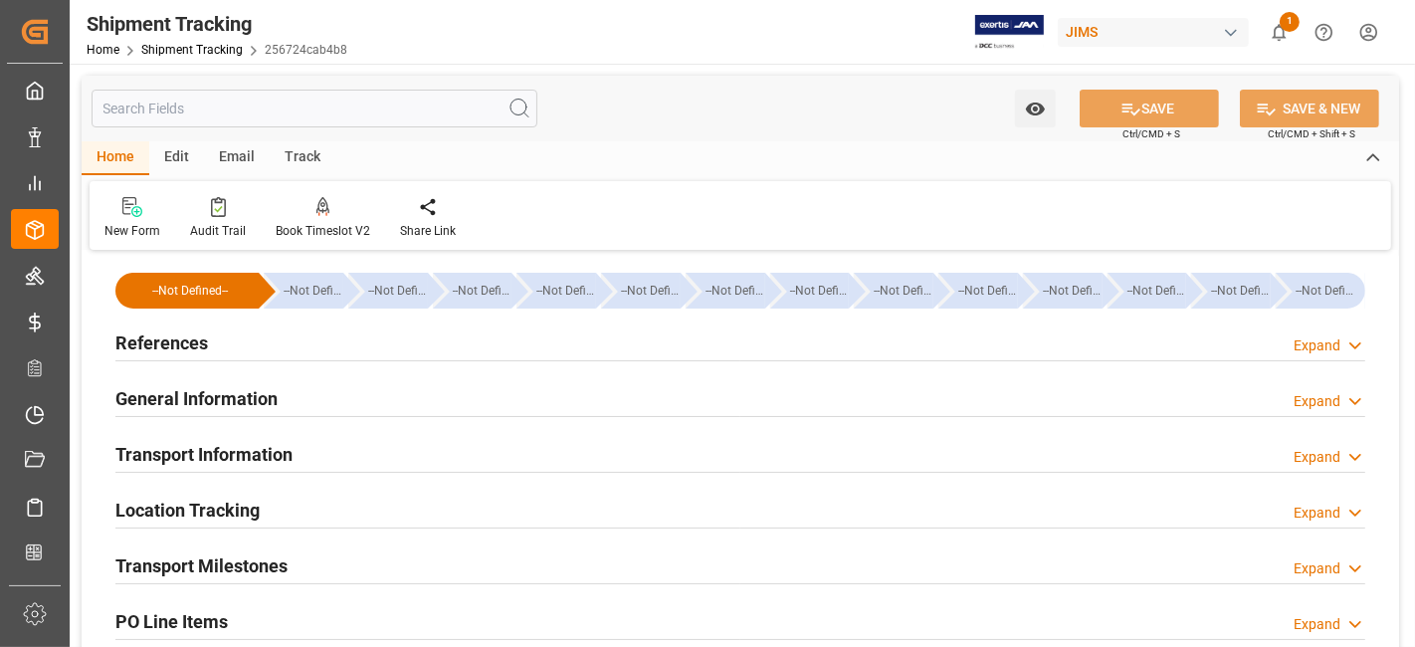
click at [323, 406] on div "General Information Expand" at bounding box center [740, 397] width 1250 height 38
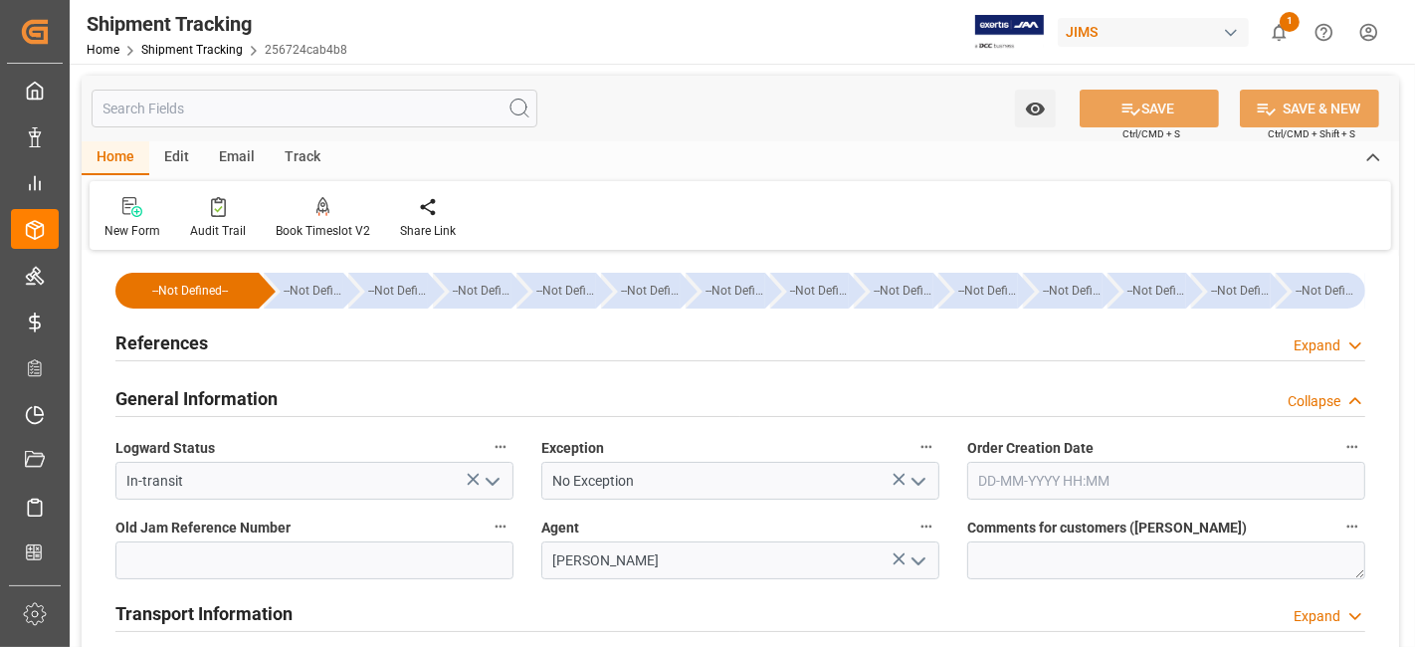
click at [323, 406] on div "General Information Collapse" at bounding box center [740, 397] width 1250 height 38
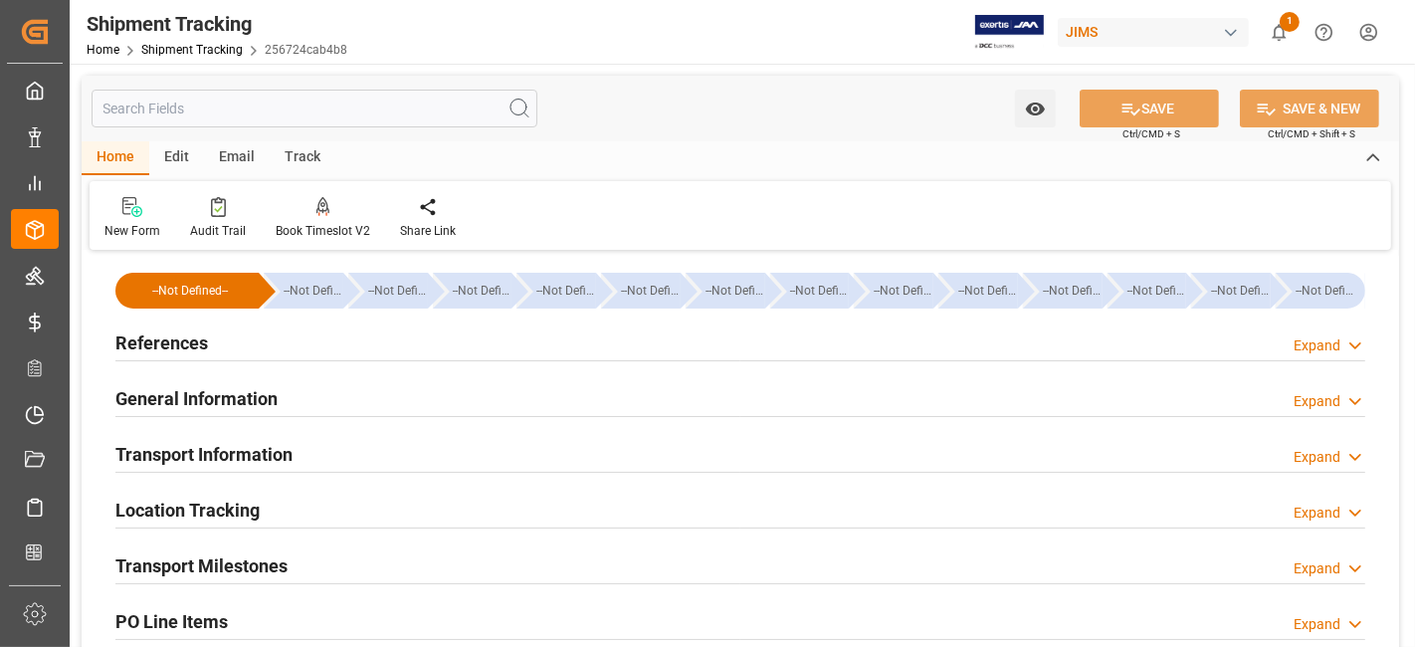
click at [323, 406] on div "General Information Expand" at bounding box center [740, 397] width 1250 height 38
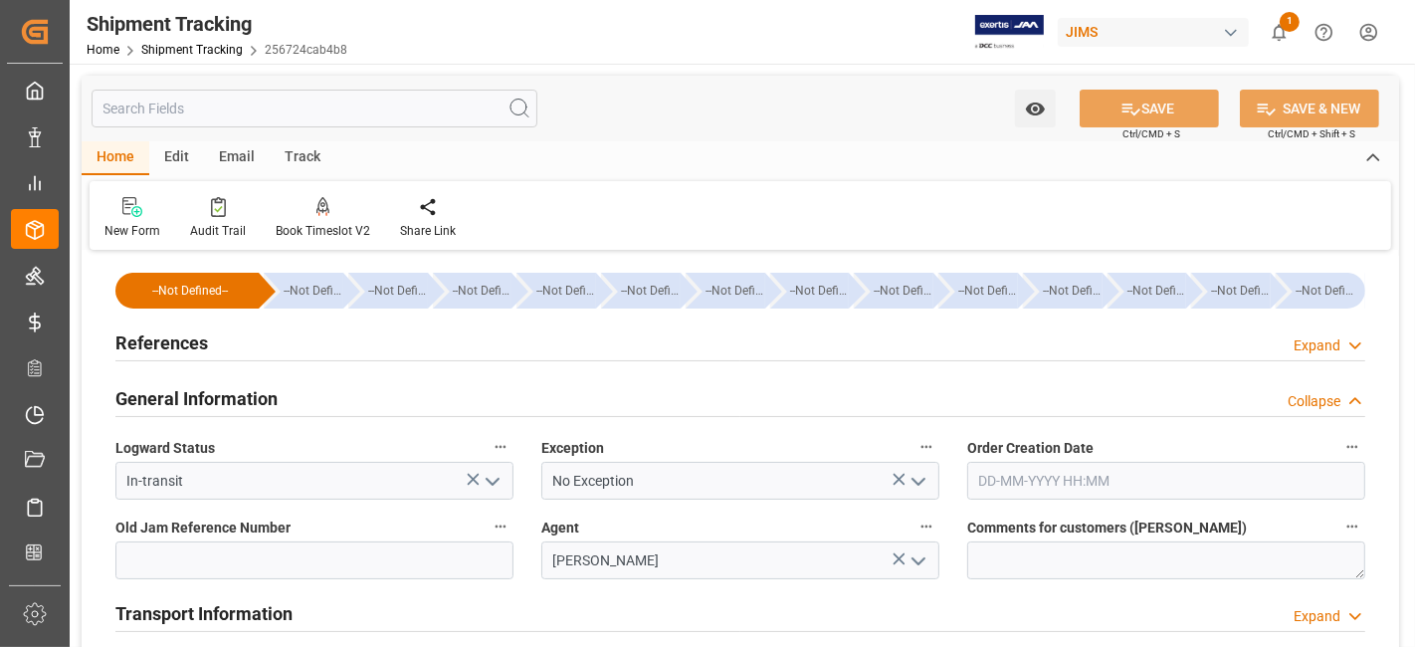
click at [320, 345] on div "References Expand" at bounding box center [740, 341] width 1250 height 38
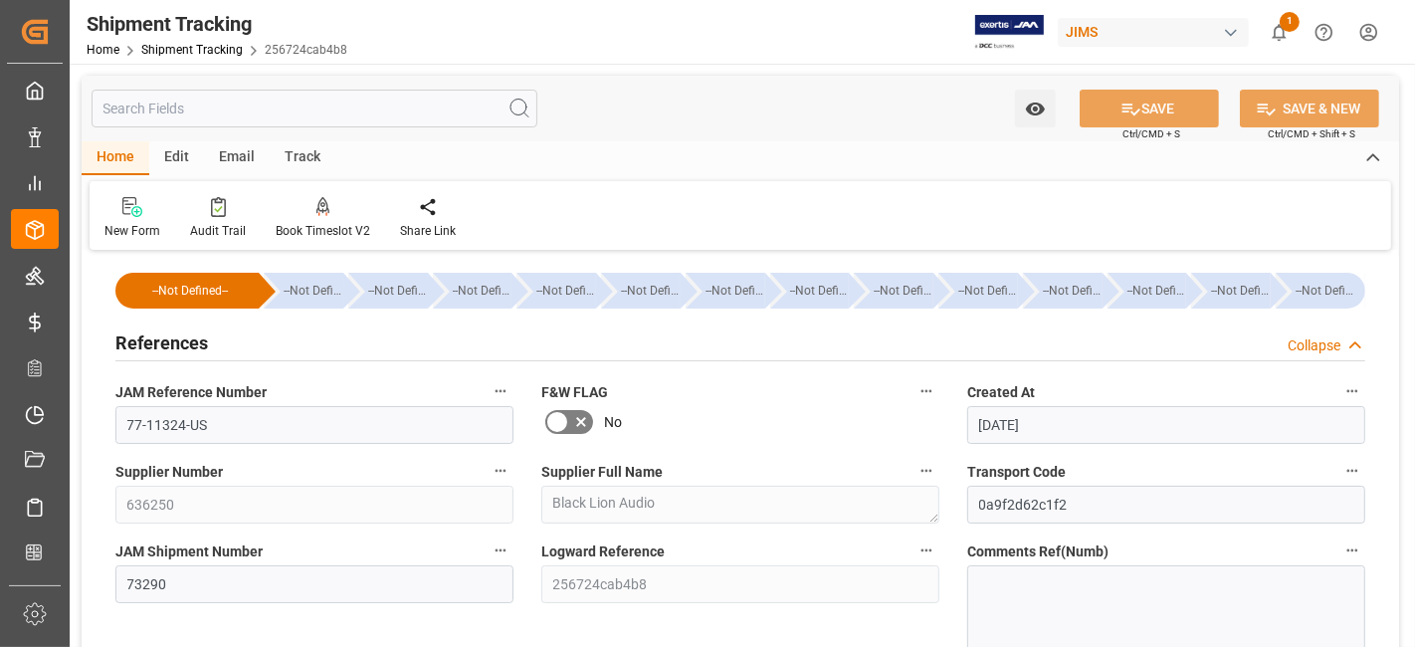
click at [320, 345] on div "References Collapse" at bounding box center [740, 341] width 1250 height 38
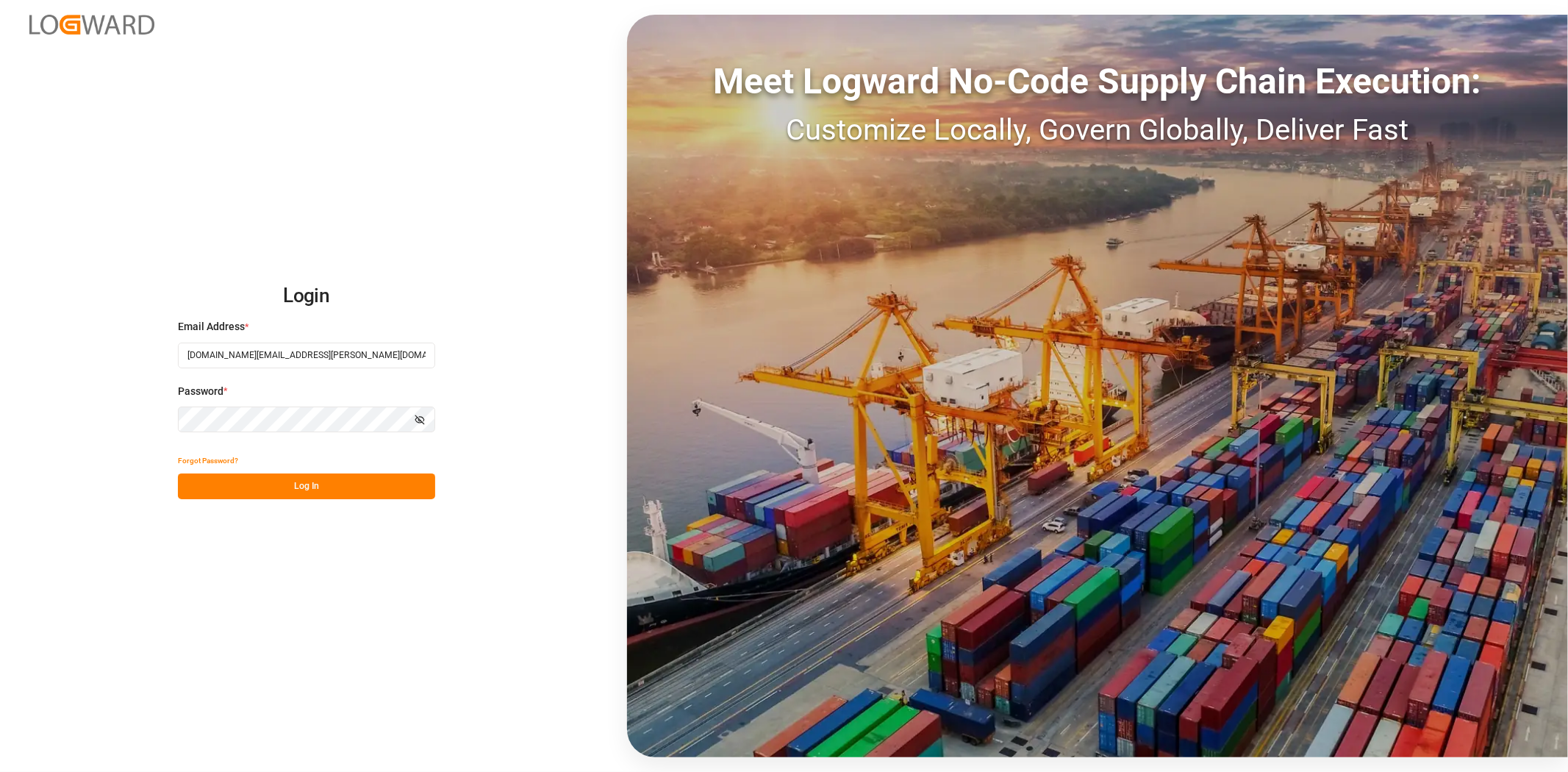
click at [349, 502] on div "Login Email Address * janggyu.kim@jamindustries.com Password * Show password Fo…" at bounding box center [784, 386] width 1568 height 772
click at [348, 498] on button "Log In" at bounding box center [307, 486] width 257 height 26
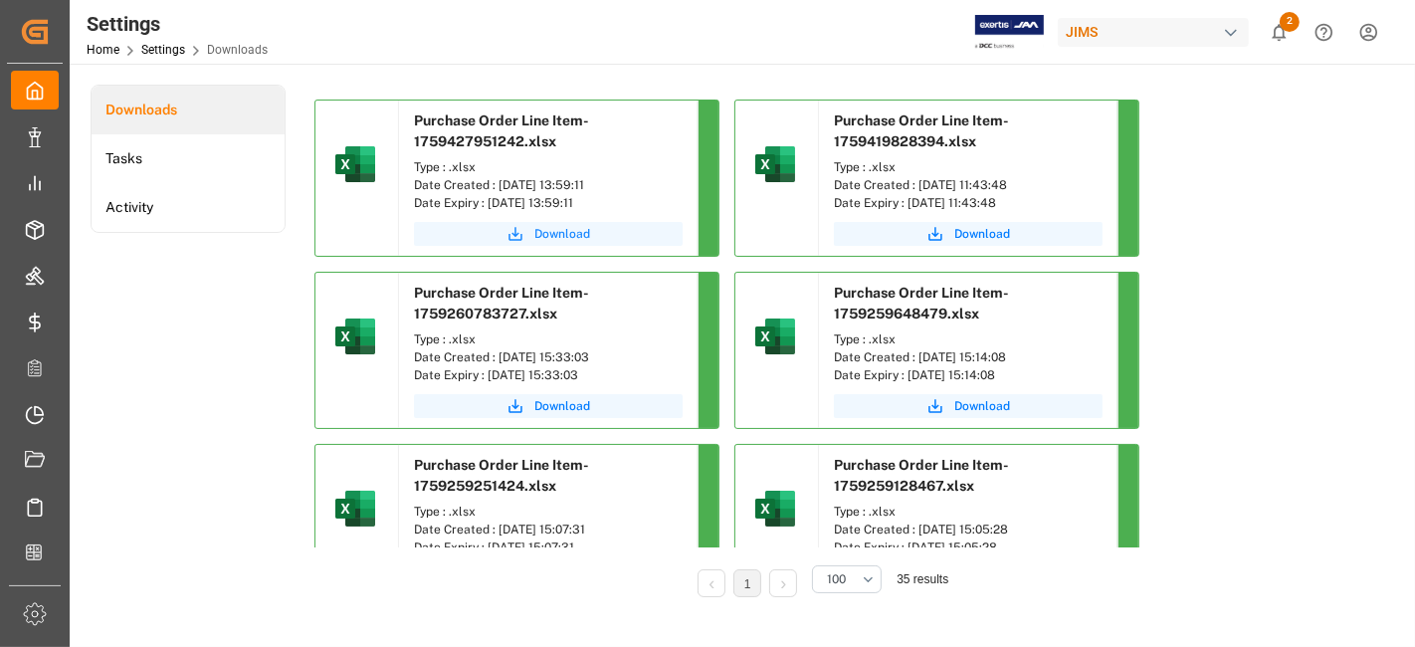
click at [565, 230] on span "Download" at bounding box center [562, 234] width 56 height 18
click at [575, 232] on span "Download" at bounding box center [562, 234] width 56 height 18
